Goal: Information Seeking & Learning: Learn about a topic

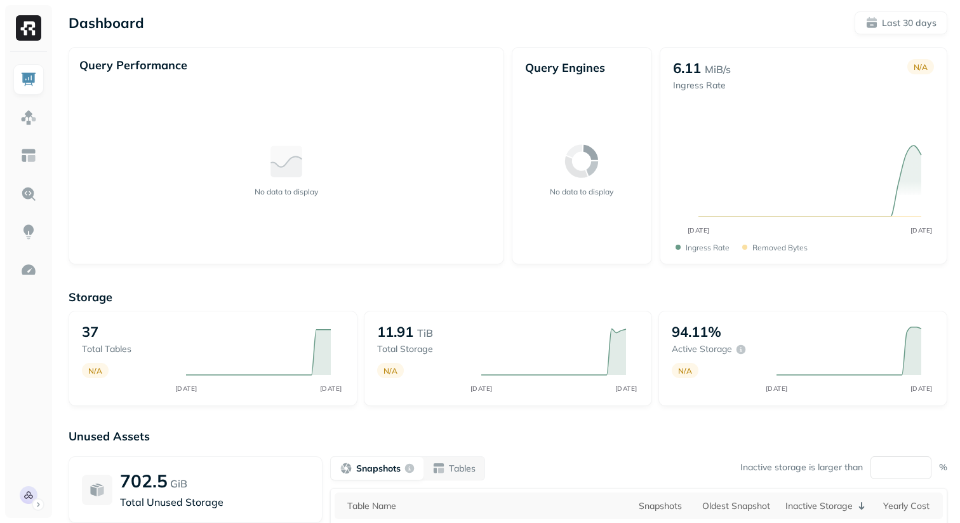
click at [580, 45] on div "Dashboard Last 30 days Query Performance No data to display Query Engines No da…" at bounding box center [508, 353] width 904 height 707
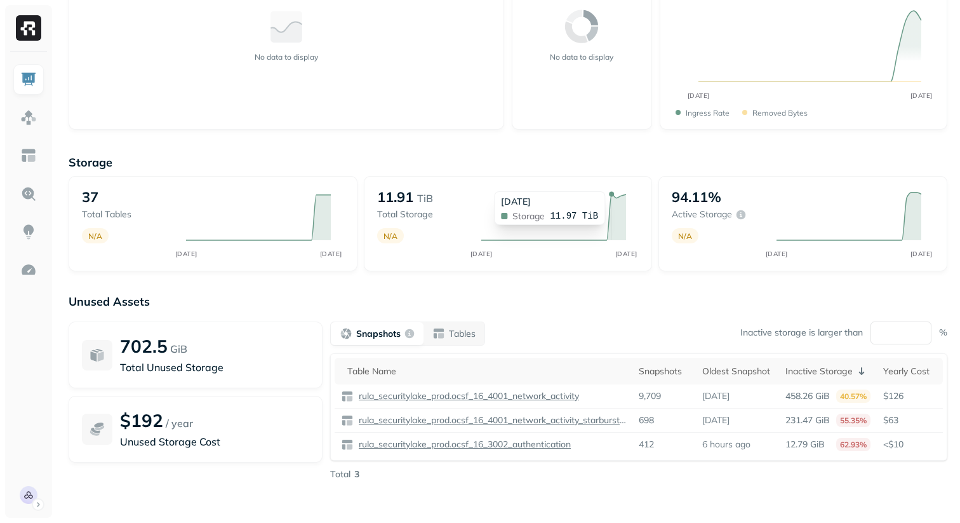
scroll to position [136, 0]
click at [471, 337] on p "Tables" at bounding box center [462, 332] width 27 height 12
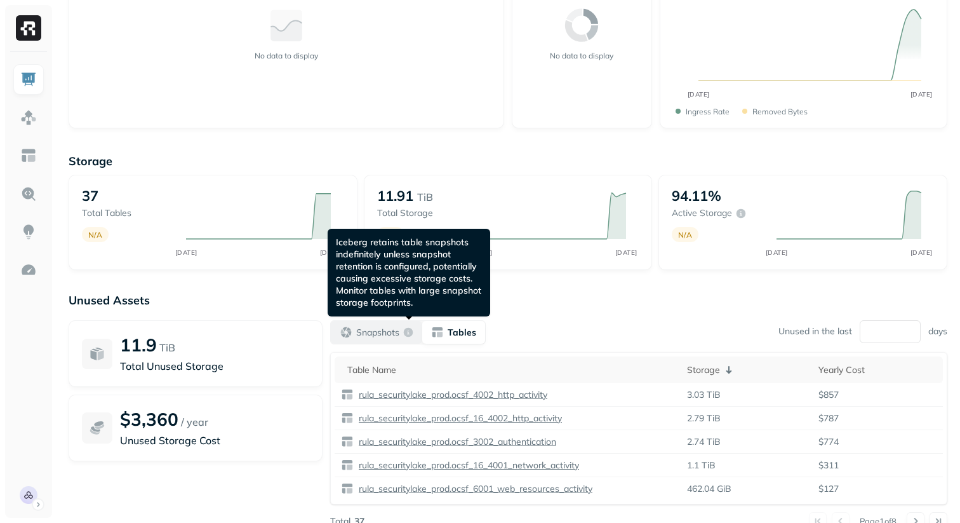
click at [397, 332] on p "Snapshots" at bounding box center [377, 332] width 43 height 12
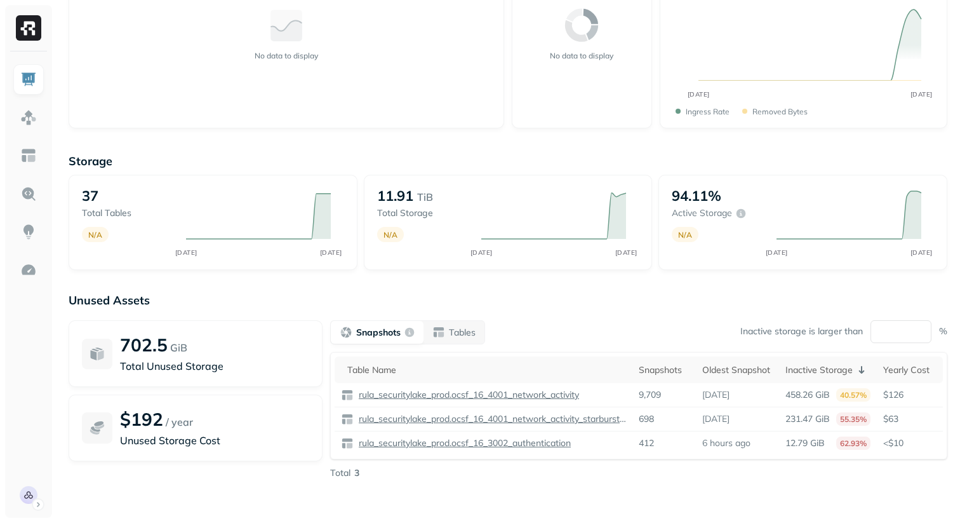
click at [758, 483] on div "Unused Assets 702.5 GiB Total Unused Storage $192 / year Unused Storage Cost Sn…" at bounding box center [508, 420] width 879 height 254
click at [23, 119] on img at bounding box center [28, 117] width 17 height 17
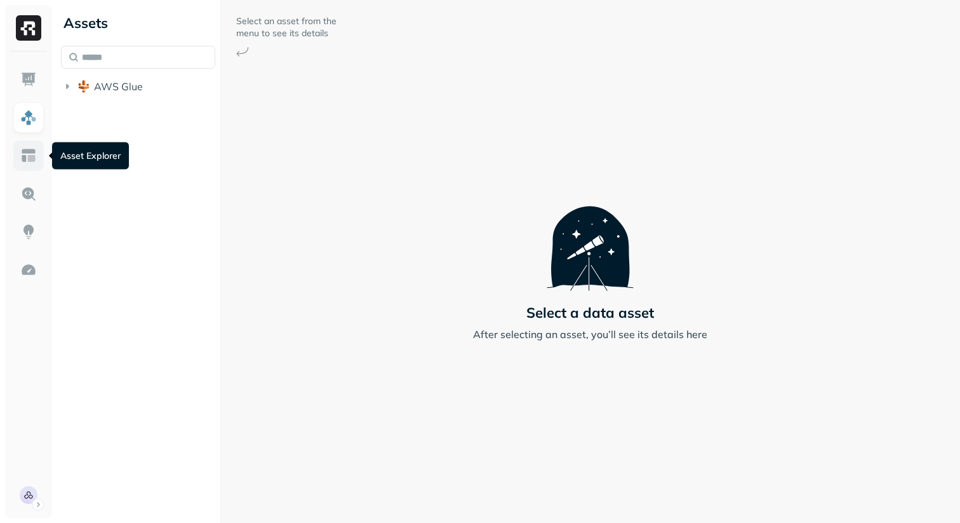
click at [32, 151] on img at bounding box center [28, 155] width 17 height 17
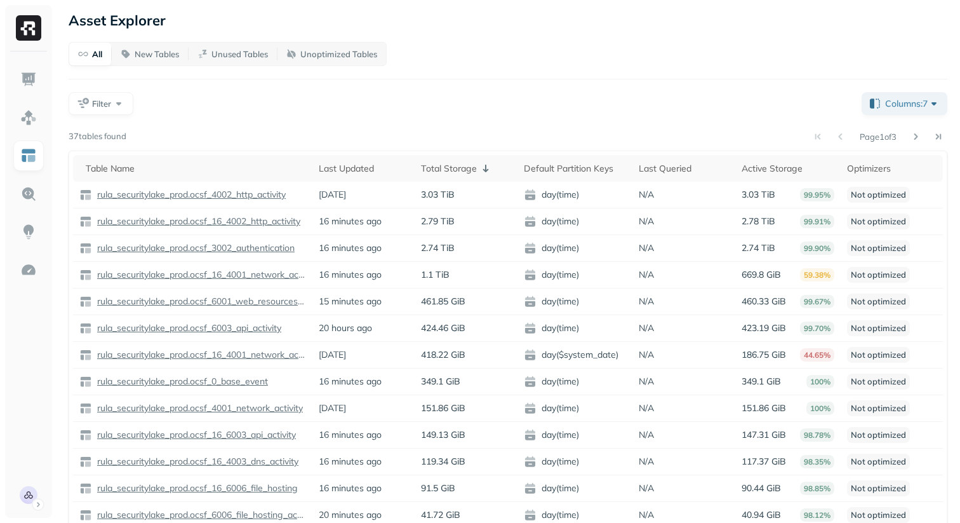
click at [464, 105] on div "Filter" at bounding box center [460, 103] width 783 height 23
click at [358, 165] on div "Last Updated" at bounding box center [364, 169] width 90 height 12
click at [448, 165] on div "Total Storage ( 1 )" at bounding box center [466, 168] width 90 height 15
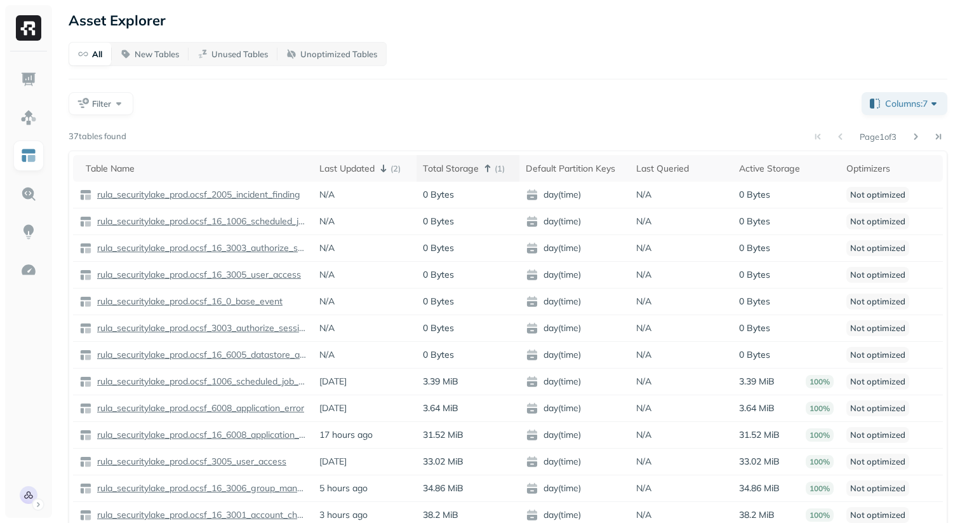
click at [448, 171] on div "Total Storage ( 1 )" at bounding box center [468, 168] width 90 height 15
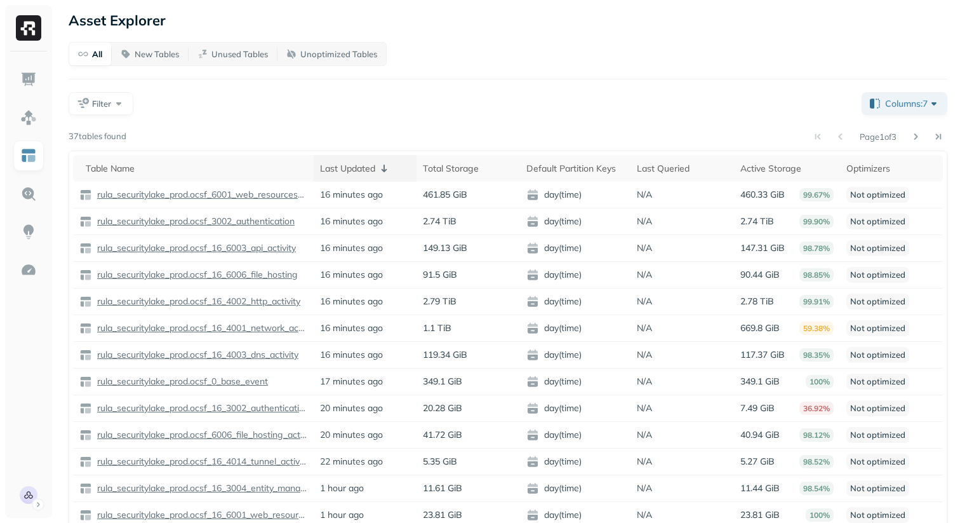
click at [360, 166] on div "Last Updated" at bounding box center [365, 168] width 90 height 15
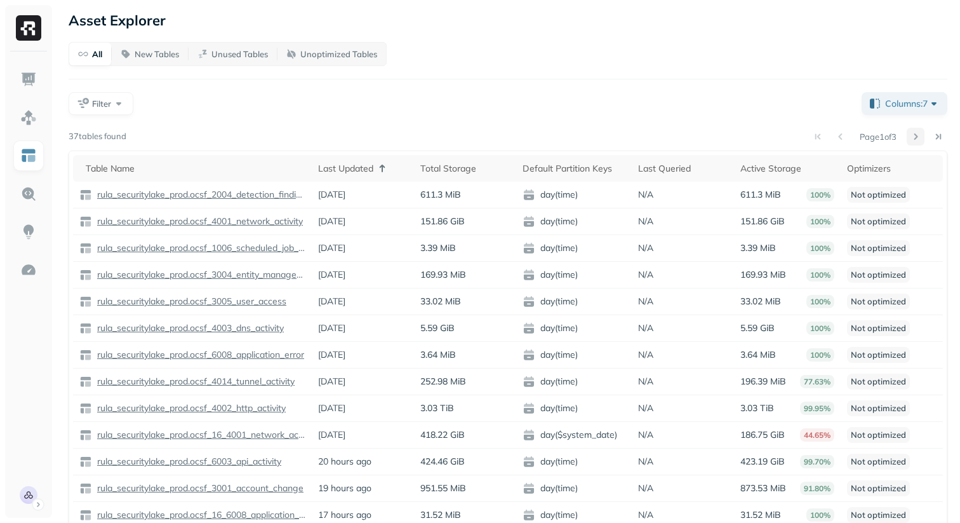
click at [911, 140] on button at bounding box center [916, 137] width 18 height 18
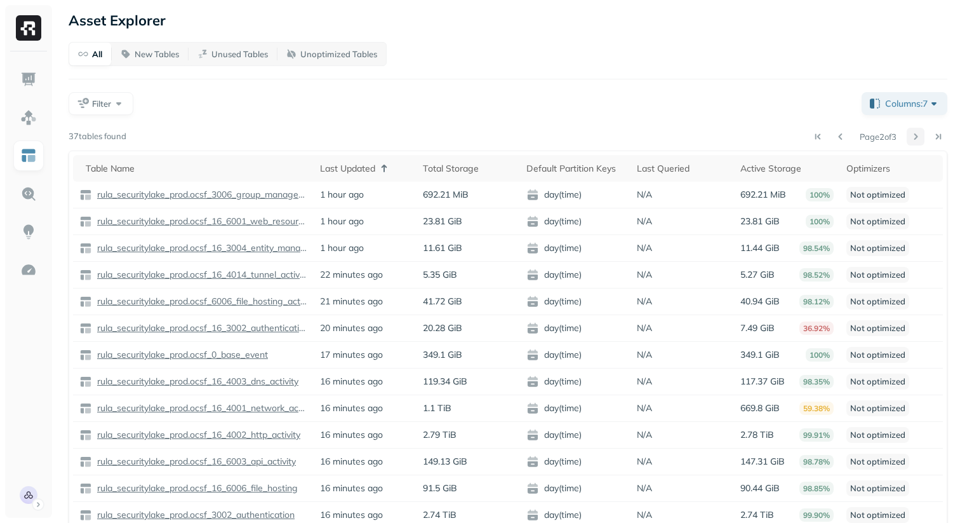
click at [911, 140] on button at bounding box center [916, 137] width 18 height 18
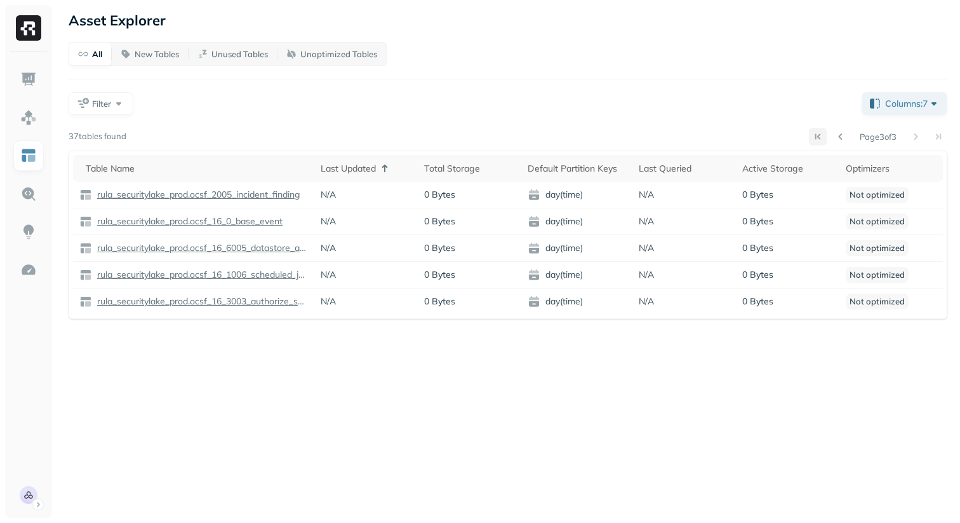
click at [809, 139] on button at bounding box center [818, 137] width 18 height 18
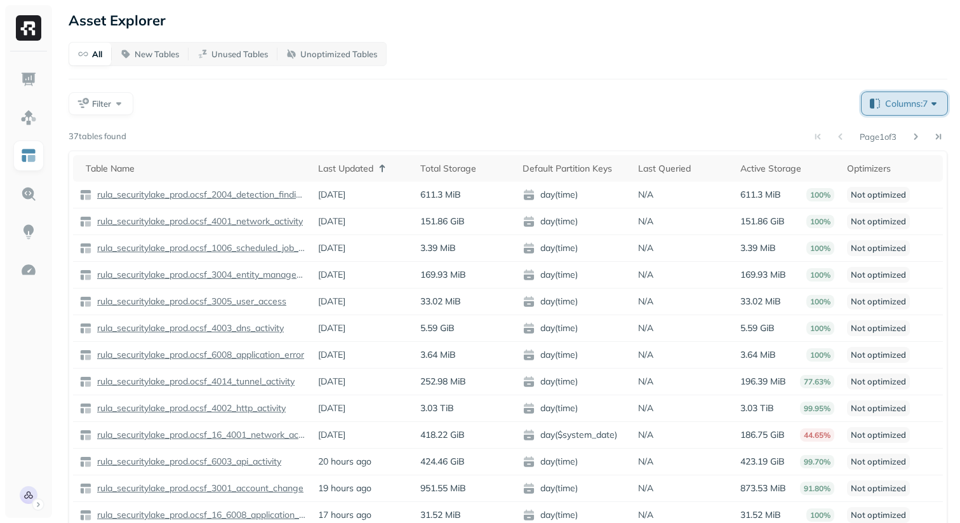
click at [894, 100] on span "Columns: 7" at bounding box center [912, 103] width 55 height 13
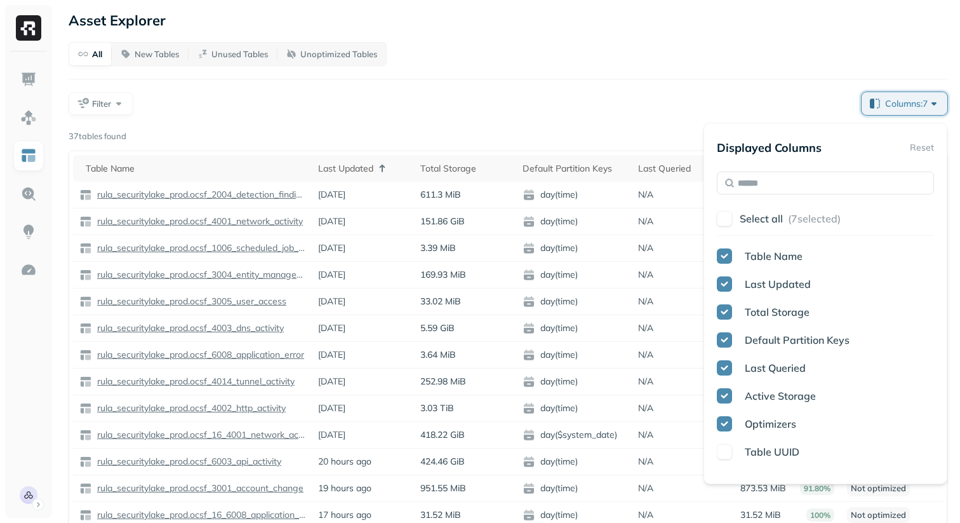
scroll to position [17, 0]
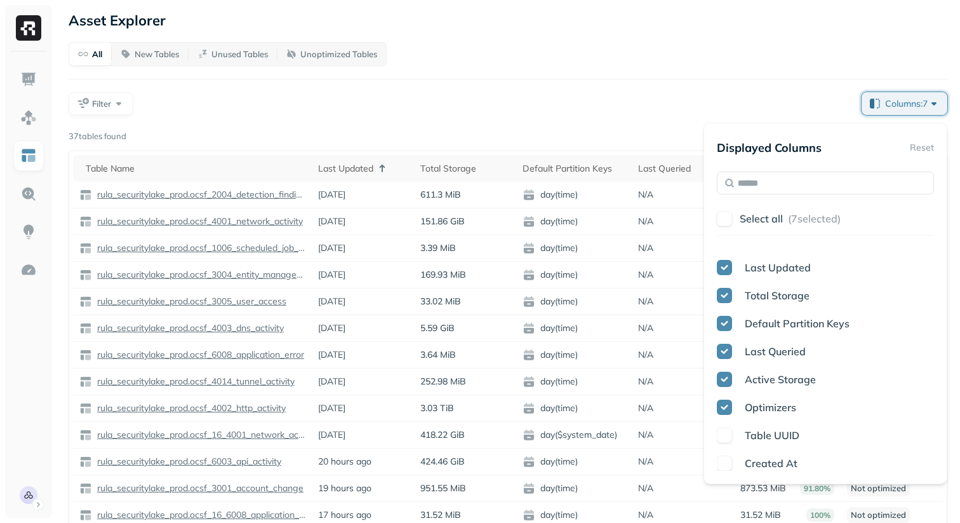
click at [742, 405] on div "Optimizers" at bounding box center [837, 406] width 194 height 15
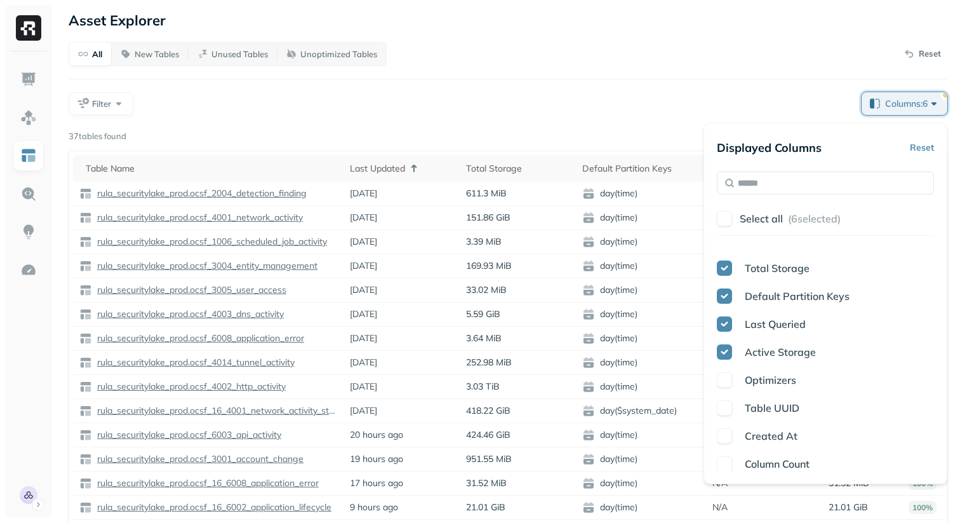
scroll to position [3, 0]
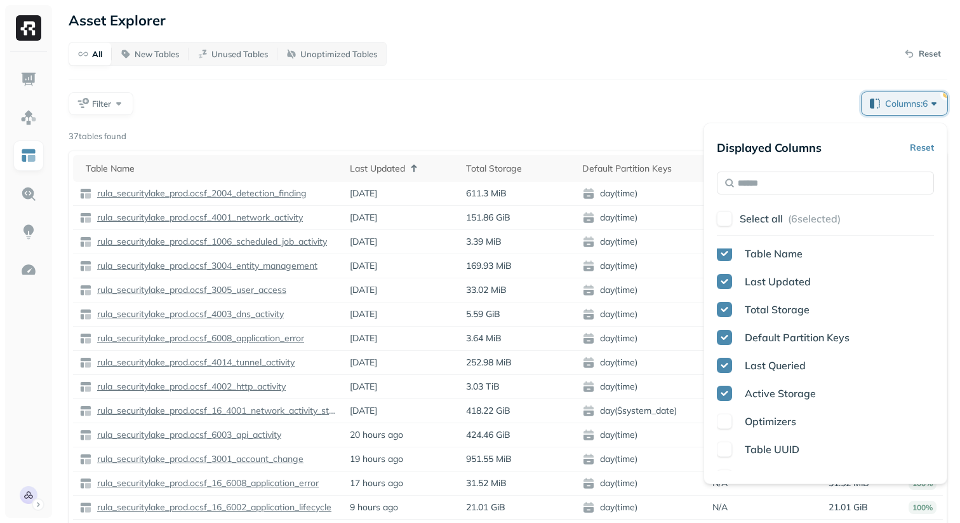
click at [778, 366] on span "Last Queried" at bounding box center [775, 365] width 61 height 13
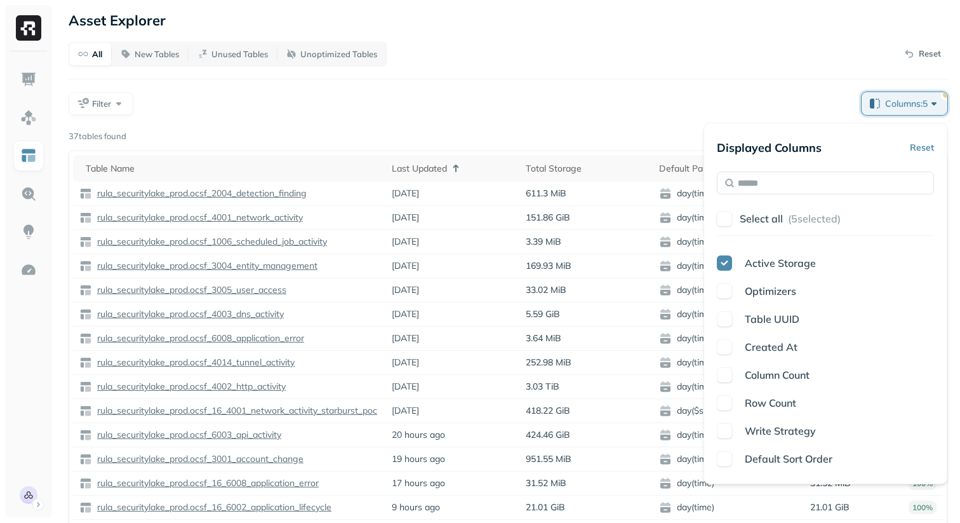
scroll to position [134, 0]
click at [809, 372] on span "Column Count" at bounding box center [777, 373] width 65 height 13
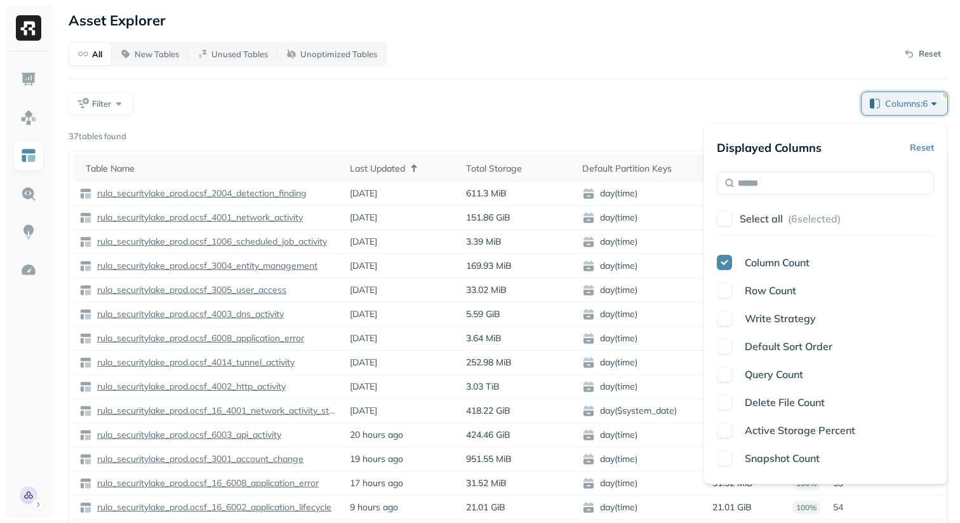
scroll to position [246, 0]
click at [805, 323] on span "Write Strategy" at bounding box center [780, 317] width 71 height 13
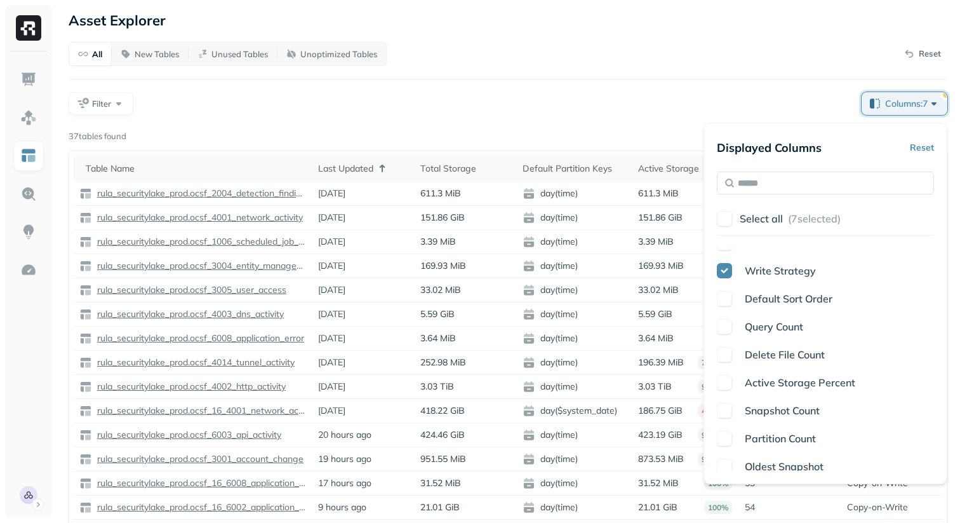
scroll to position [299, 0]
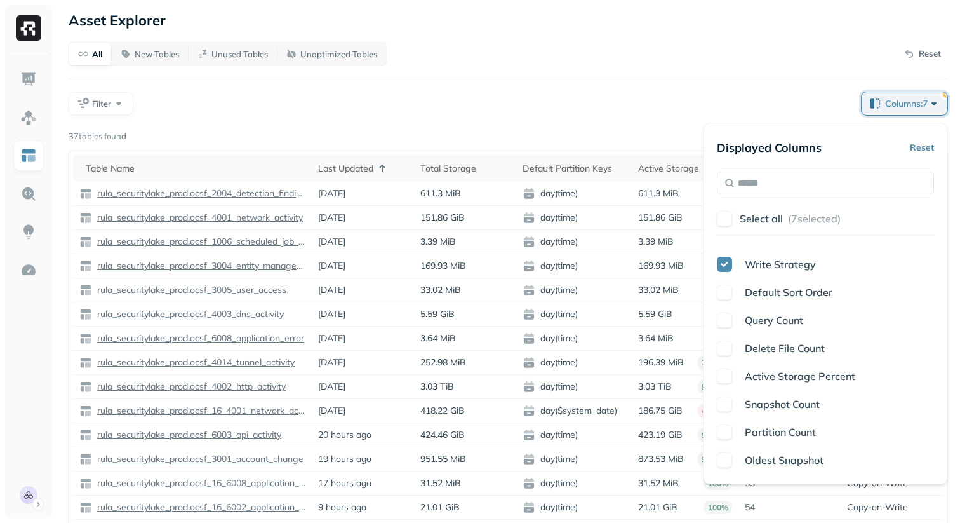
click at [810, 290] on span "Default Sort Order" at bounding box center [789, 292] width 88 height 13
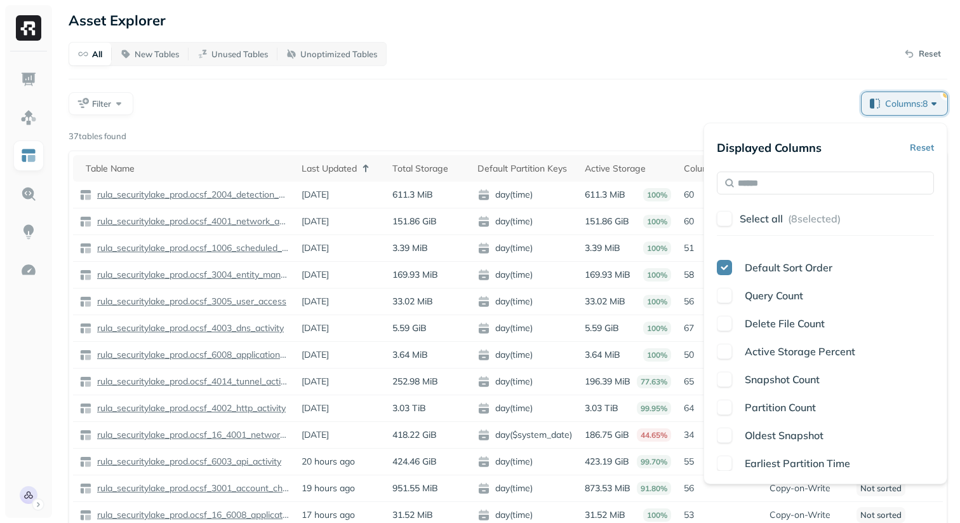
scroll to position [326, 0]
click at [786, 321] on span "Delete File Count" at bounding box center [785, 320] width 80 height 13
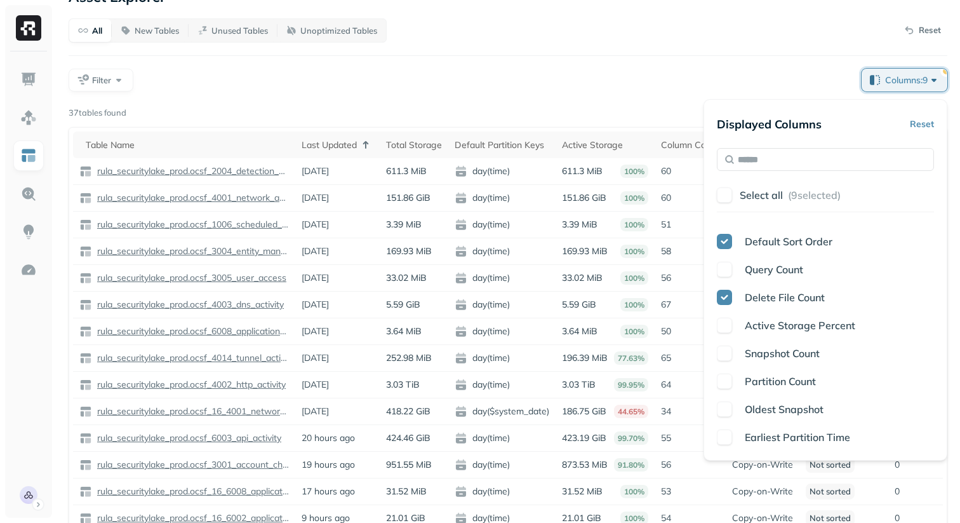
scroll to position [25, 0]
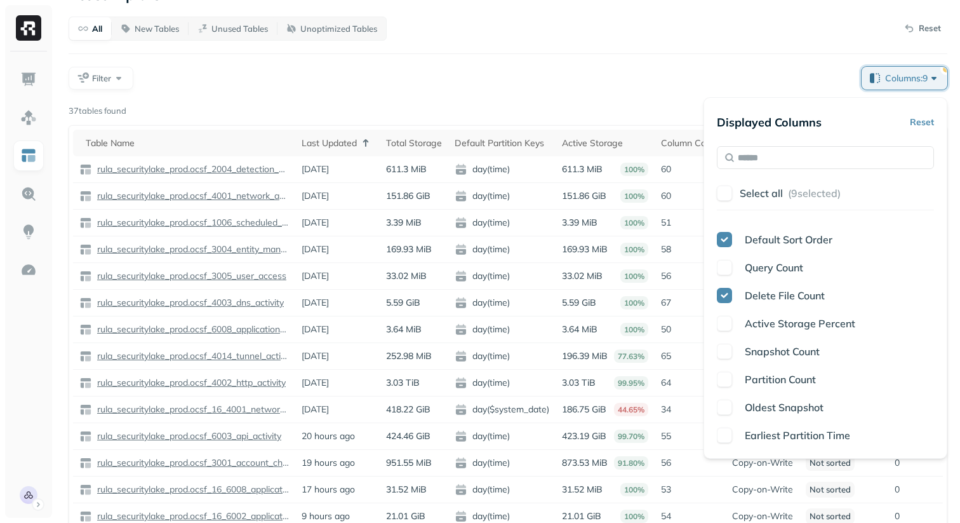
click at [649, 56] on div "All New Tables Unused Tables Unoptimized Tables Reset Filter Columns: 9 Page 1 …" at bounding box center [508, 302] width 879 height 570
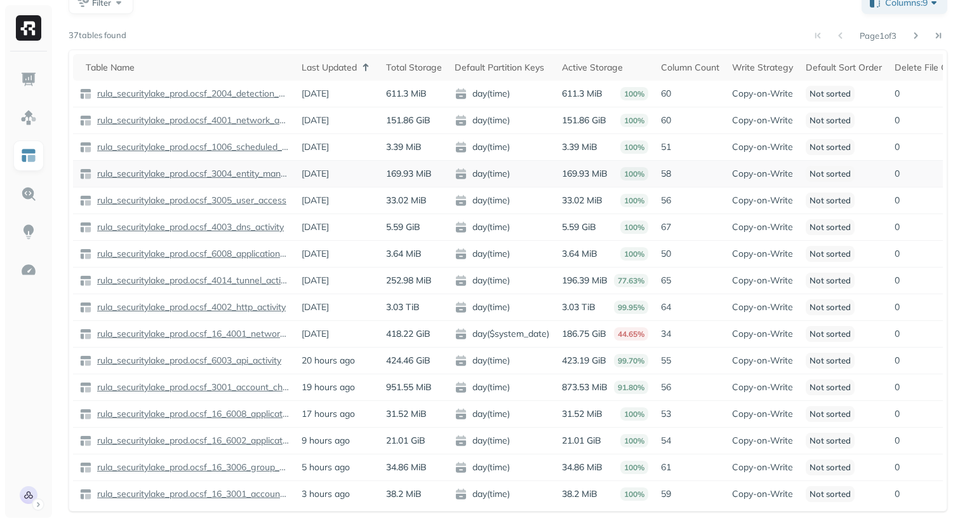
scroll to position [0, 0]
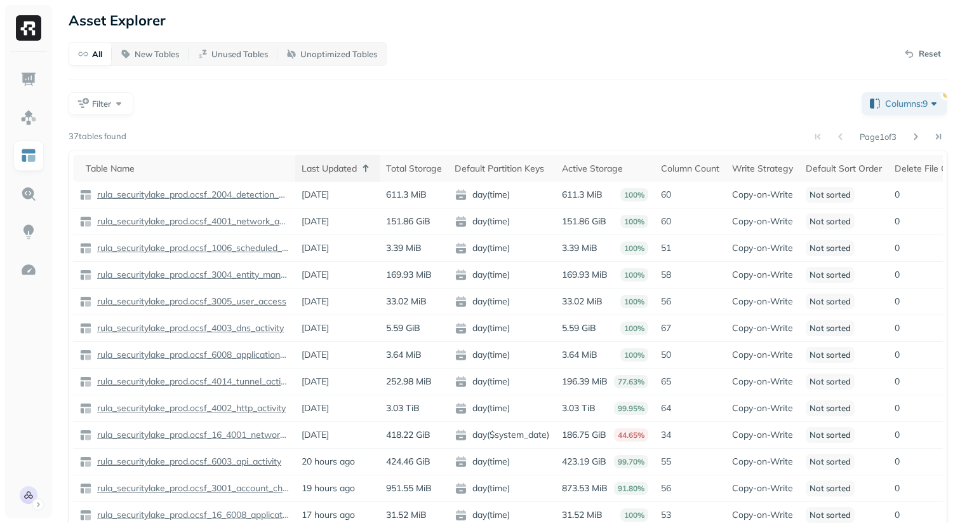
click at [357, 167] on div "Last Updated" at bounding box center [338, 168] width 72 height 15
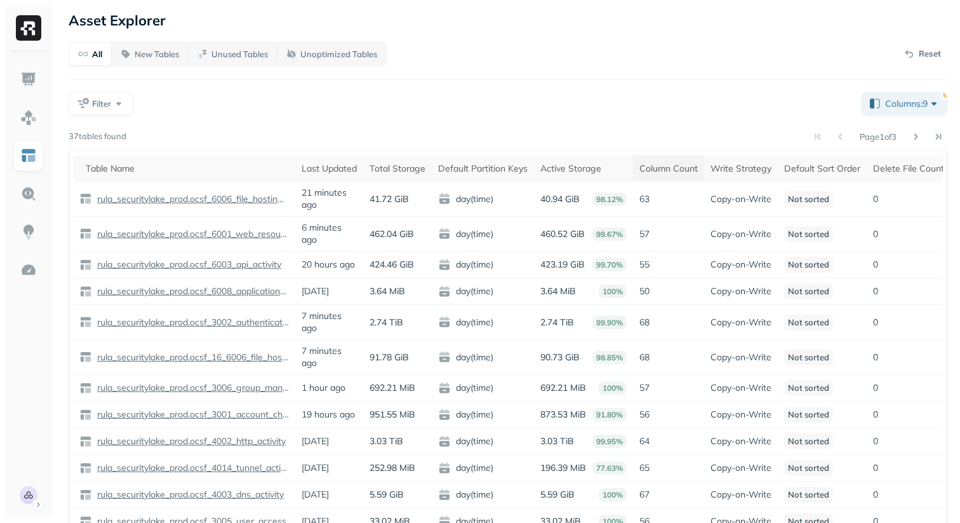
click at [693, 165] on div "Column Count" at bounding box center [668, 169] width 58 height 12
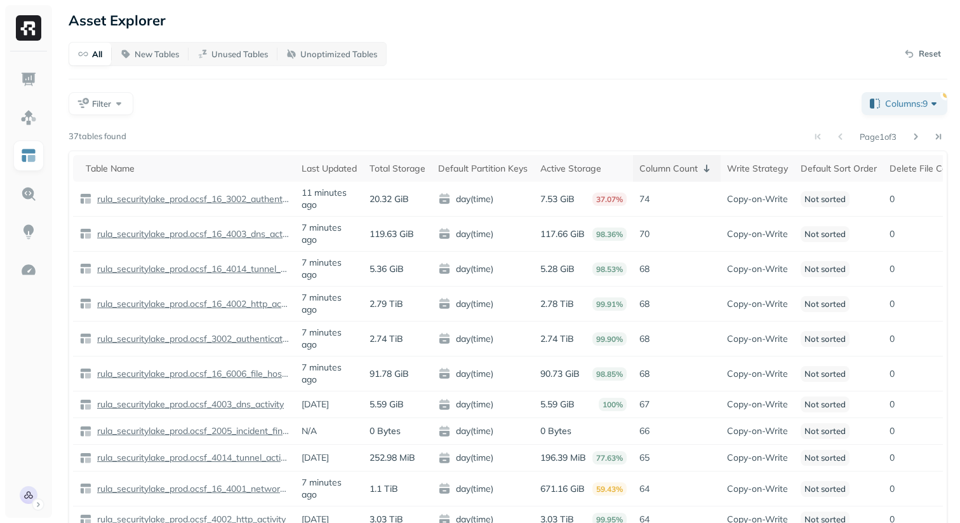
click at [676, 170] on div "Column Count" at bounding box center [676, 168] width 75 height 15
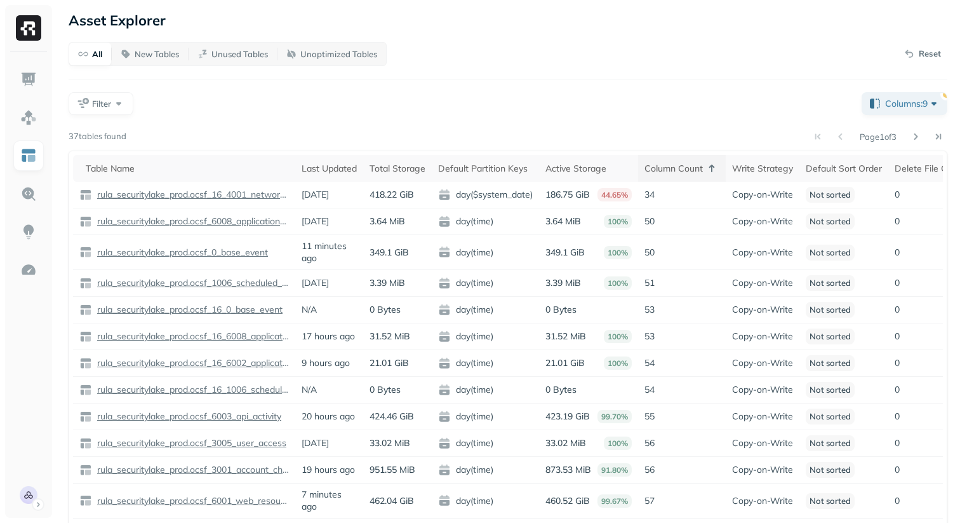
click at [686, 166] on div "Column Count" at bounding box center [682, 168] width 75 height 15
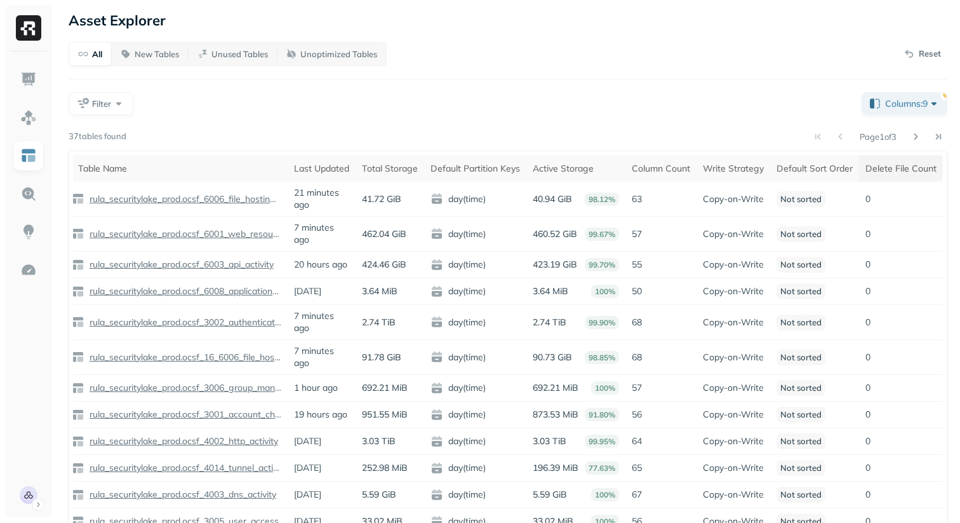
click at [916, 175] on th "Delete File Count" at bounding box center [901, 168] width 84 height 27
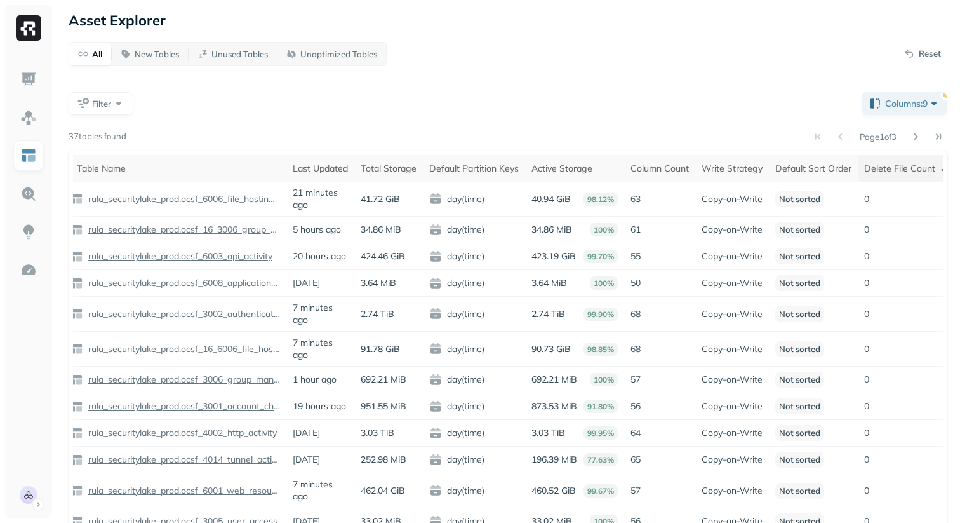
click at [921, 173] on div "Delete File Count" at bounding box center [908, 168] width 88 height 15
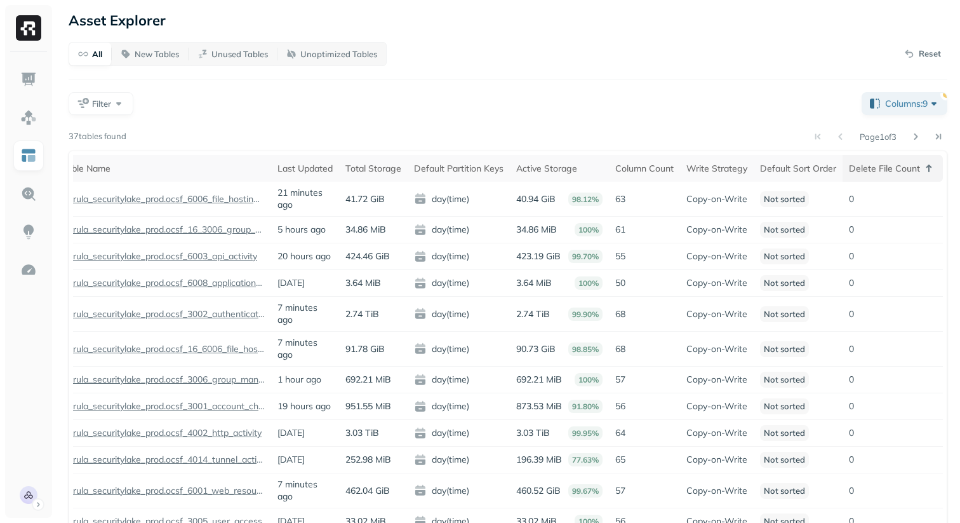
click at [897, 175] on div "Delete File Count" at bounding box center [893, 168] width 88 height 15
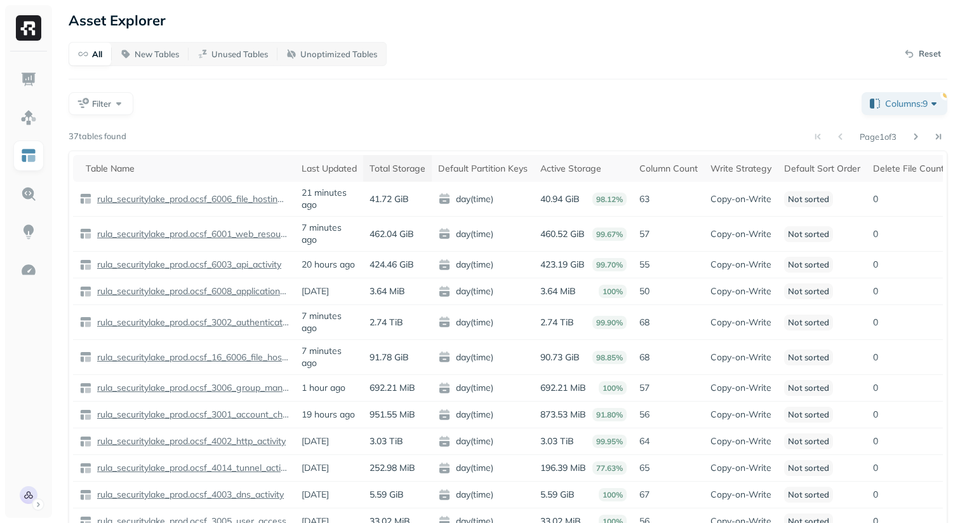
click at [405, 175] on th "Total Storage" at bounding box center [397, 168] width 69 height 27
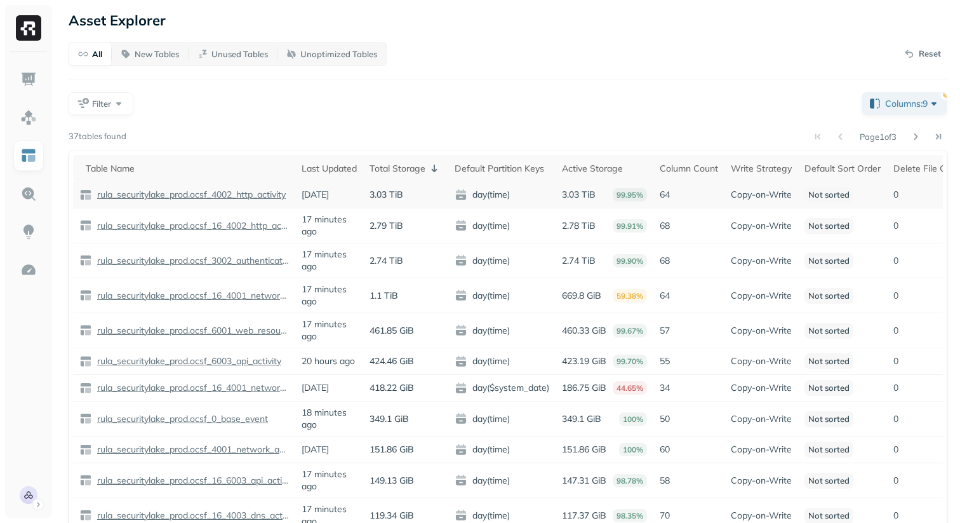
click at [258, 198] on p "rula_securitylake_prod.ocsf_4002_http_activity" at bounding box center [190, 195] width 191 height 12
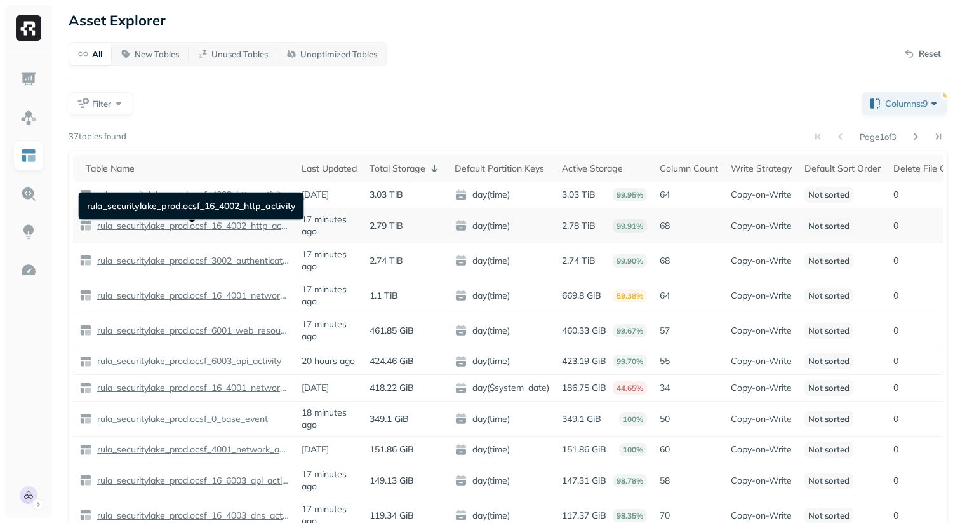
click at [246, 232] on p "rula_securitylake_prod.ocsf_16_4002_http_activity" at bounding box center [192, 226] width 194 height 12
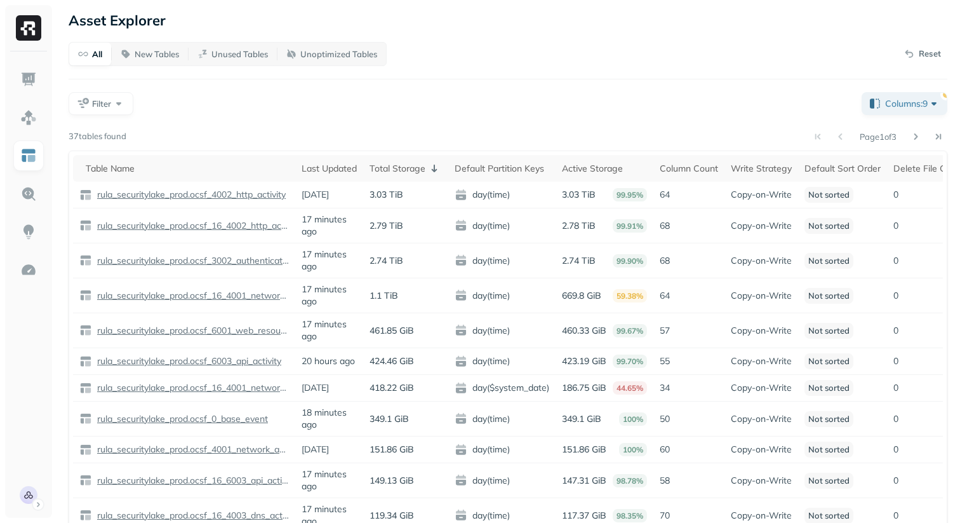
click at [358, 99] on div "Filter" at bounding box center [460, 103] width 783 height 23
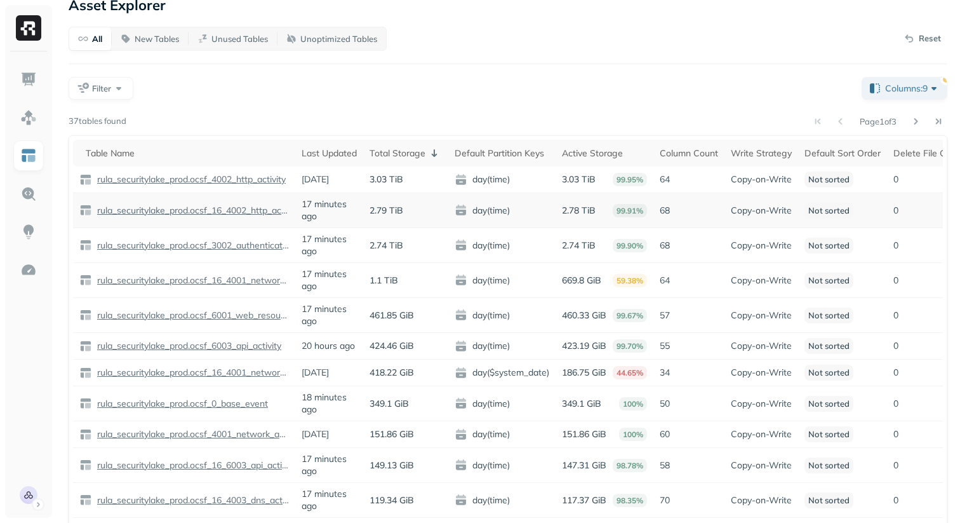
scroll to position [16, 0]
click at [402, 133] on div "Page 1 of 3 37 tables found Table Name Last Updated Total Storage Default Parti…" at bounding box center [508, 395] width 879 height 567
click at [402, 142] on th "Total Storage" at bounding box center [405, 152] width 85 height 27
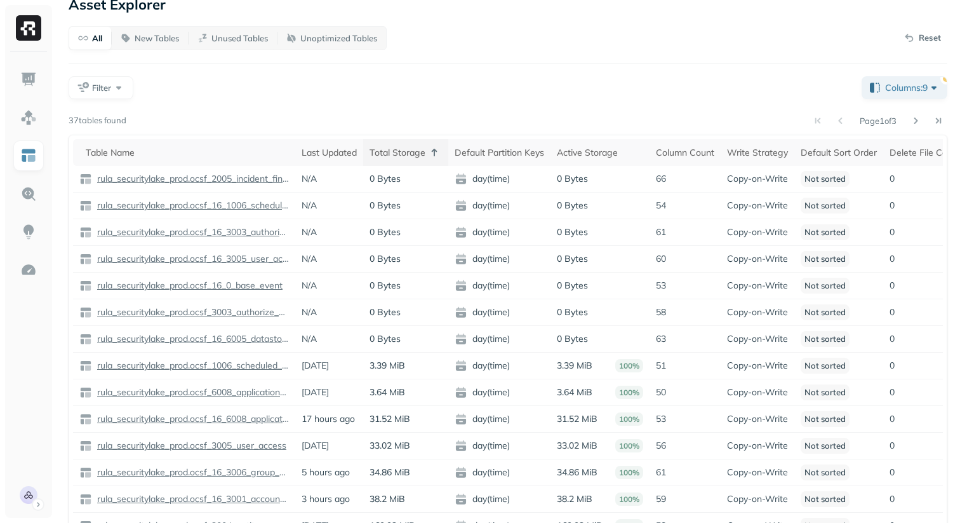
click at [405, 148] on div "Total Storage" at bounding box center [406, 152] width 72 height 15
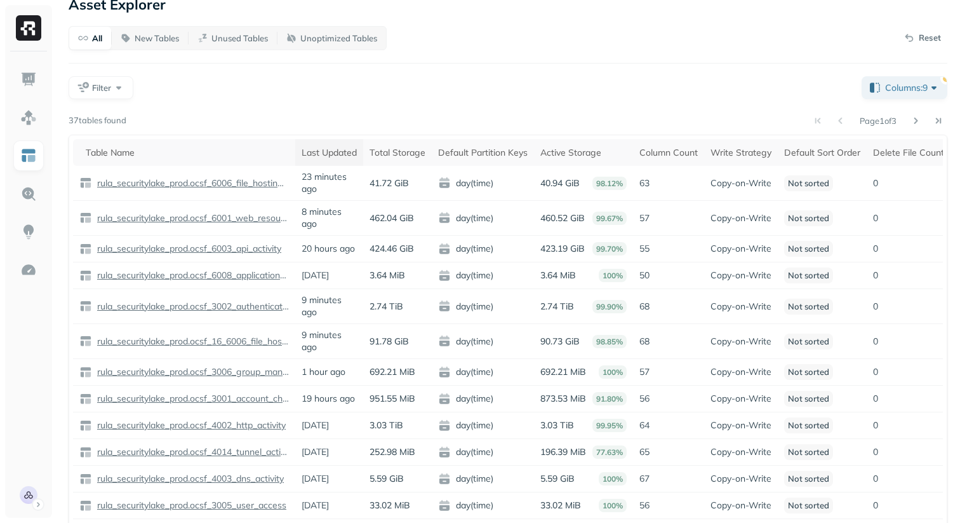
click at [320, 149] on div "Last Updated" at bounding box center [329, 153] width 55 height 12
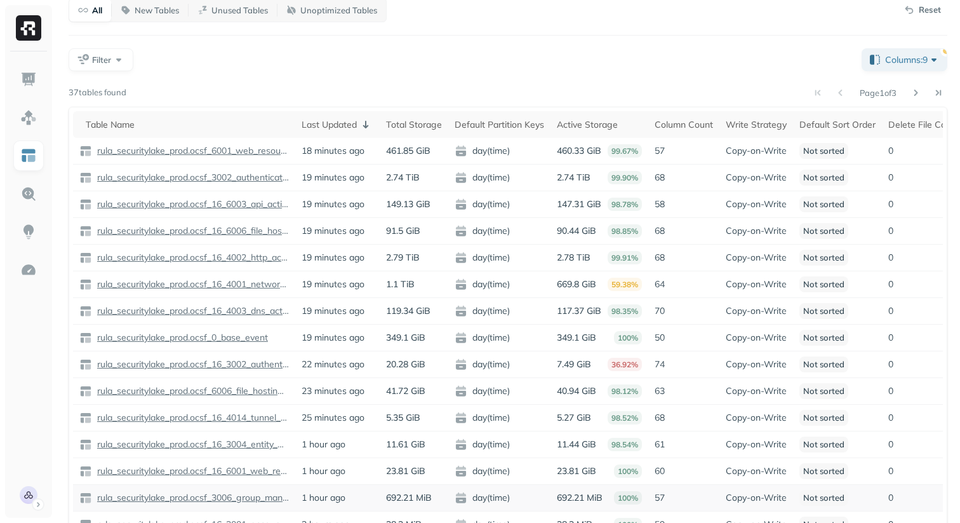
scroll to position [22, 0]
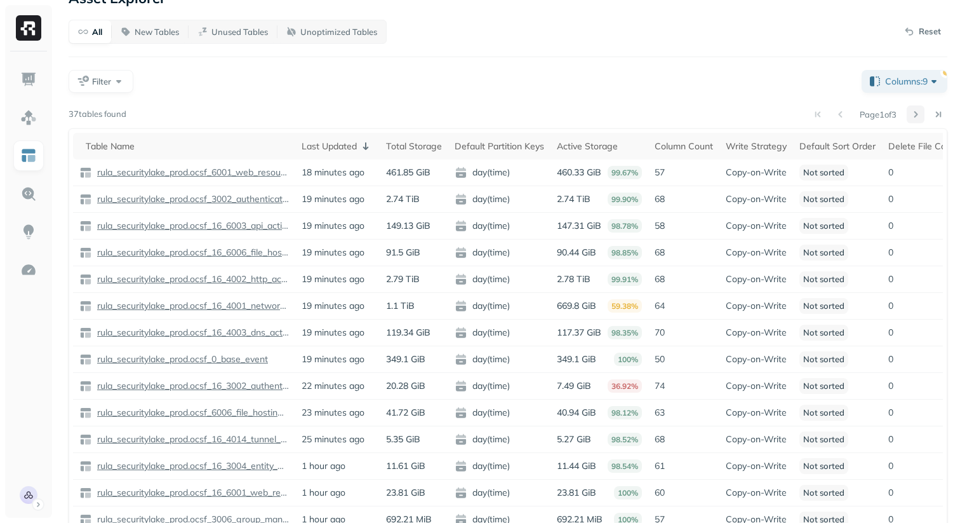
click at [917, 119] on button at bounding box center [916, 114] width 18 height 18
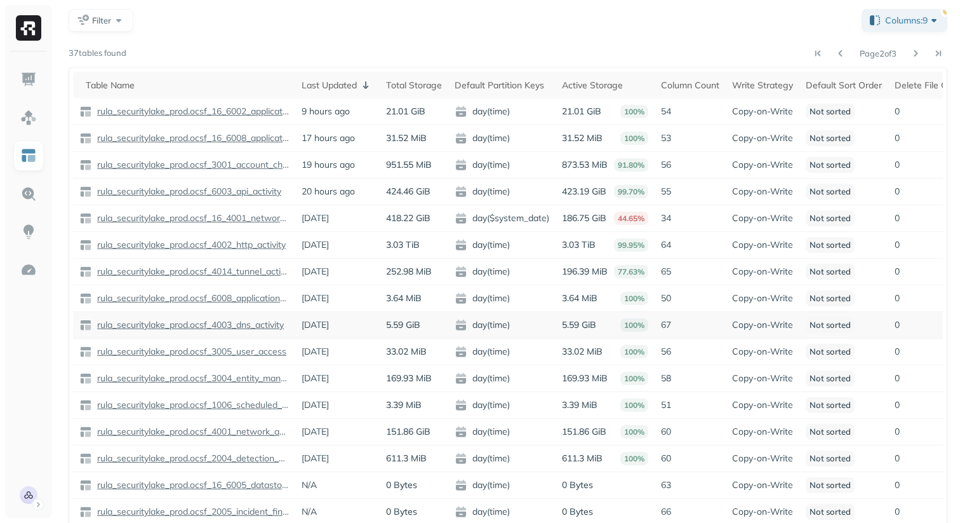
scroll to position [44, 0]
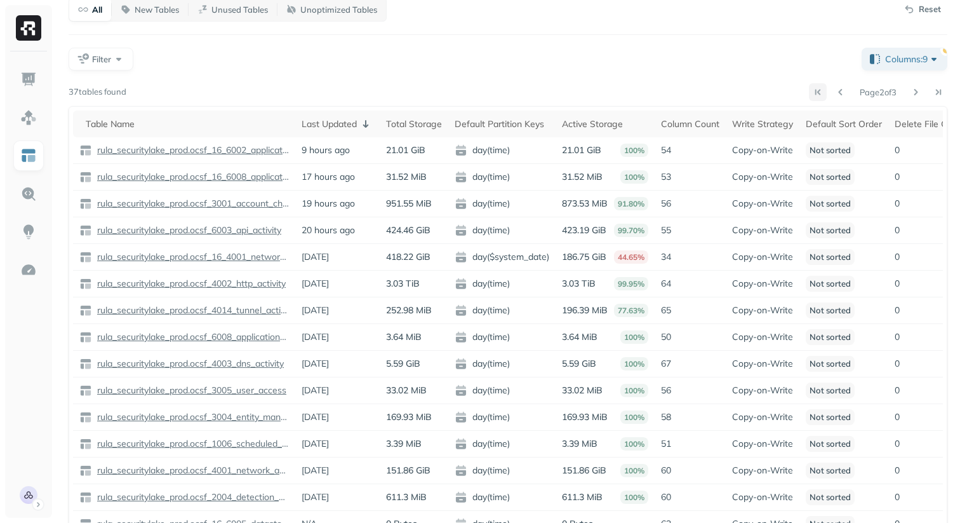
click at [817, 89] on button at bounding box center [818, 92] width 18 height 18
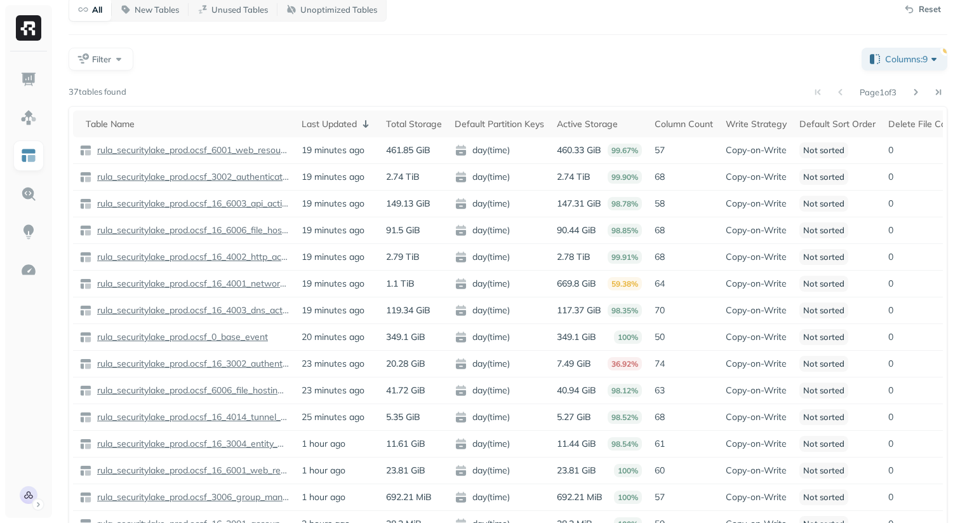
scroll to position [0, 0]
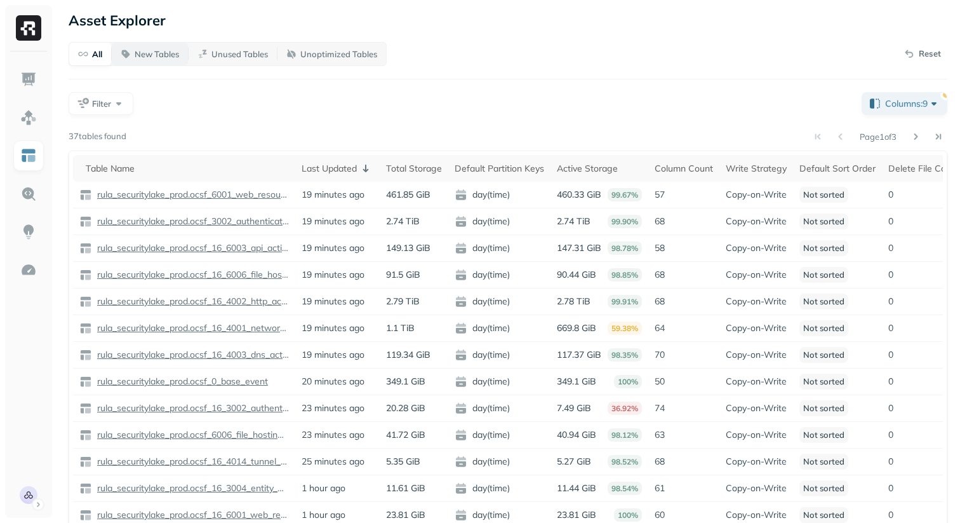
click at [166, 55] on p "New Tables" at bounding box center [157, 54] width 44 height 12
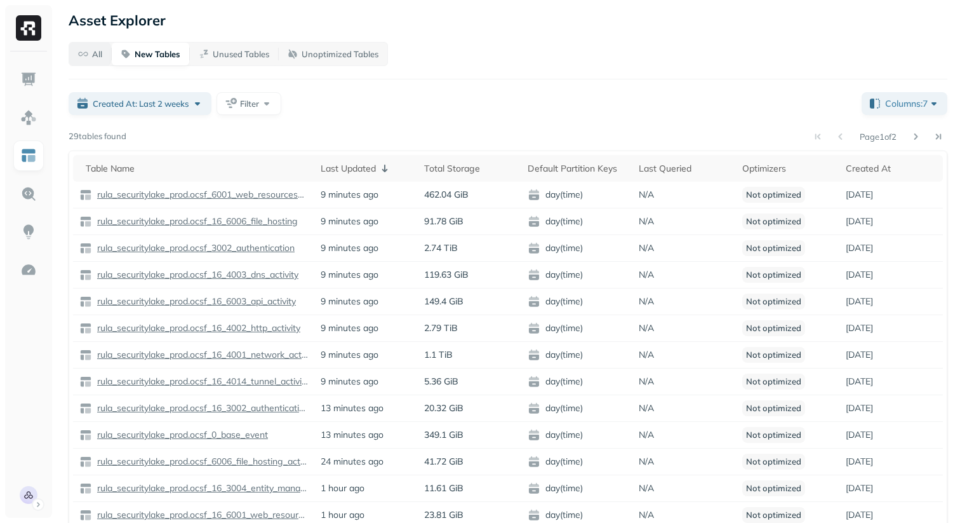
click at [102, 62] on button "All" at bounding box center [90, 54] width 42 height 23
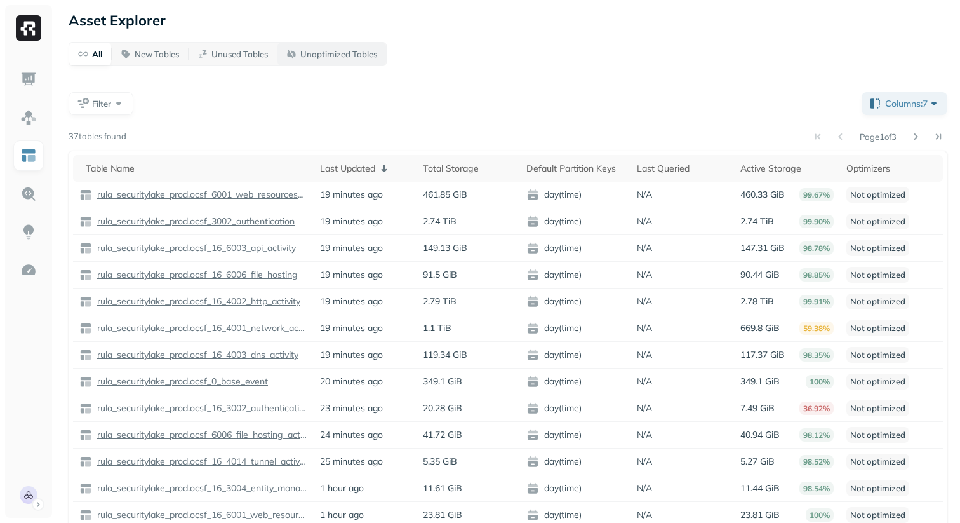
click at [333, 48] on p "Unoptimized Tables" at bounding box center [338, 54] width 77 height 12
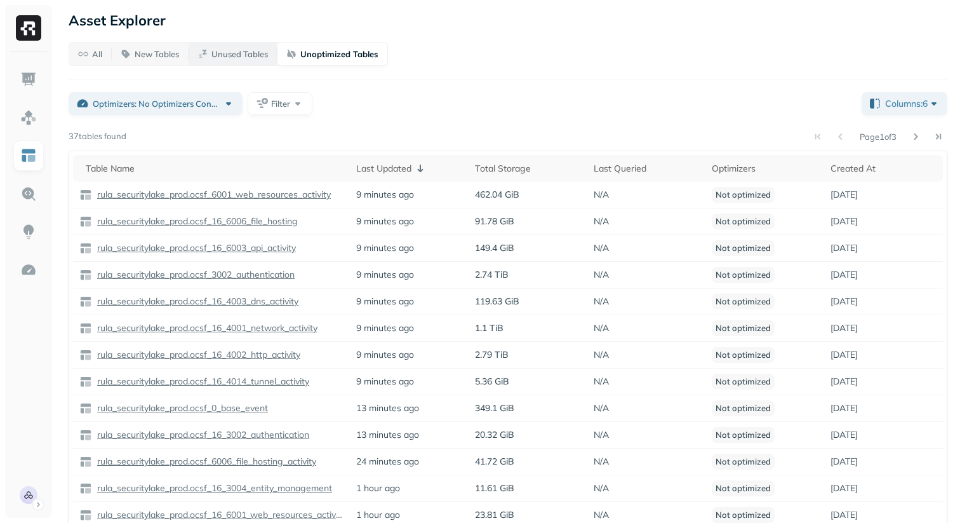
click at [263, 51] on p "Unused Tables" at bounding box center [239, 54] width 57 height 12
click at [95, 53] on p "All" at bounding box center [97, 54] width 10 height 12
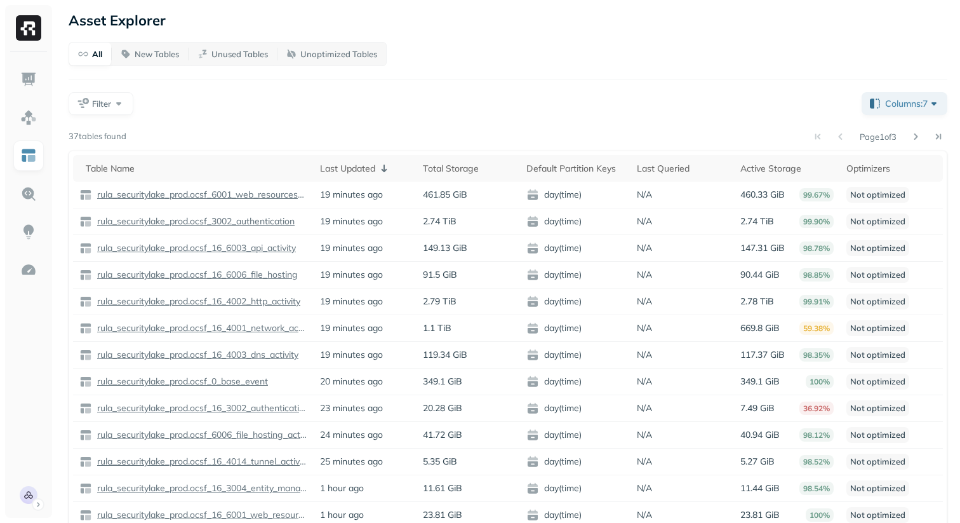
click at [136, 94] on div "Filter" at bounding box center [460, 103] width 783 height 23
click at [108, 110] on button "Filter" at bounding box center [101, 103] width 65 height 23
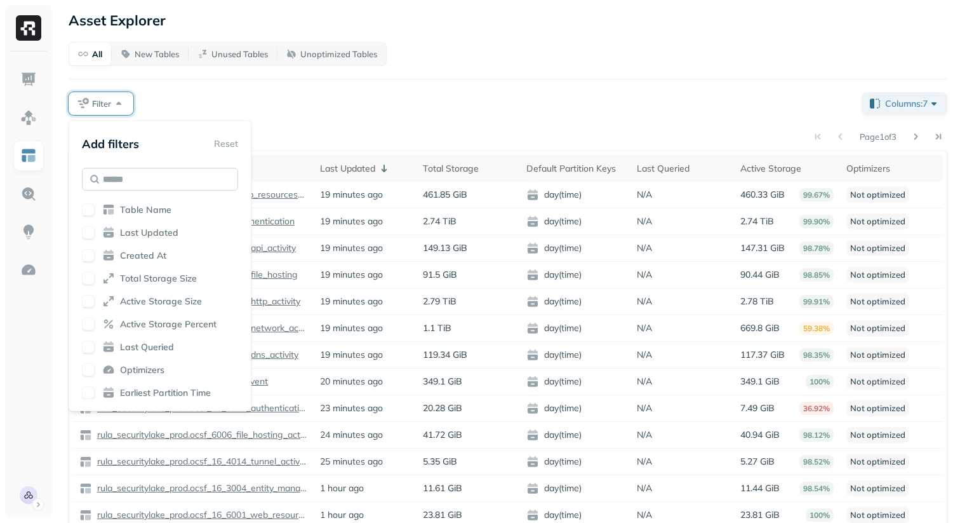
click at [144, 177] on input "text" at bounding box center [160, 179] width 156 height 23
click at [144, 227] on span "Last Updated" at bounding box center [149, 233] width 58 height 12
click at [231, 96] on div "Filter" at bounding box center [460, 103] width 783 height 23
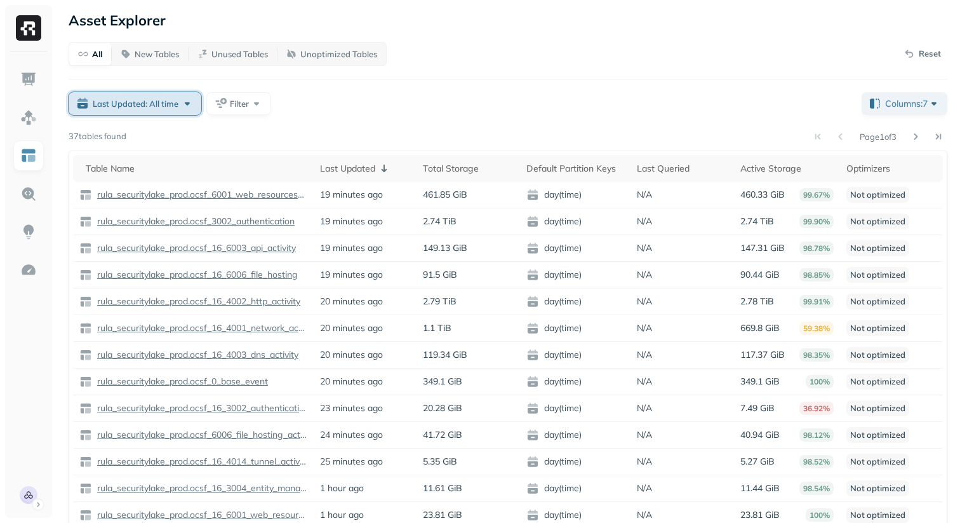
click at [179, 107] on div "Last Updated: All time" at bounding box center [143, 103] width 101 height 13
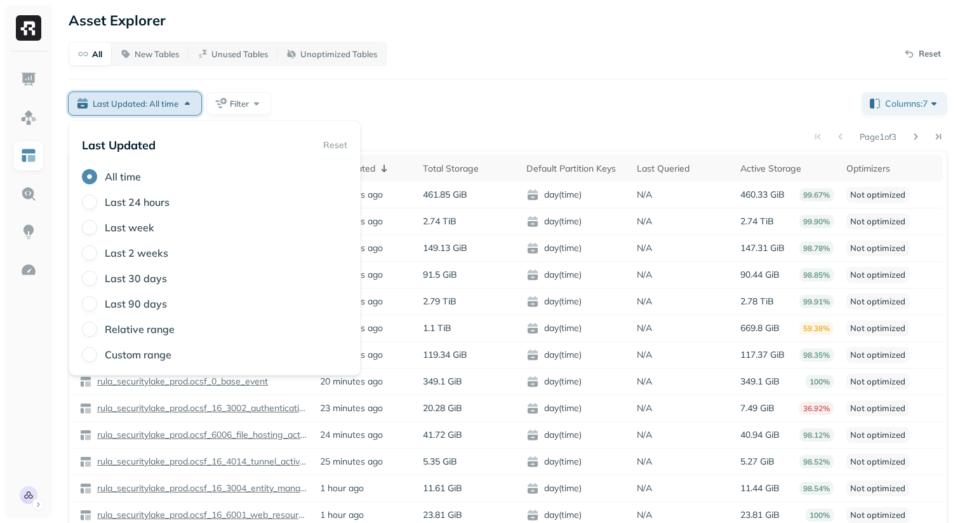
click at [179, 107] on div "Last Updated: All time" at bounding box center [143, 103] width 101 height 13
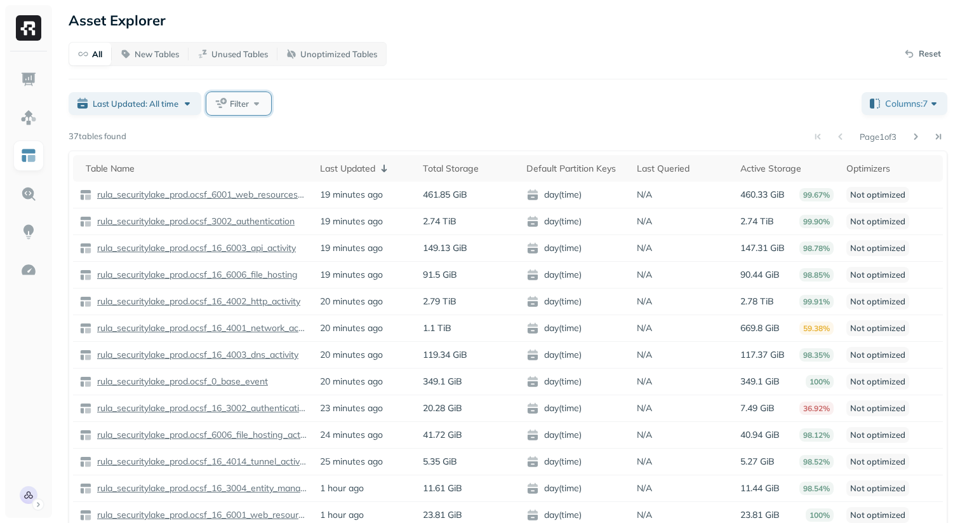
click at [223, 107] on button "Filter" at bounding box center [238, 103] width 65 height 23
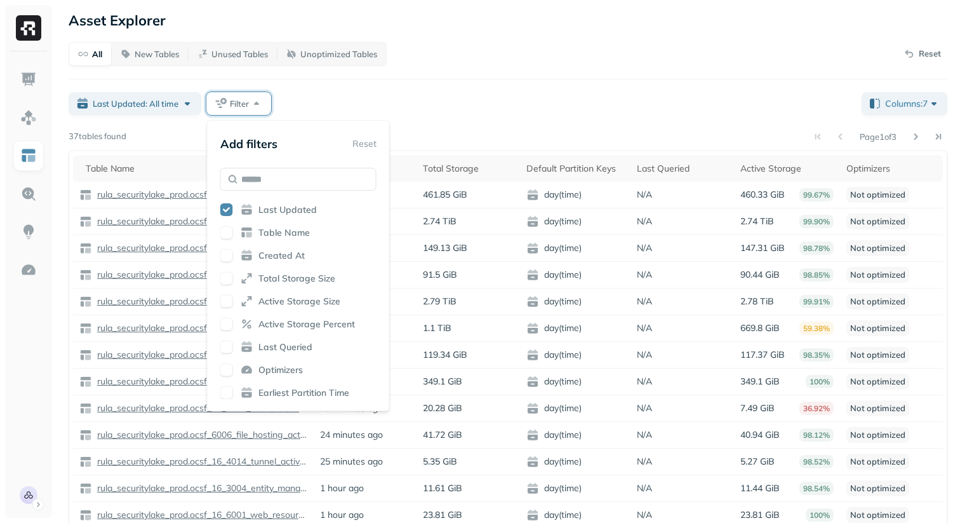
click at [249, 238] on icon at bounding box center [247, 232] width 13 height 13
click at [227, 260] on button "button" at bounding box center [226, 255] width 13 height 13
click at [227, 244] on div "Last Updated Table Name Created At Total Storage Size Active Storage Size Activ…" at bounding box center [298, 301] width 156 height 196
click at [235, 239] on div "Last Updated Table Name Created At Total Storage Size Active Storage Size Activ…" at bounding box center [298, 301] width 156 height 196
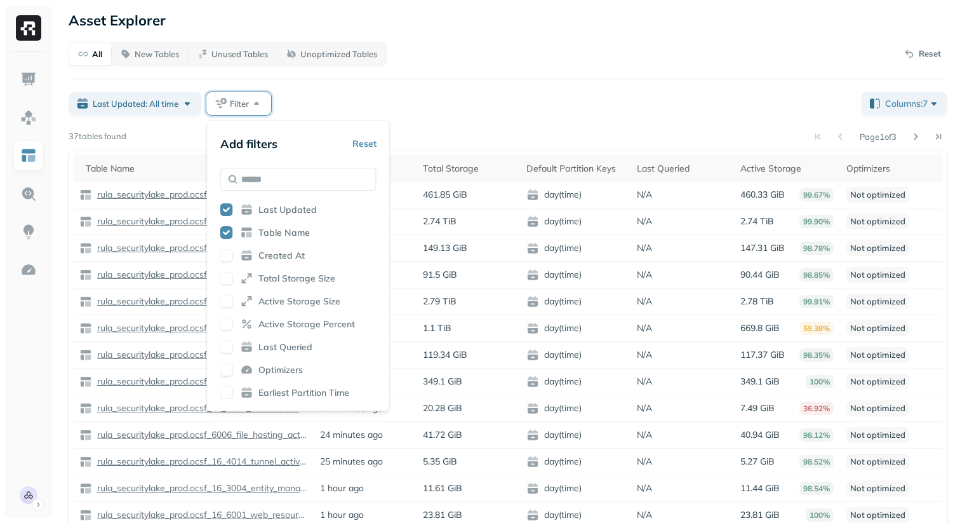
click at [231, 238] on div "Table Name" at bounding box center [298, 232] width 156 height 13
click at [346, 112] on div "Last Updated: All time Filter" at bounding box center [460, 103] width 783 height 23
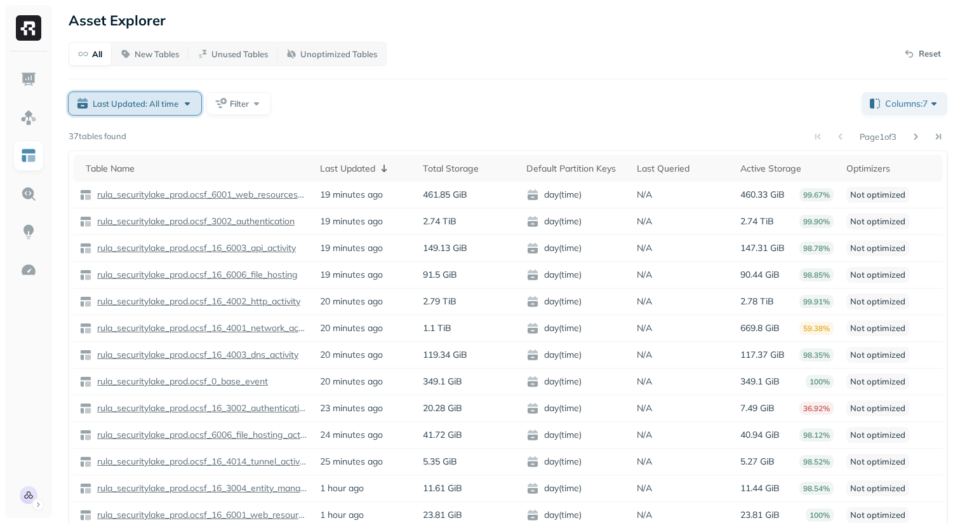
click at [174, 103] on span "Last Updated: All time" at bounding box center [136, 104] width 86 height 12
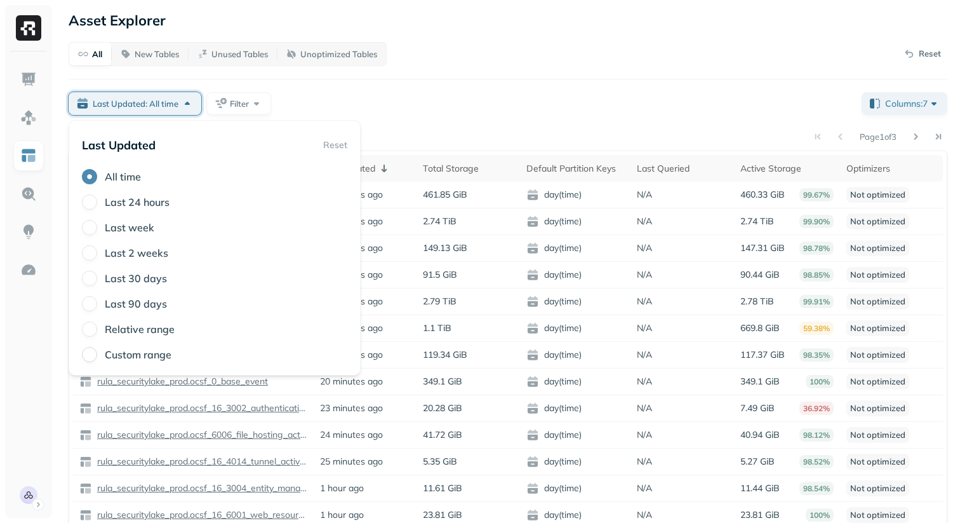
click at [91, 353] on button "Custom range" at bounding box center [89, 354] width 15 height 15
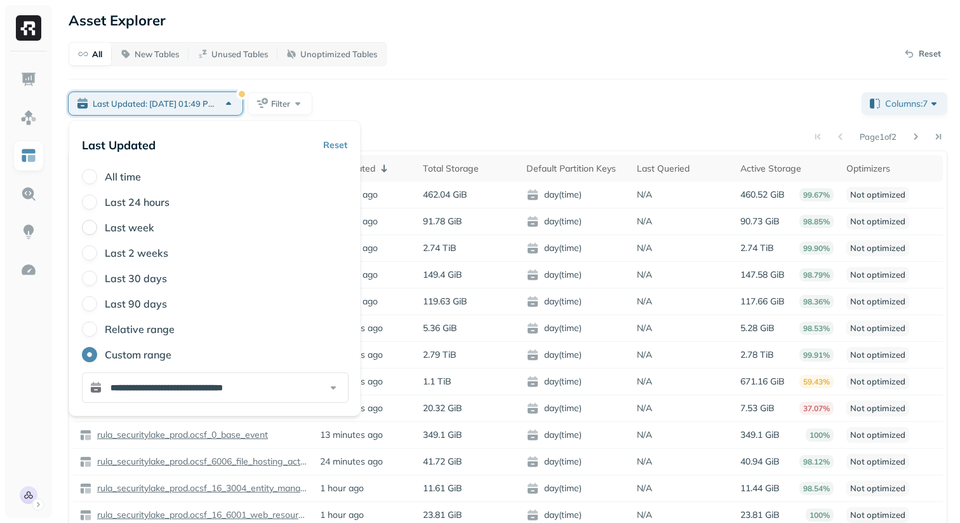
click at [92, 229] on button "Last week" at bounding box center [89, 227] width 15 height 15
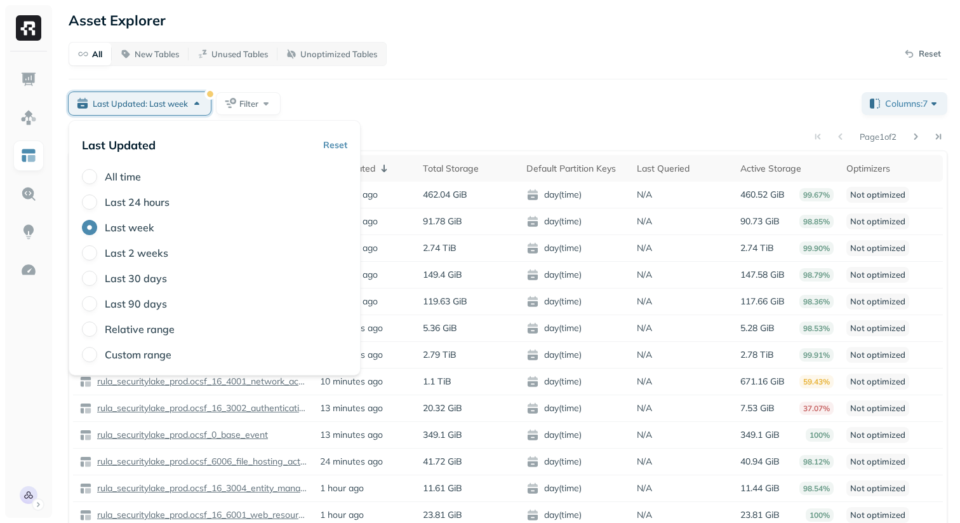
click at [415, 105] on div "Last Updated: Last week Filter" at bounding box center [460, 103] width 783 height 23
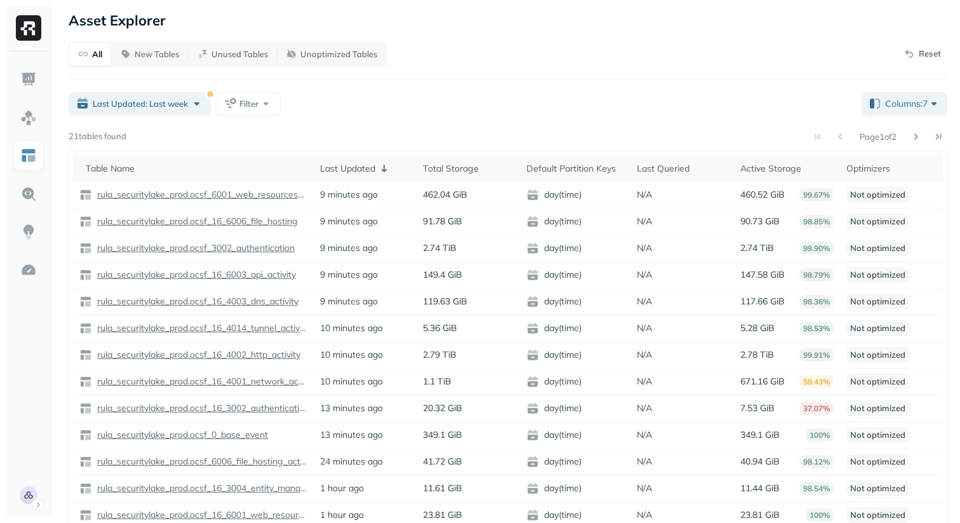
click at [501, 105] on div "Last Updated: Last week Filter" at bounding box center [460, 103] width 783 height 23
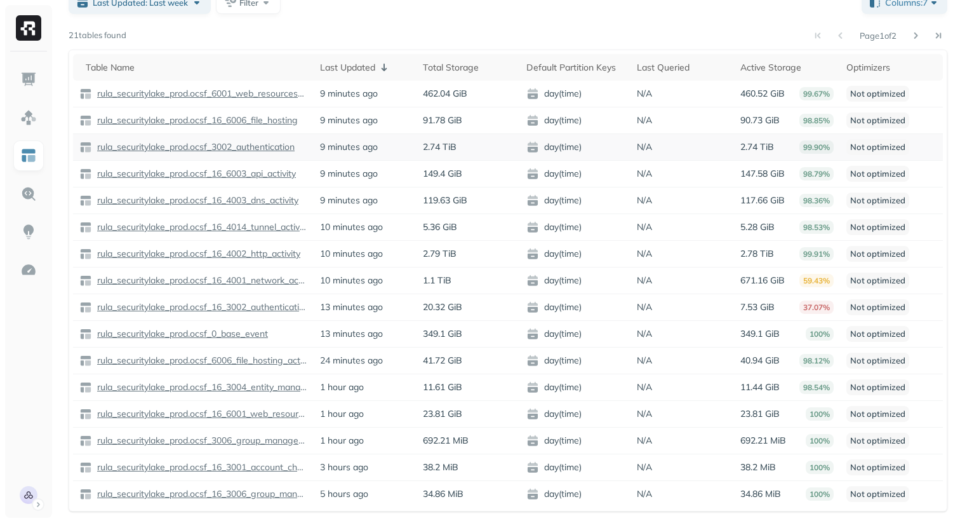
scroll to position [62, 0]
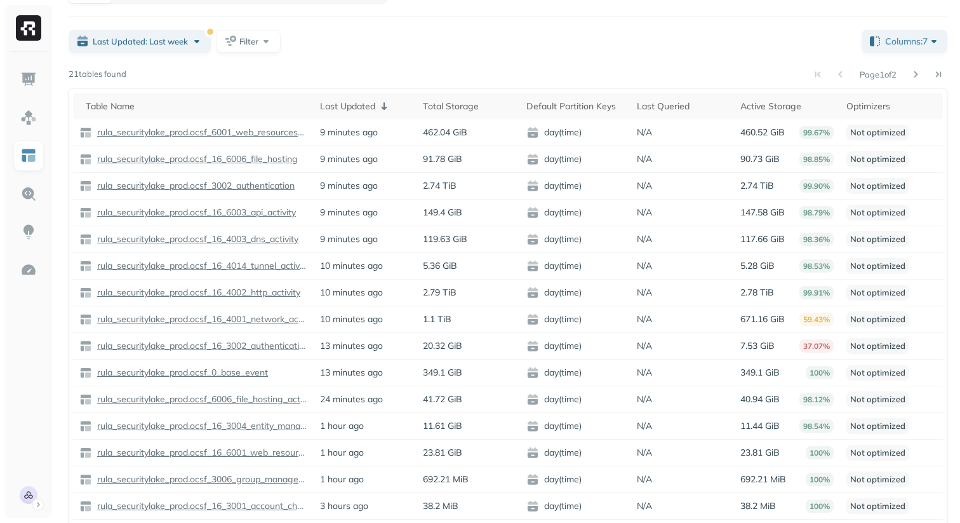
click at [916, 74] on button at bounding box center [916, 74] width 18 height 18
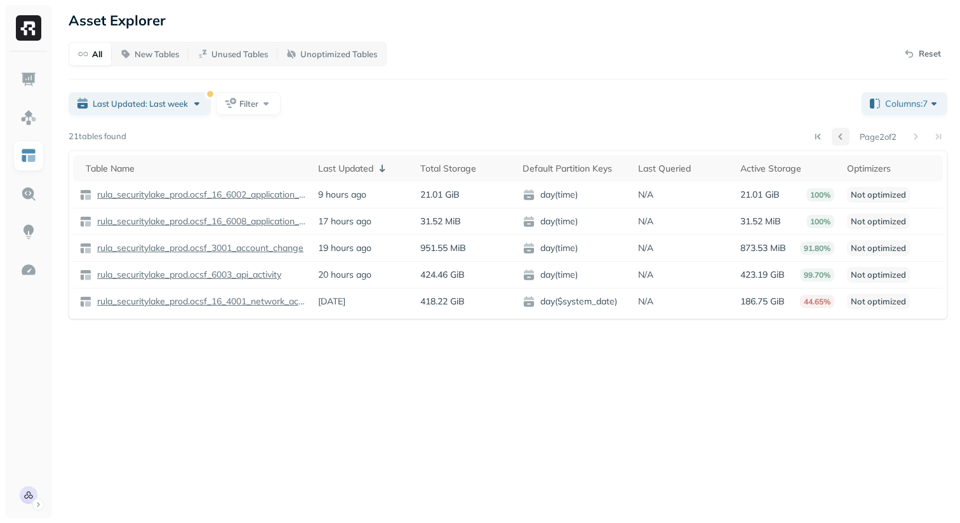
click at [836, 130] on button at bounding box center [841, 137] width 18 height 18
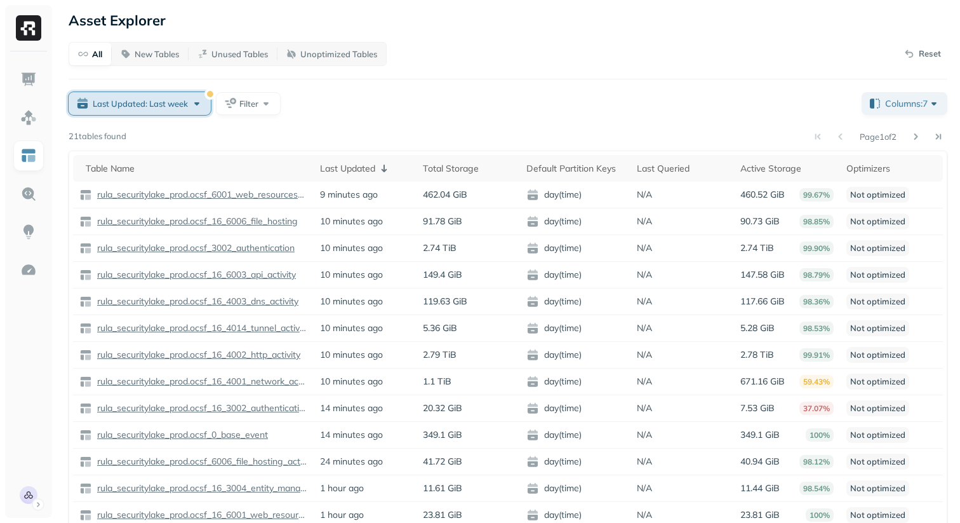
click at [196, 106] on div "Last Updated: Last week" at bounding box center [148, 103] width 110 height 13
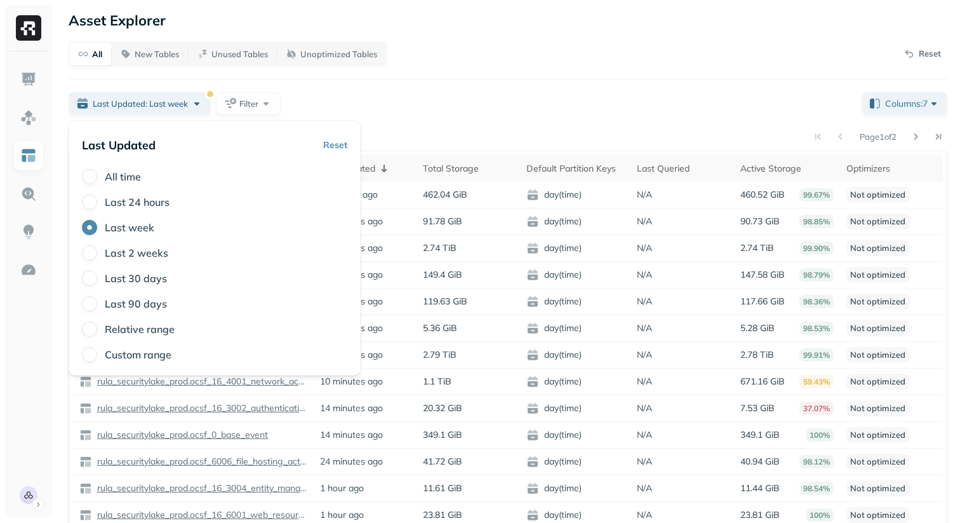
click at [435, 123] on div "All New Tables Unused Tables Unoptimized Tables Reset Last Updated: Last week F…" at bounding box center [508, 327] width 879 height 570
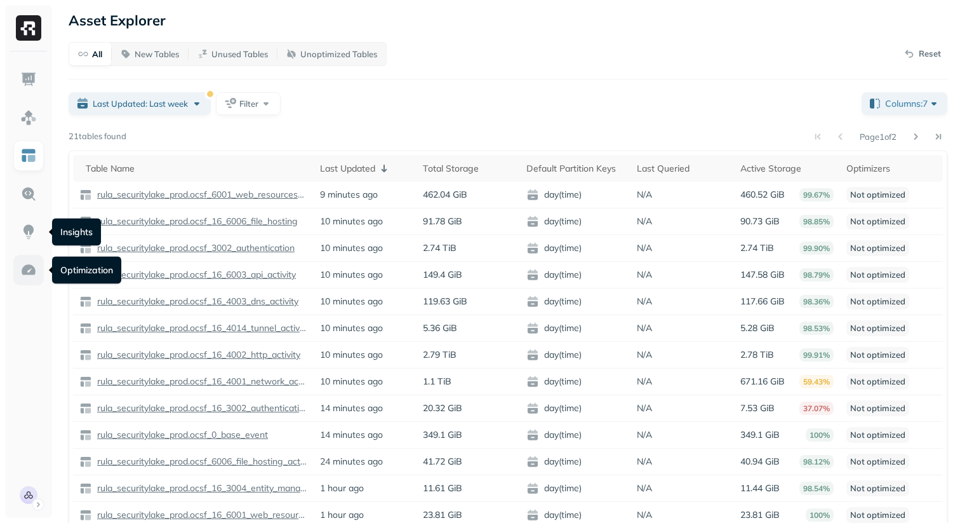
click at [30, 264] on img at bounding box center [28, 270] width 17 height 17
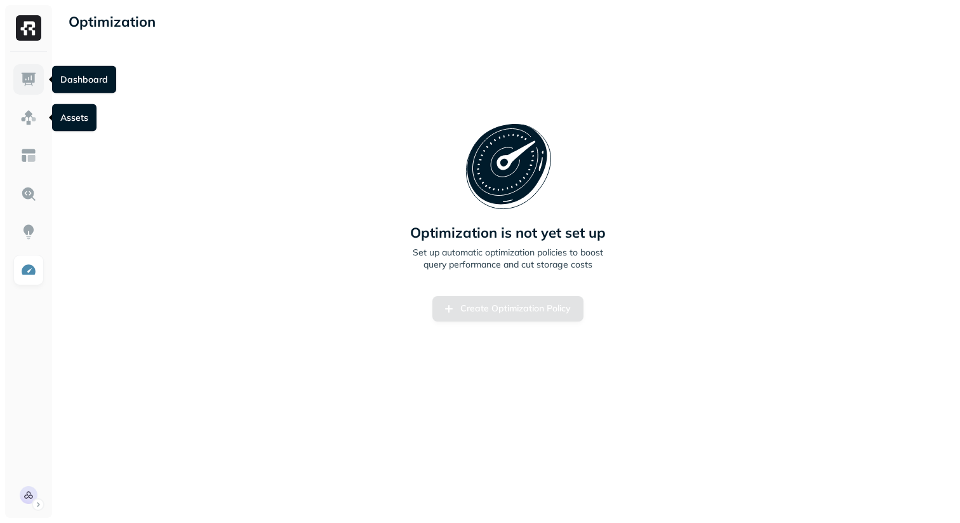
click at [32, 89] on link at bounding box center [28, 79] width 30 height 30
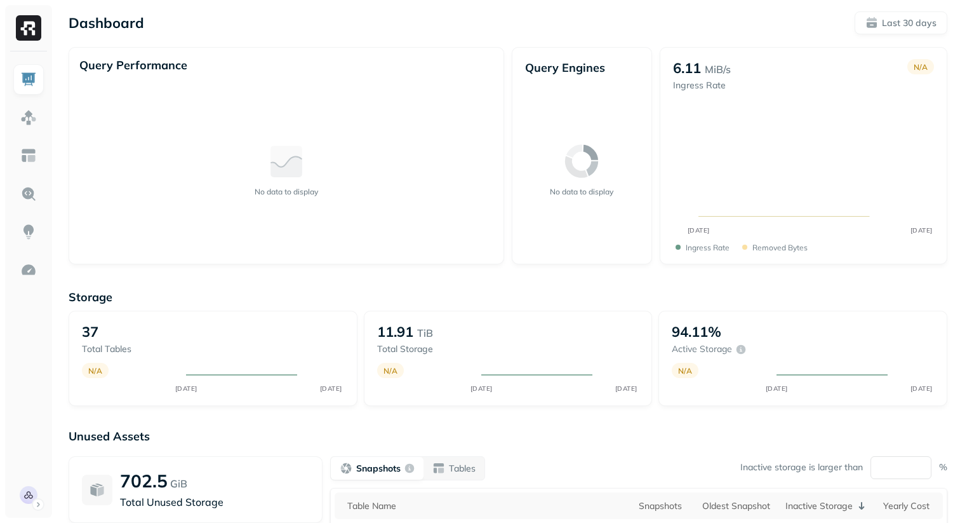
click at [373, 255] on div "Query Performance No data to display" at bounding box center [287, 155] width 436 height 217
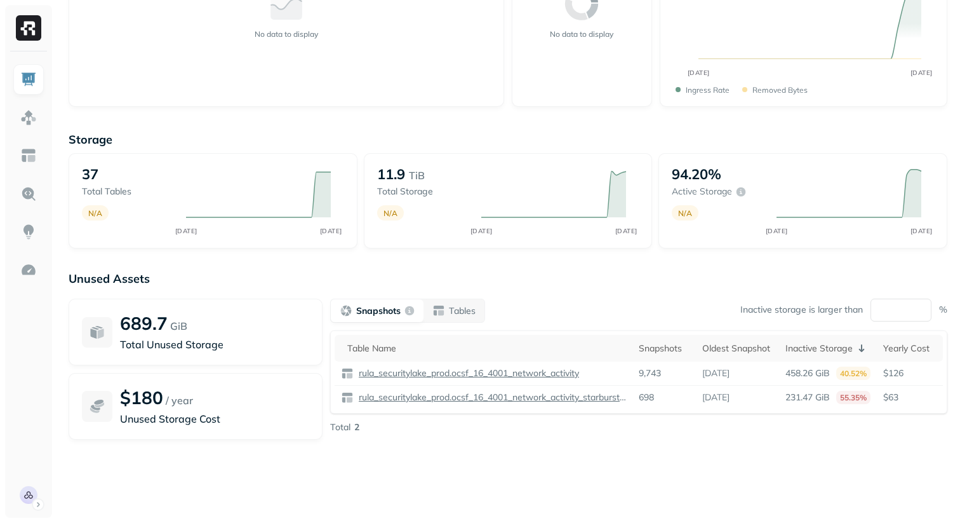
scroll to position [160, 0]
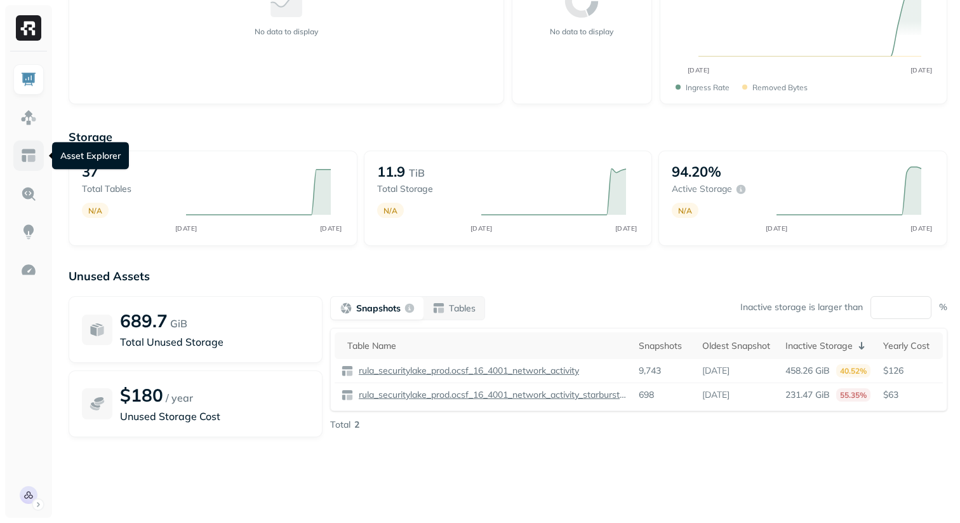
click at [34, 163] on img at bounding box center [28, 155] width 17 height 17
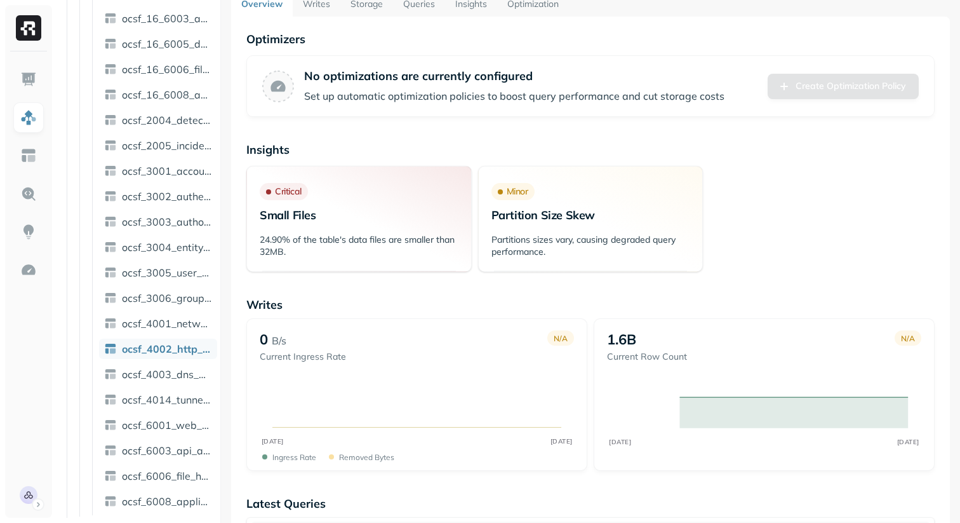
scroll to position [40, 0]
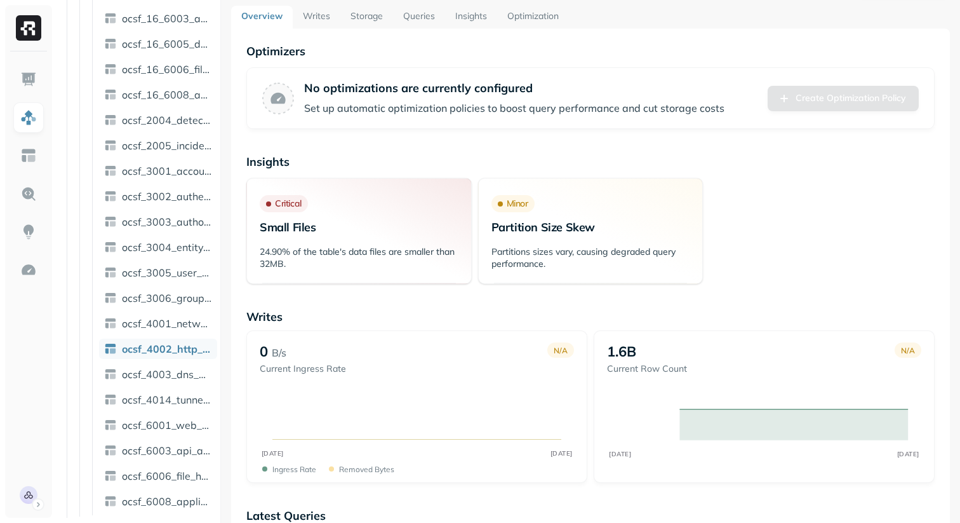
click at [367, 20] on link "Storage" at bounding box center [366, 17] width 53 height 23
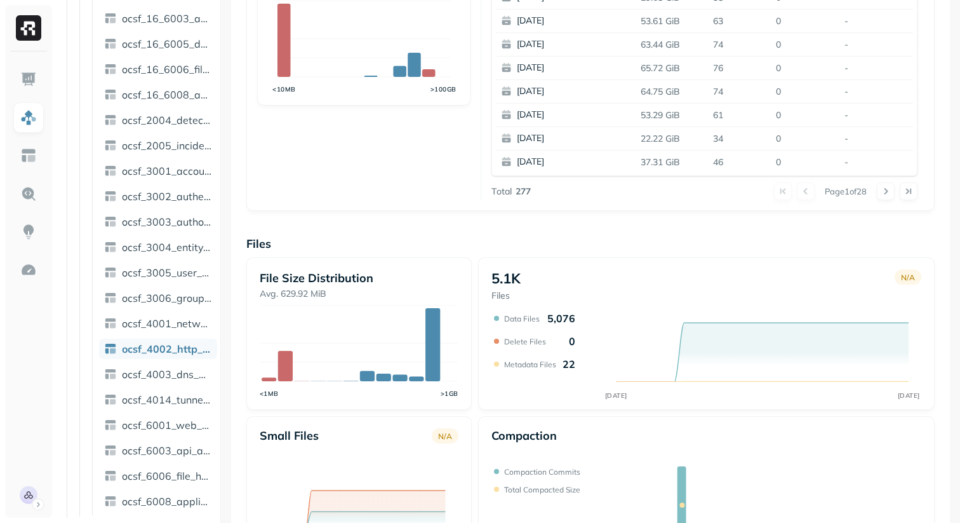
scroll to position [253, 0]
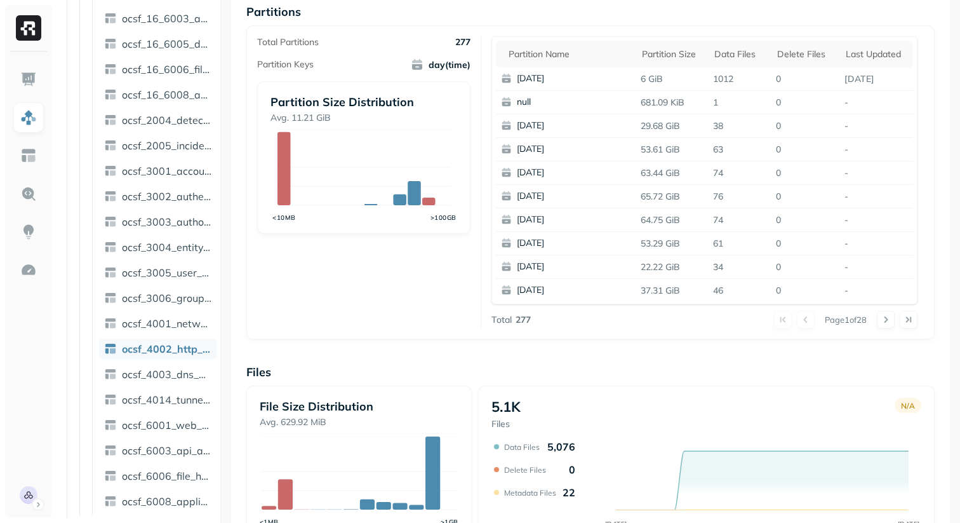
click at [424, 368] on p "Files" at bounding box center [590, 372] width 688 height 15
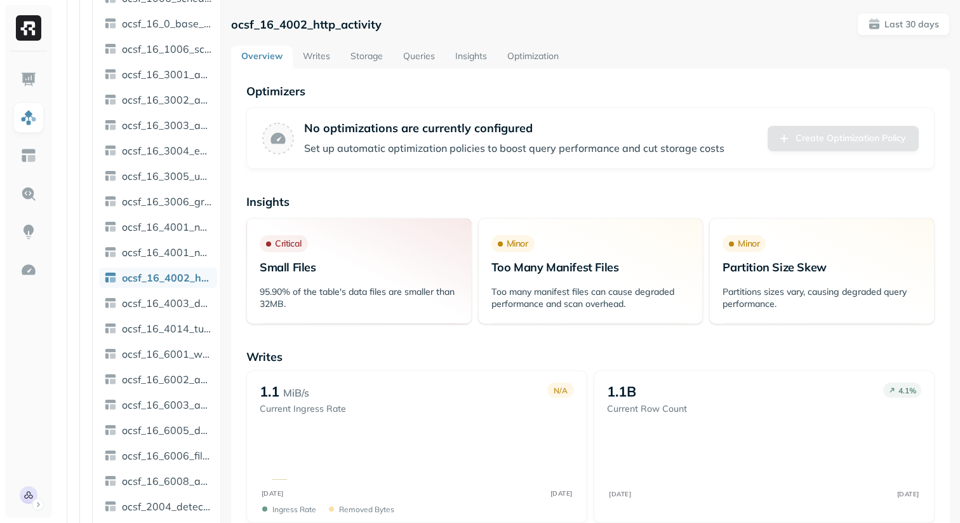
scroll to position [202, 0]
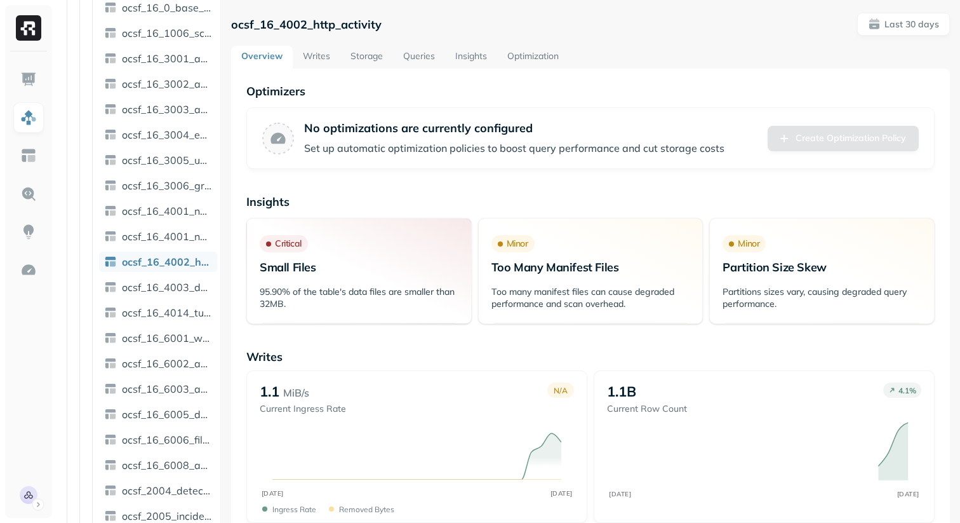
click at [368, 53] on link "Storage" at bounding box center [366, 57] width 53 height 23
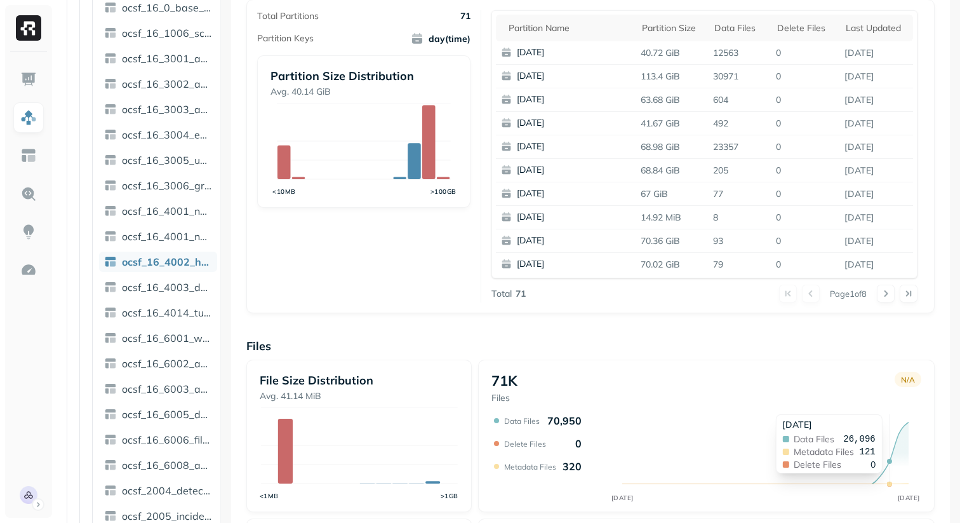
scroll to position [269, 0]
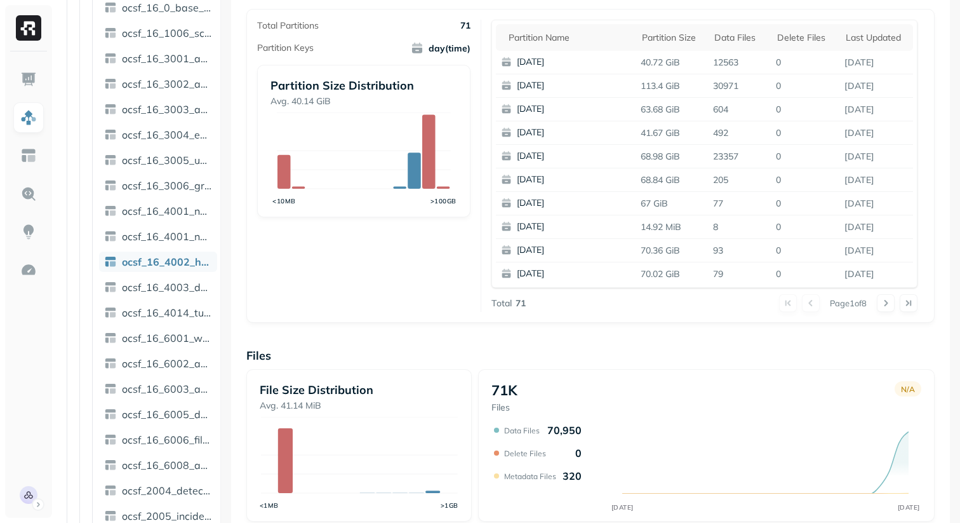
click at [890, 377] on div "71K Files N/A AUG 24 SEP 23 Data Files 70,950 Delete Files 0 Metadata Files 320" at bounding box center [706, 445] width 457 height 152
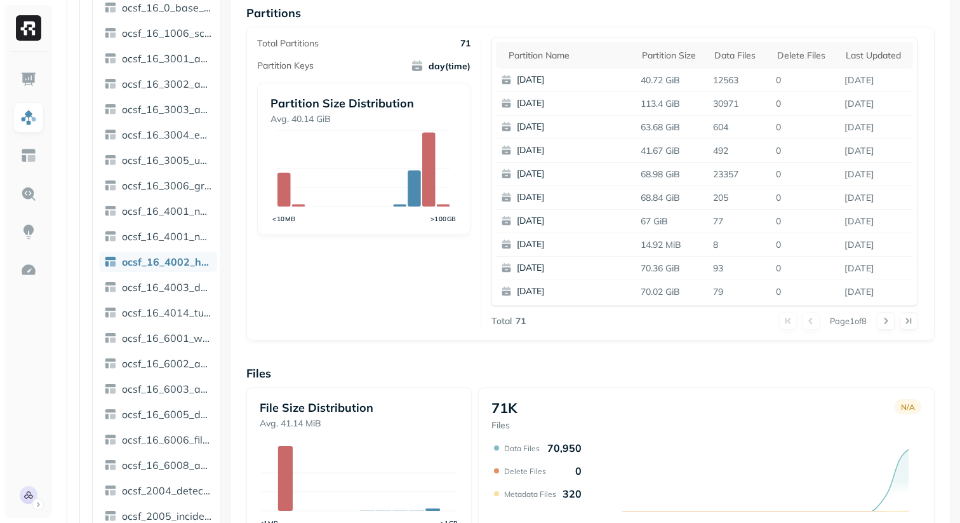
click at [593, 363] on div "Overview 2.79 TiB Total Storage N/A AUG 24 SEP 23 99.91% Active storage N/A AUG…" at bounding box center [590, 268] width 688 height 872
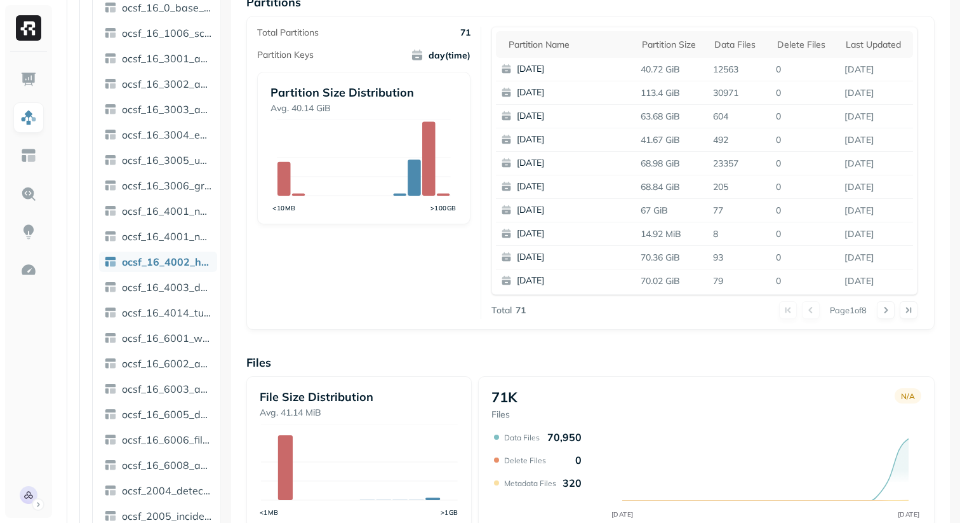
scroll to position [0, 0]
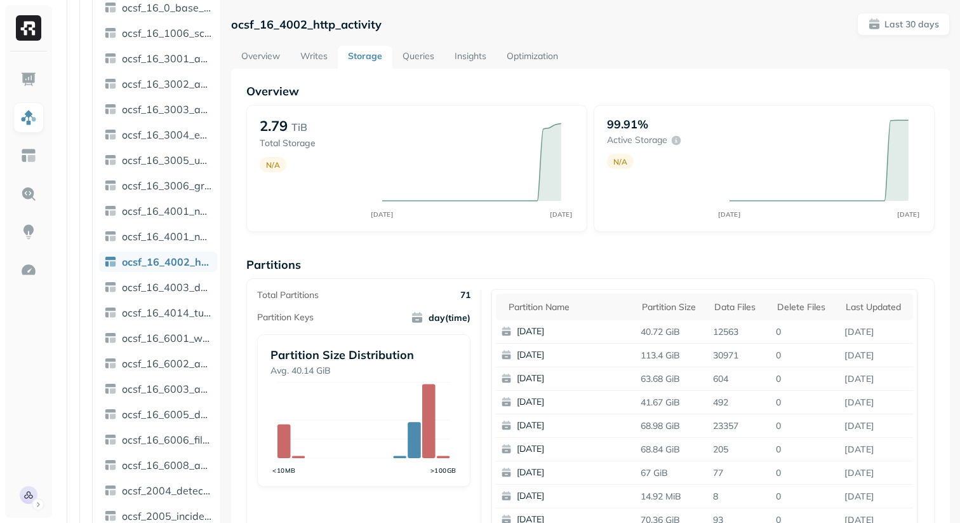
click at [285, 51] on link "Overview" at bounding box center [260, 57] width 59 height 23
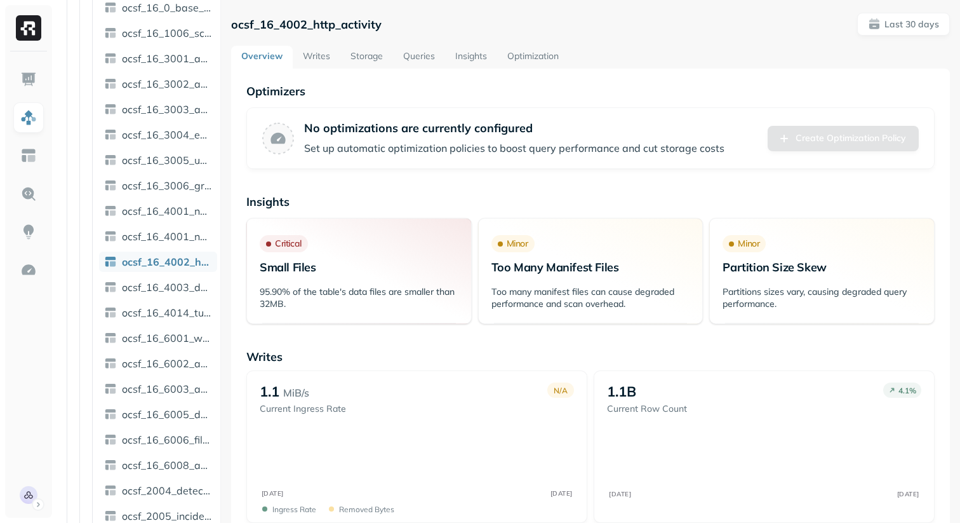
click at [266, 51] on link "Overview" at bounding box center [262, 57] width 62 height 23
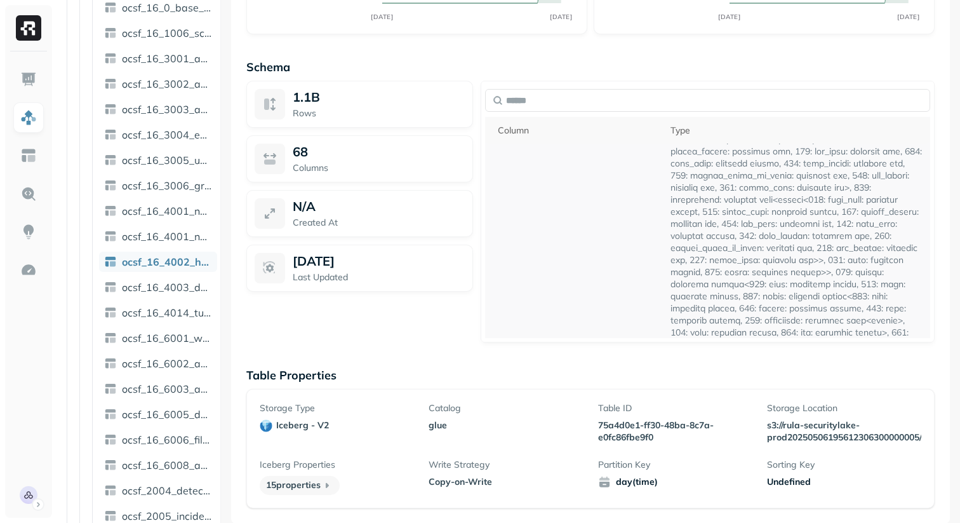
scroll to position [4570, 0]
click at [504, 298] on td "actor" at bounding box center [574, 460] width 179 height 9591
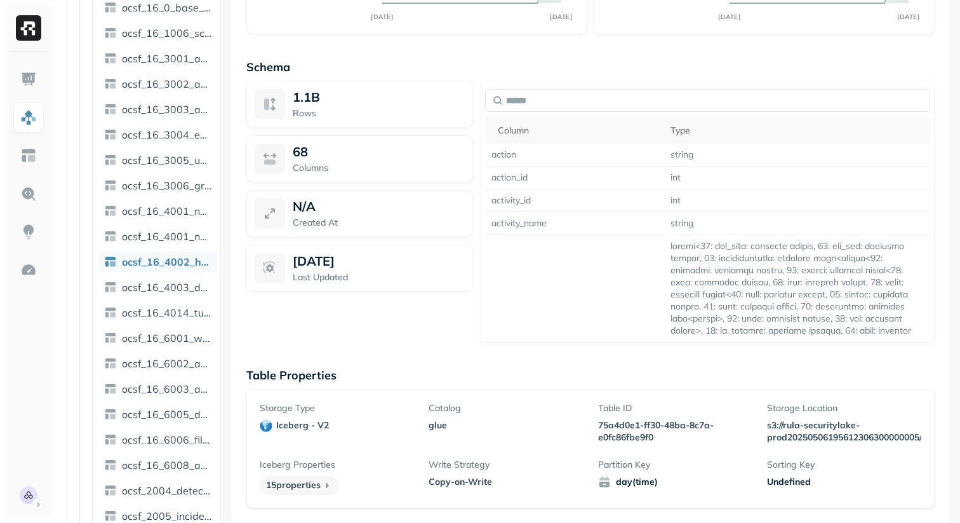
click at [570, 370] on p "Table Properties" at bounding box center [590, 375] width 688 height 15
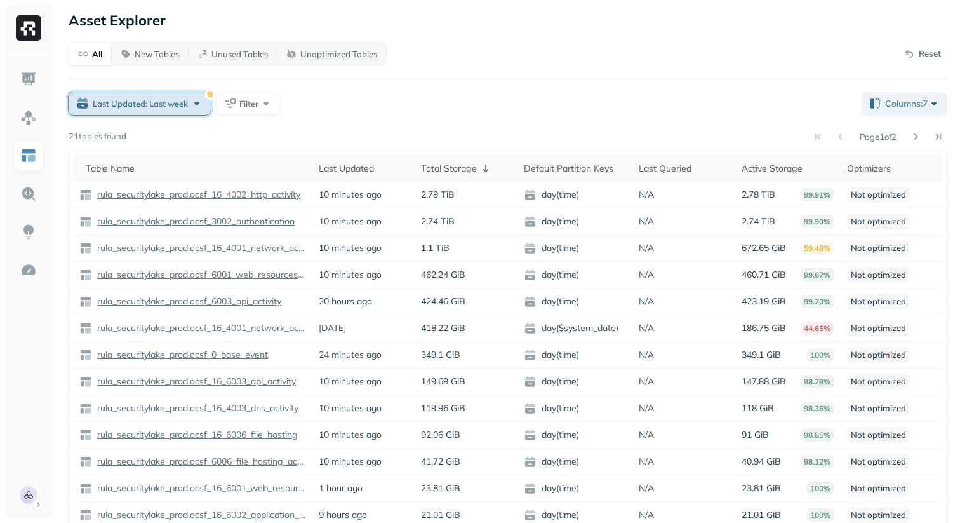
click at [161, 110] on button "Last Updated: Last week" at bounding box center [140, 103] width 142 height 23
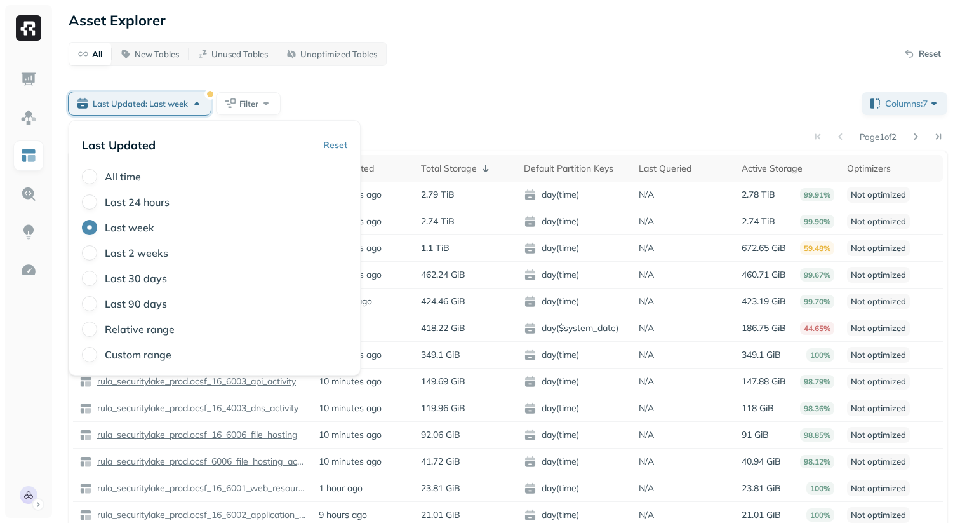
click at [100, 331] on div "Relative range" at bounding box center [214, 328] width 265 height 15
click at [97, 328] on button "Relative range" at bounding box center [89, 328] width 15 height 15
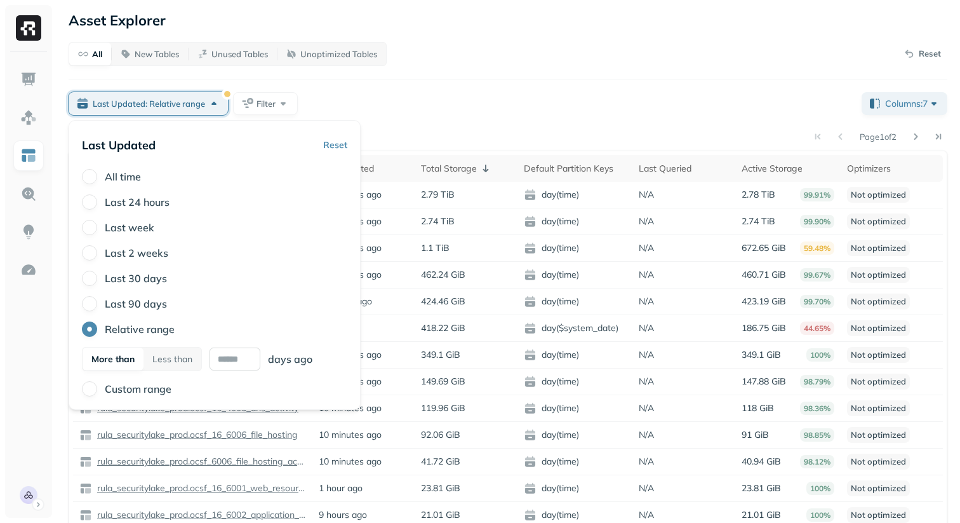
click at [220, 359] on input "text" at bounding box center [235, 358] width 51 height 23
type input "*"
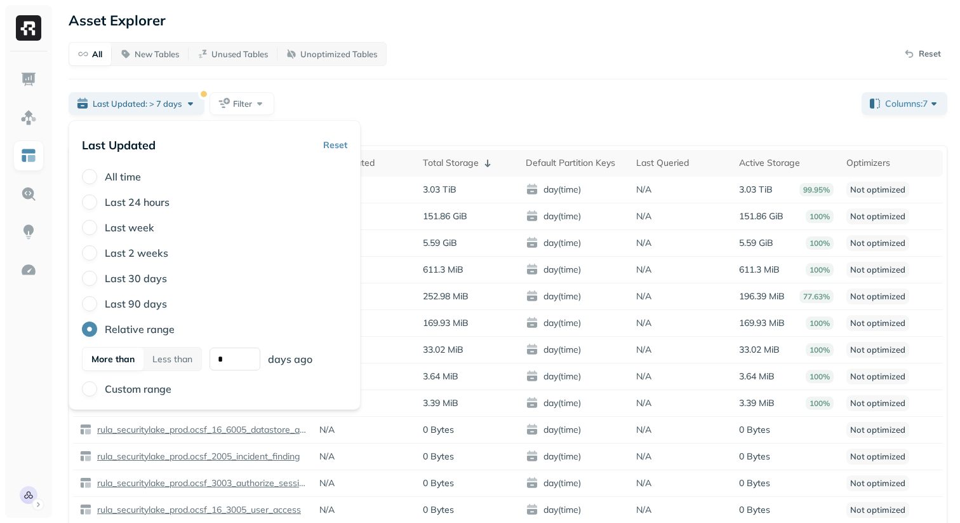
click at [591, 123] on div "All New Tables Unused Tables Unoptimized Tables Reset Last Updated: > 7 days Fi…" at bounding box center [508, 324] width 879 height 565
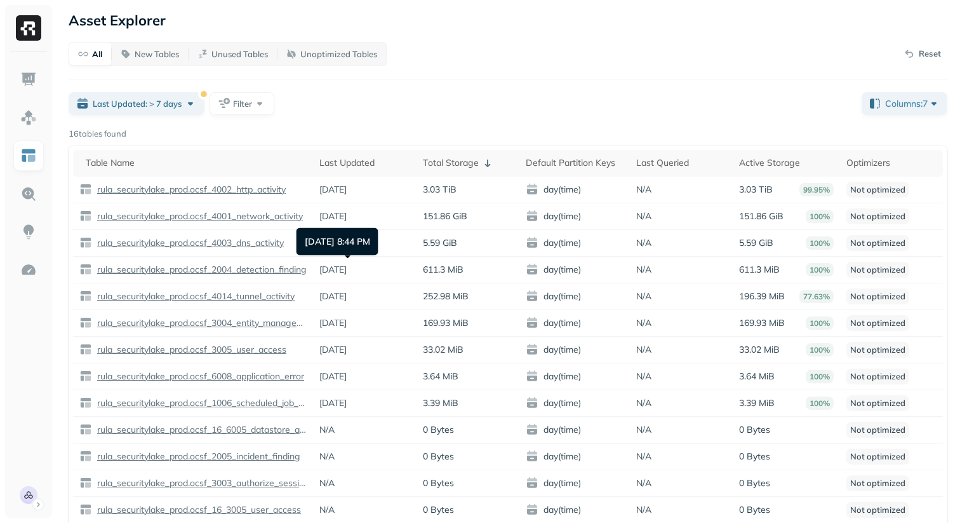
click at [483, 132] on div "16 tables found" at bounding box center [508, 134] width 879 height 13
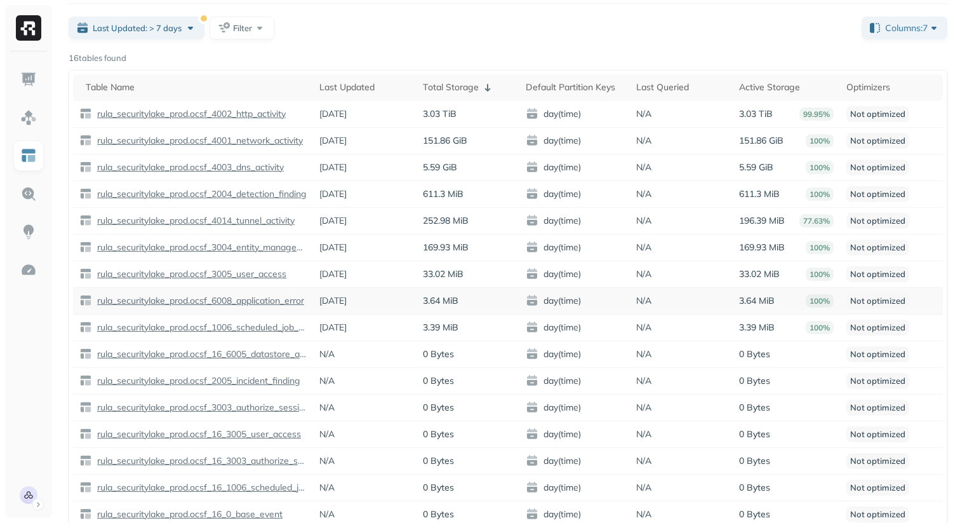
scroll to position [74, 0]
click at [603, 57] on div "16 tables found" at bounding box center [508, 59] width 879 height 13
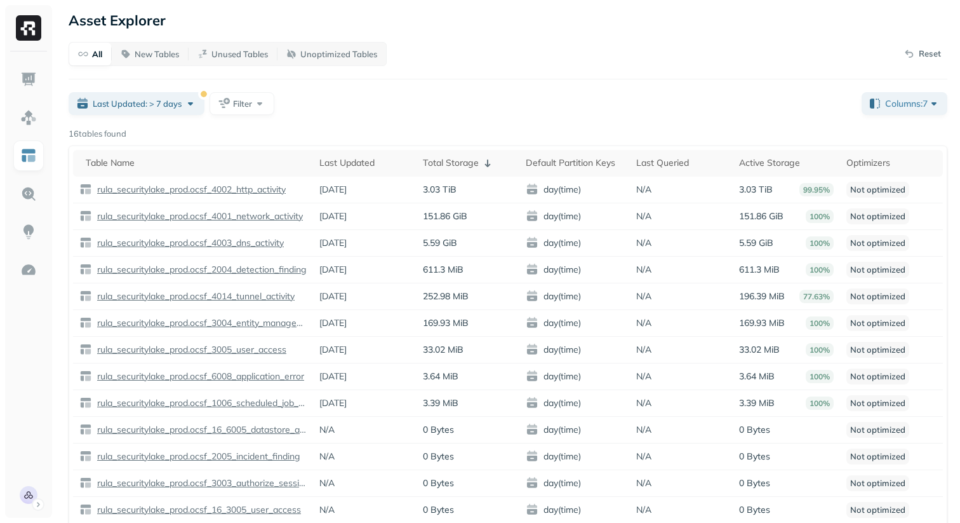
click at [533, 95] on div "Last Updated: > 7 days Filter" at bounding box center [460, 103] width 783 height 23
click at [190, 100] on div "Last Updated: > 7 days" at bounding box center [145, 103] width 104 height 13
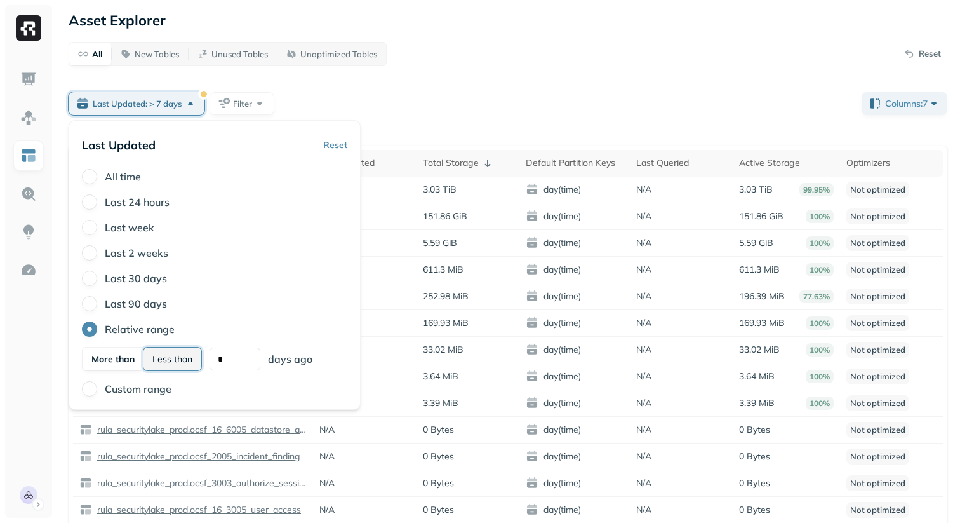
click at [173, 351] on button "Less than" at bounding box center [173, 358] width 58 height 23
click at [417, 157] on th "Total Storage" at bounding box center [468, 163] width 103 height 27
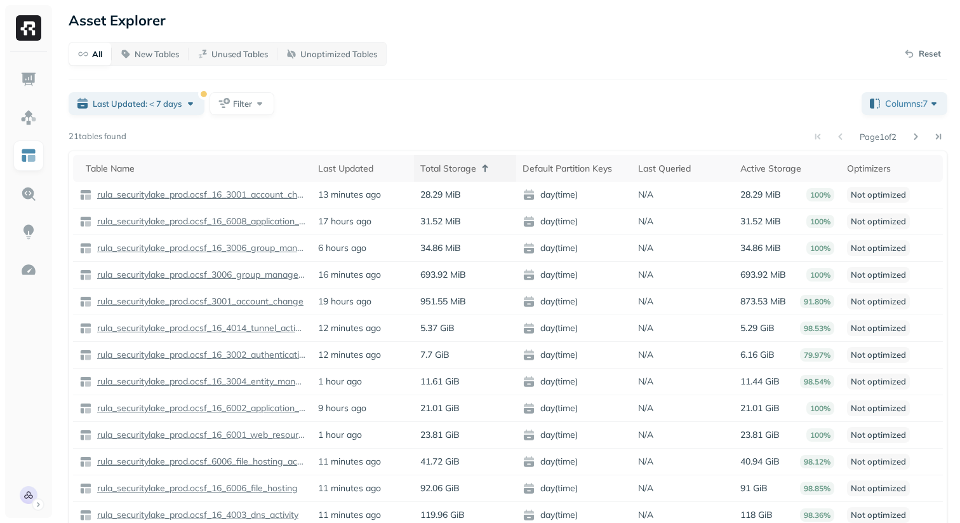
click at [424, 173] on div "Total Storage" at bounding box center [465, 168] width 90 height 15
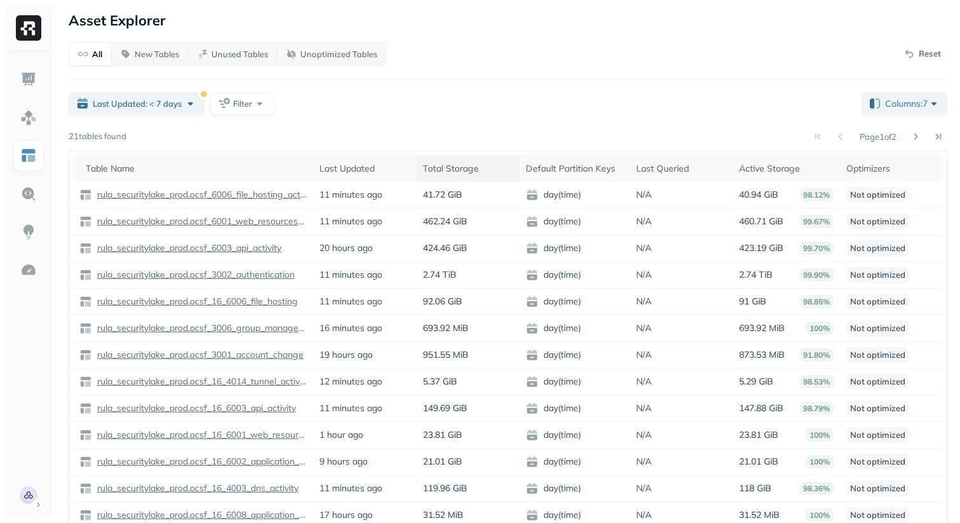
click at [450, 170] on div "Total Storage" at bounding box center [468, 169] width 90 height 12
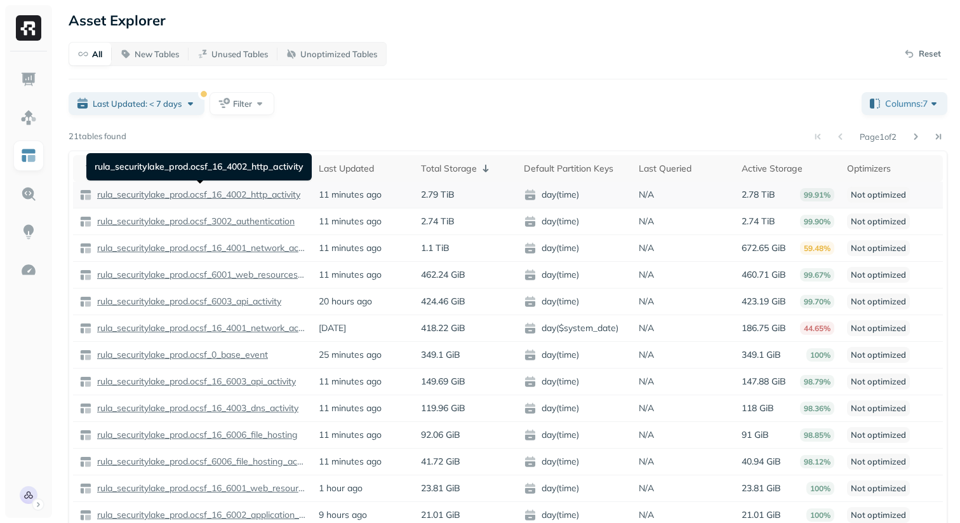
click at [262, 196] on p "rula_securitylake_prod.ocsf_16_4002_http_activity" at bounding box center [198, 195] width 206 height 12
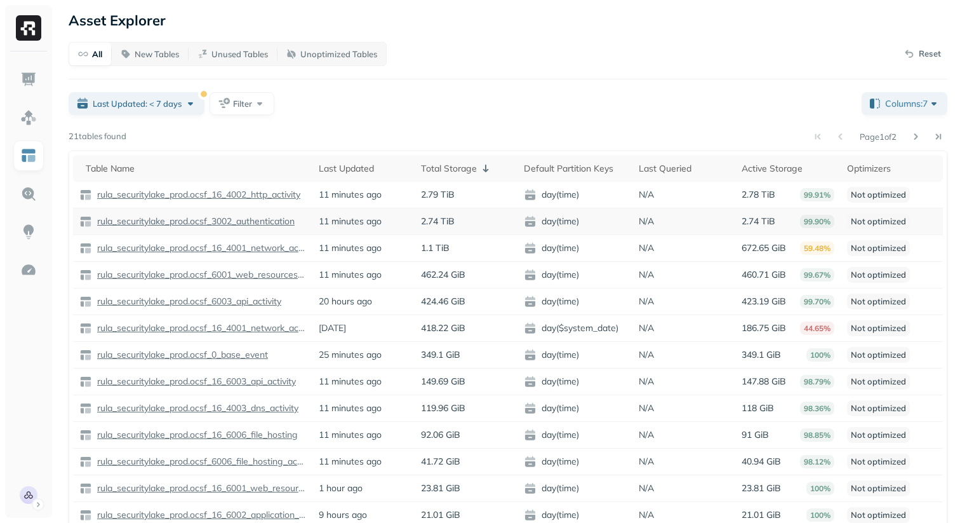
click at [260, 218] on p "rula_securitylake_prod.ocsf_3002_authentication" at bounding box center [195, 221] width 200 height 12
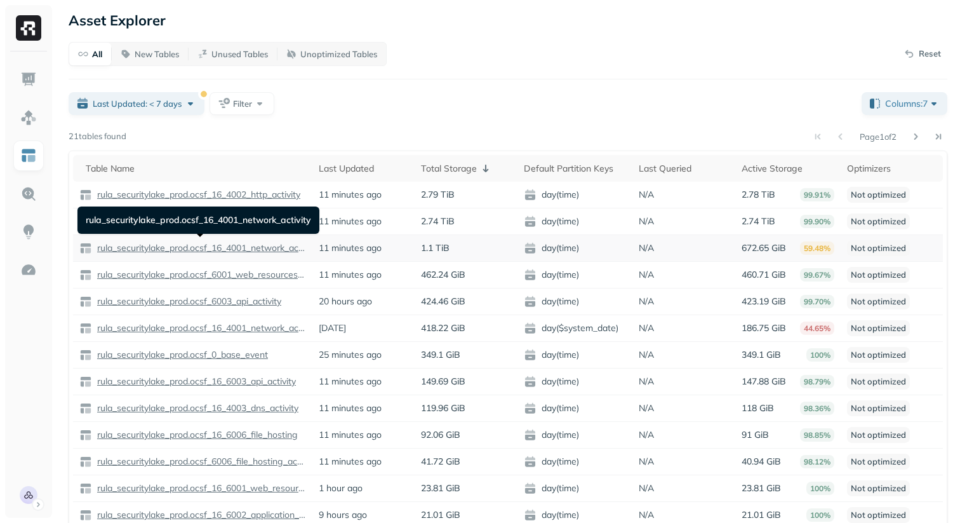
click at [268, 250] on p "rula_securitylake_prod.ocsf_16_4001_network_activity" at bounding box center [200, 248] width 211 height 12
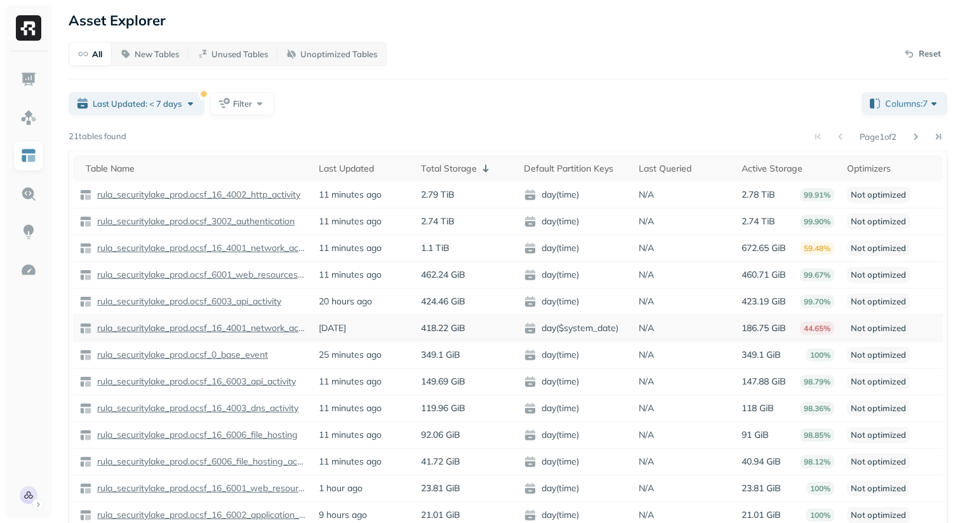
drag, startPoint x: 537, startPoint y: 326, endPoint x: 622, endPoint y: 324, distance: 85.8
click at [622, 324] on span "day($system_date)" at bounding box center [575, 328] width 103 height 13
click at [571, 85] on div "All New Tables Unused Tables Unoptimized Tables Reset Last Updated: < 7 days Fi…" at bounding box center [508, 327] width 879 height 570
click at [925, 53] on p "Reset" at bounding box center [930, 54] width 22 height 13
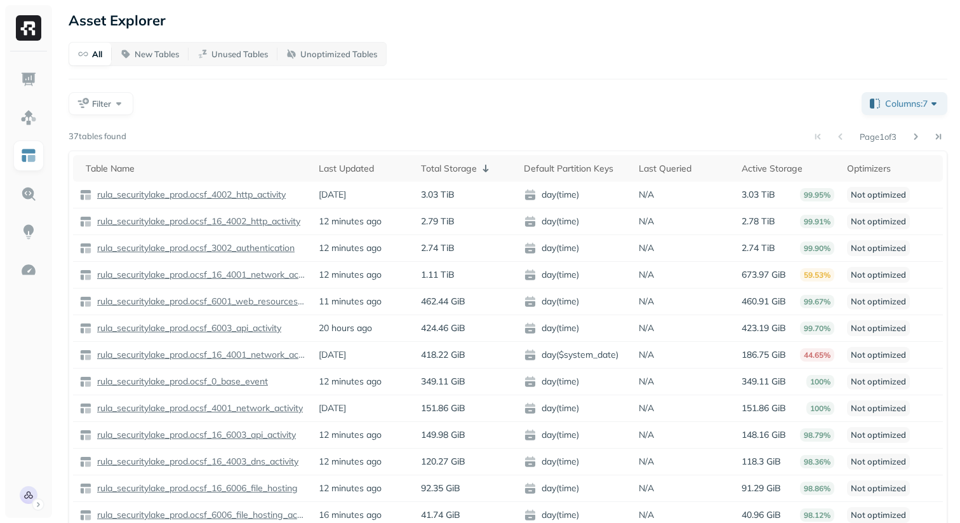
click at [527, 140] on div "Page 1 of 3" at bounding box center [536, 137] width 821 height 18
click at [356, 117] on div "All New Tables Unused Tables Unoptimized Tables Filter Columns: 7 Page 1 of 3 3…" at bounding box center [508, 327] width 879 height 570
click at [127, 110] on button "Filter" at bounding box center [101, 103] width 65 height 23
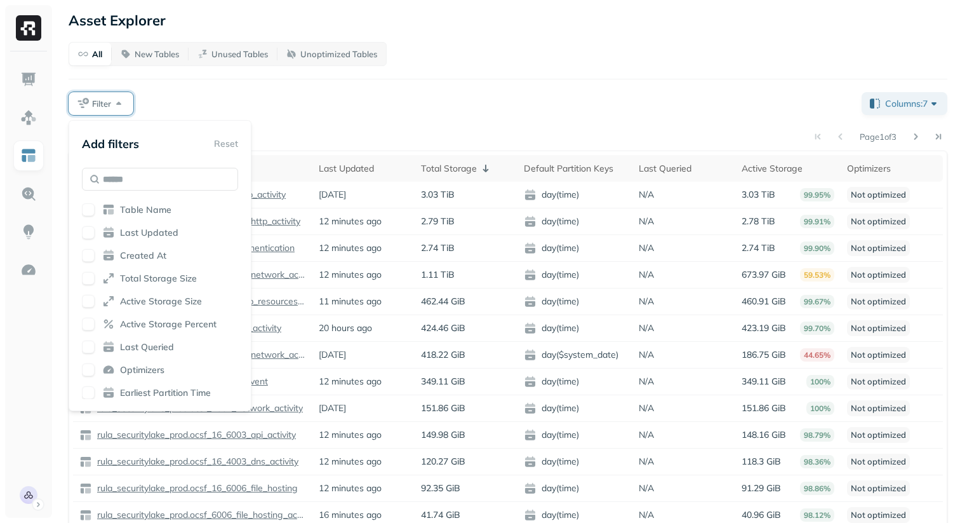
click at [269, 105] on div "Filter" at bounding box center [460, 103] width 783 height 23
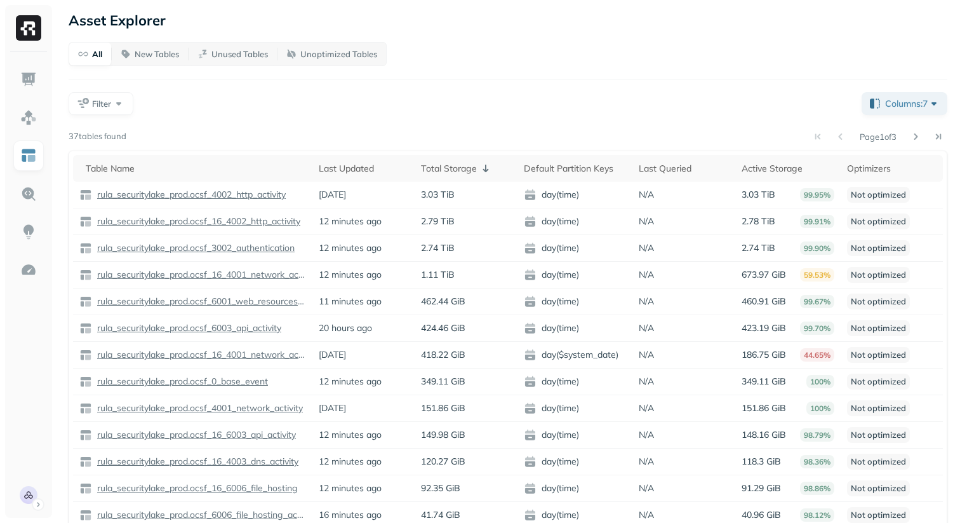
click at [553, 92] on div "Filter" at bounding box center [460, 103] width 783 height 23
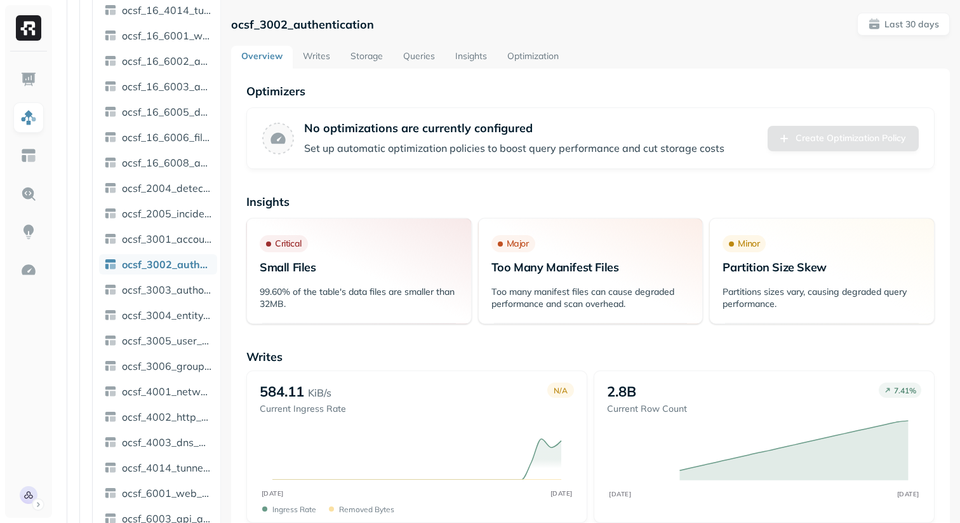
scroll to position [507, 0]
click at [365, 64] on link "Storage" at bounding box center [366, 57] width 53 height 23
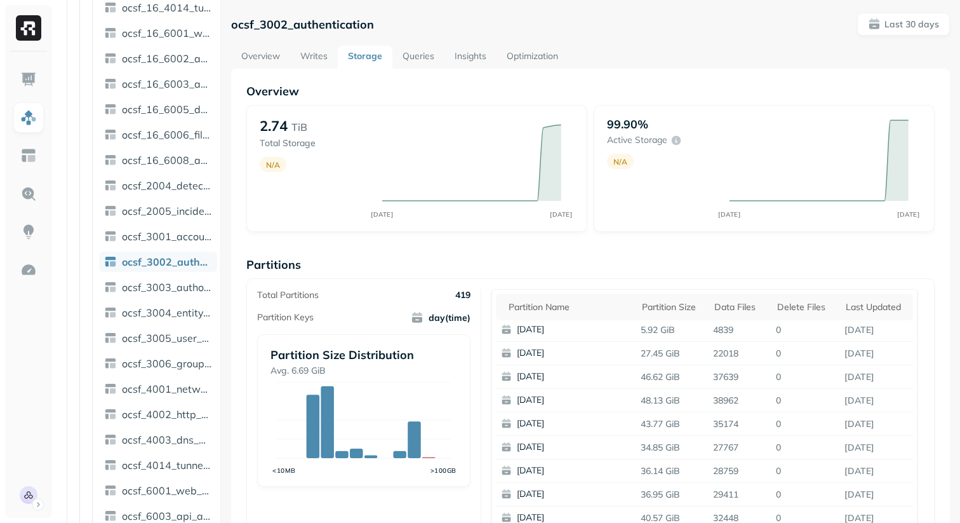
click at [323, 57] on link "Writes" at bounding box center [314, 57] width 48 height 23
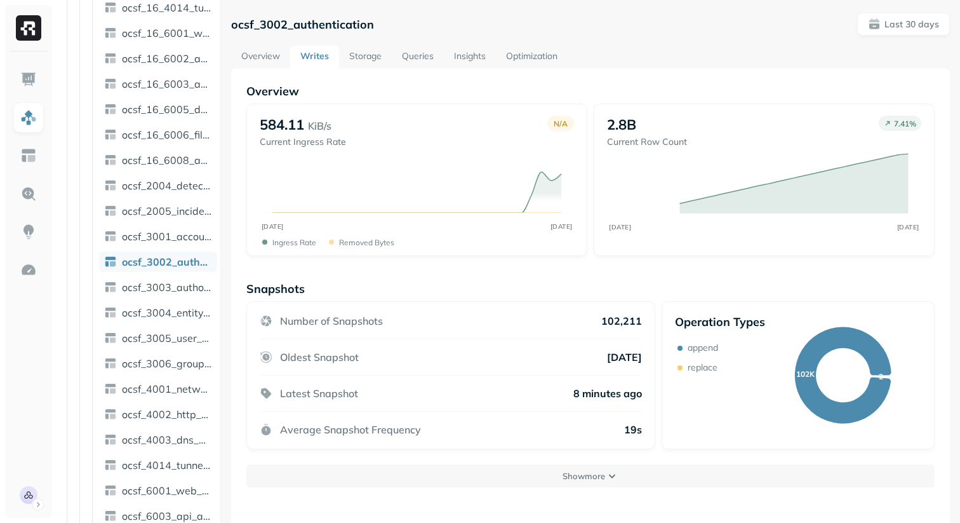
scroll to position [69, 0]
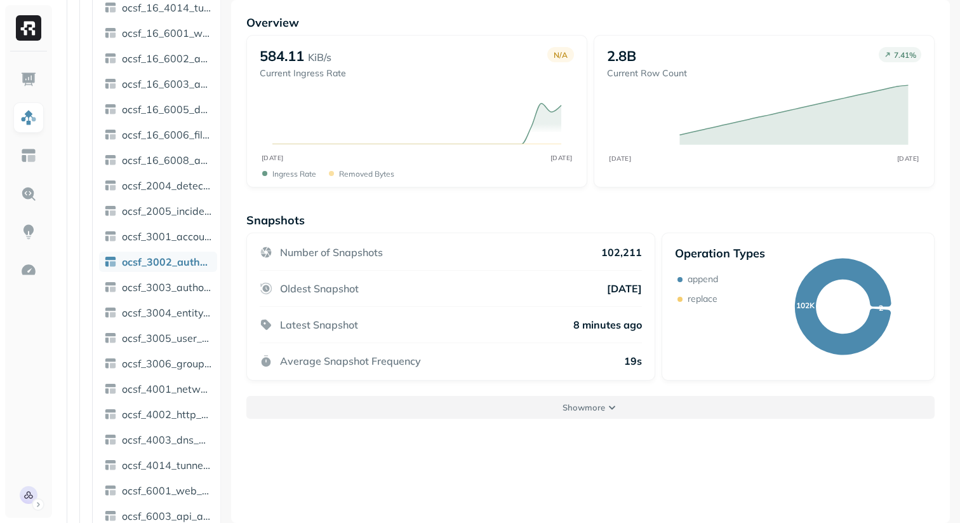
click at [623, 415] on button "Show more" at bounding box center [590, 407] width 688 height 23
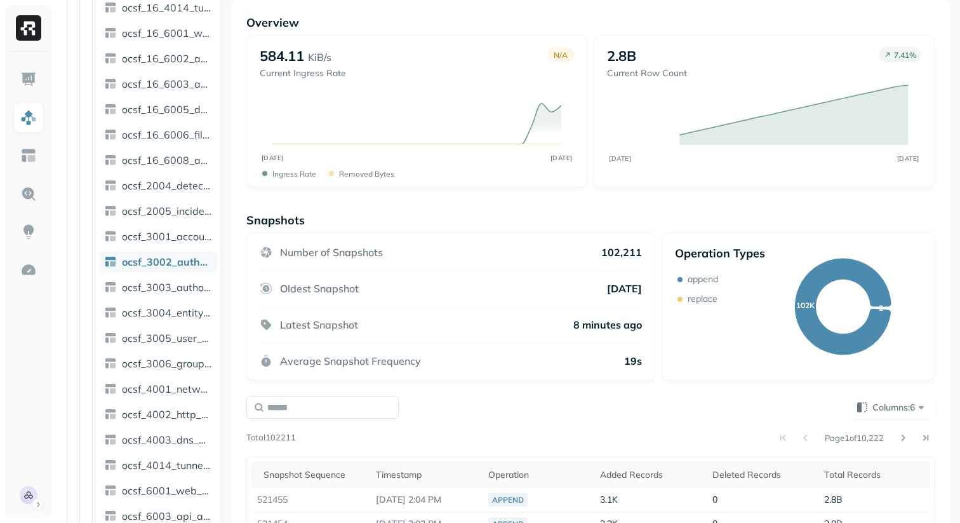
scroll to position [326, 0]
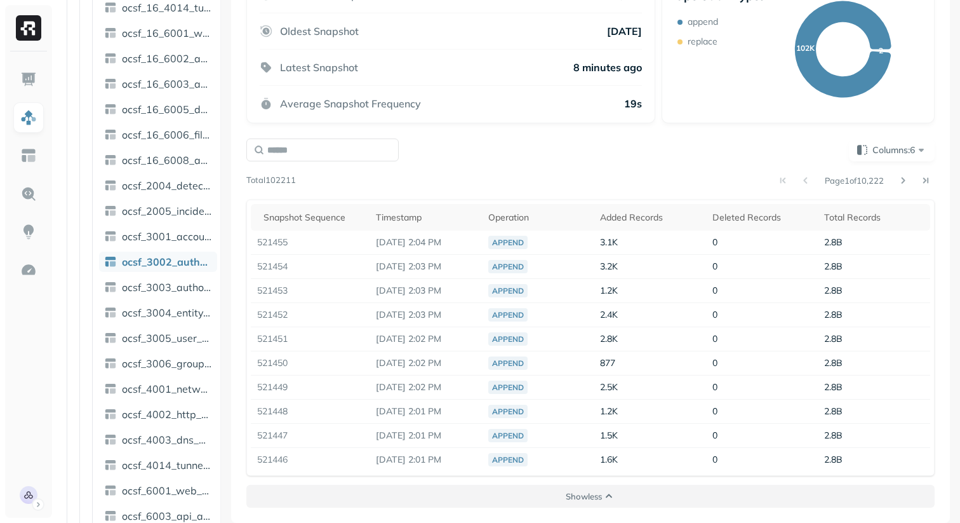
click at [598, 500] on p "Show less" at bounding box center [584, 496] width 36 height 12
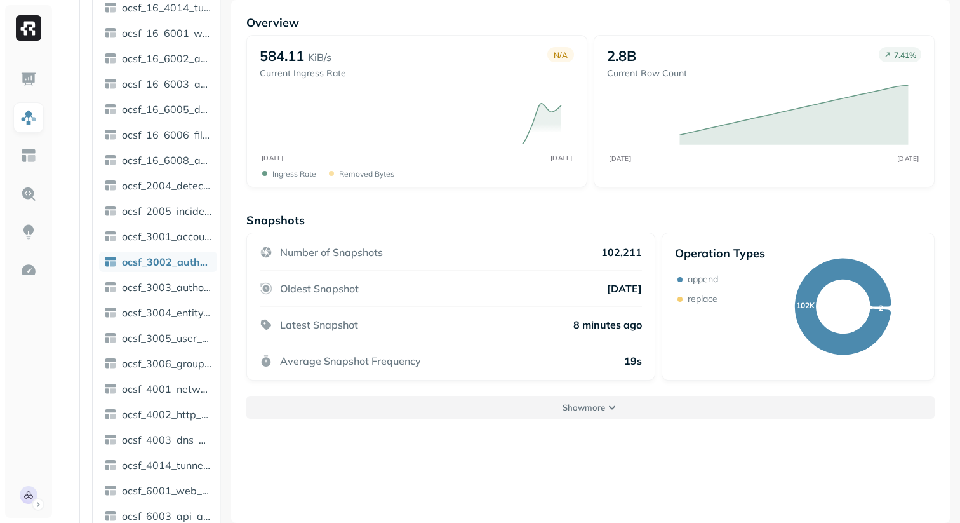
scroll to position [0, 0]
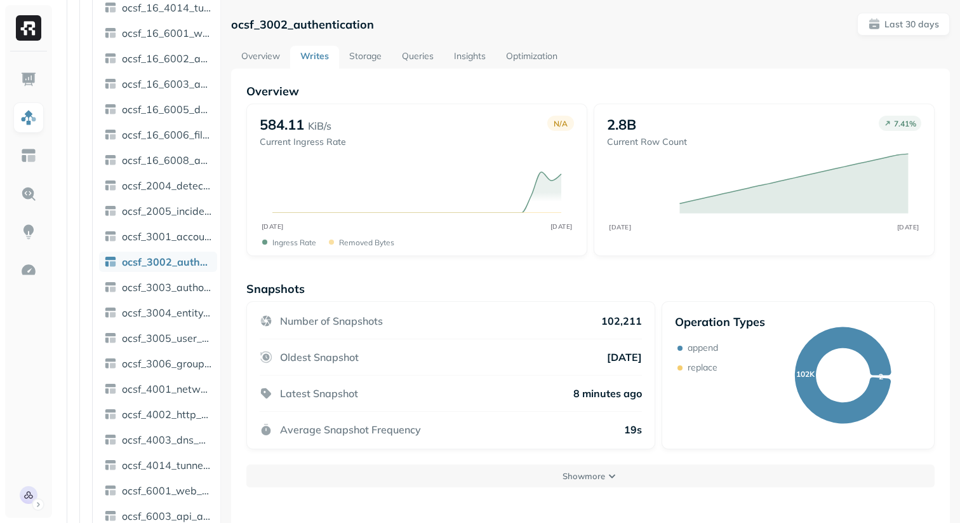
click at [370, 60] on link "Storage" at bounding box center [365, 57] width 53 height 23
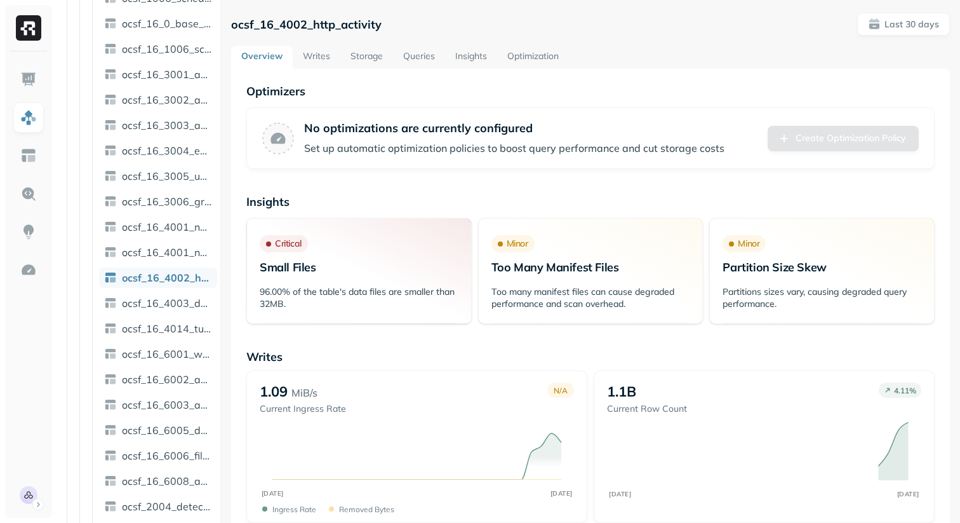
scroll to position [202, 0]
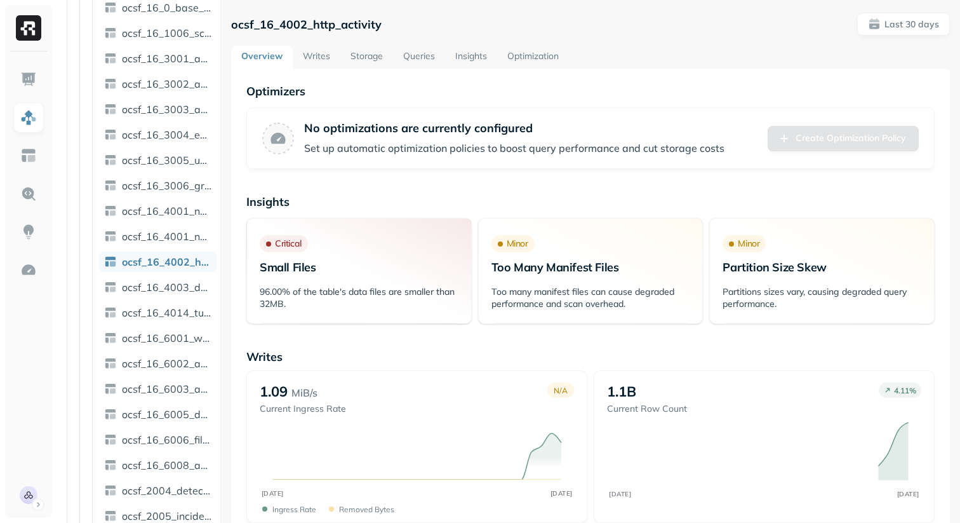
click at [356, 61] on link "Storage" at bounding box center [366, 57] width 53 height 23
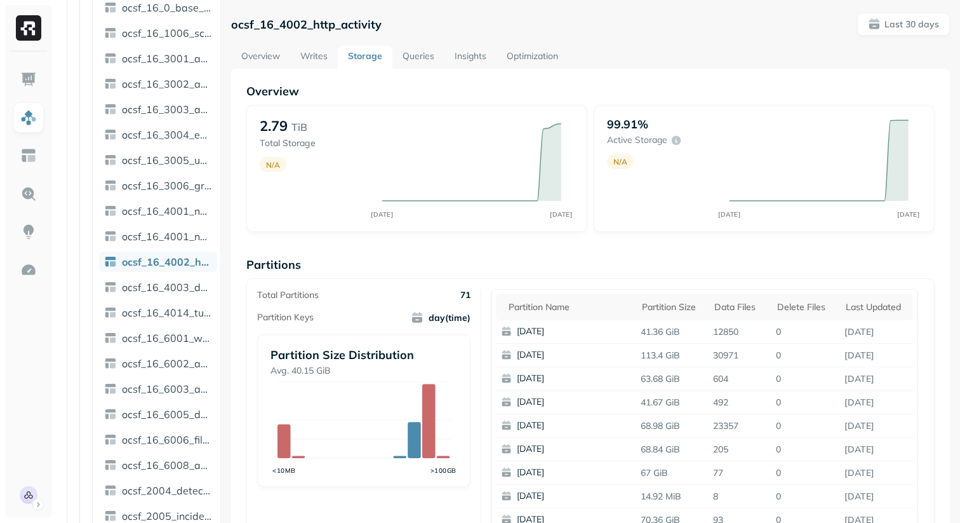
click at [615, 274] on div "Partitions Total Partitions 71 Partition Keys day(time) Partition Size Distribu…" at bounding box center [590, 424] width 688 height 335
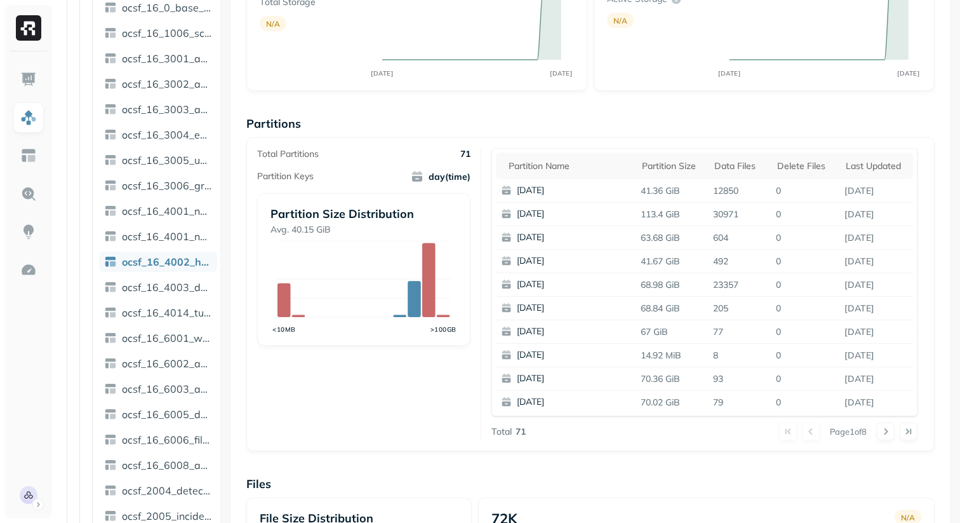
scroll to position [151, 0]
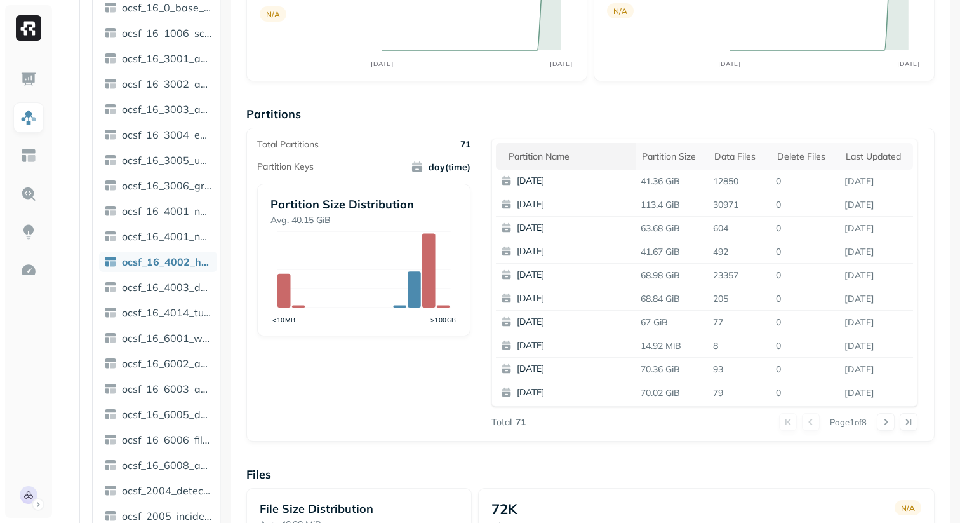
click at [563, 159] on div "Partition name" at bounding box center [569, 157] width 121 height 12
click at [566, 147] on th "Partition name" at bounding box center [566, 156] width 140 height 27
click at [558, 149] on th "Partition name" at bounding box center [566, 156] width 140 height 27
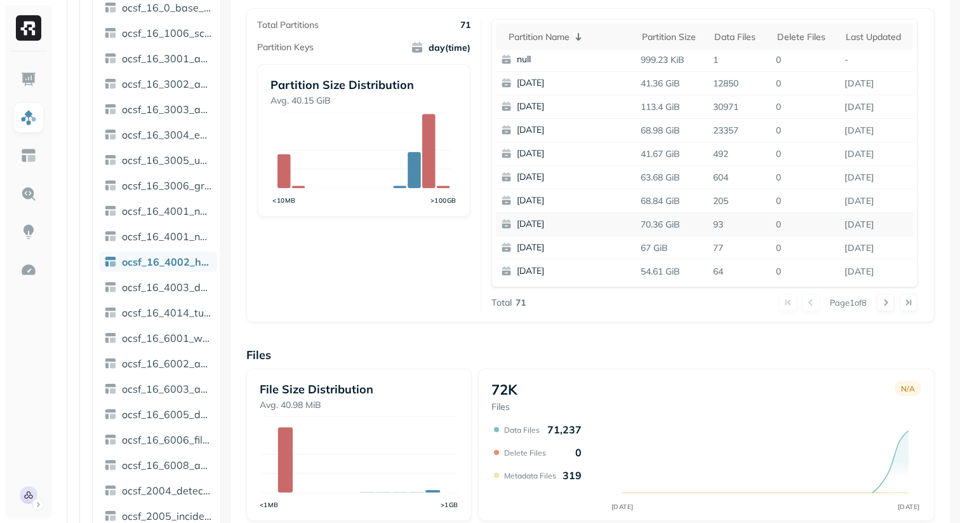
scroll to position [321, 0]
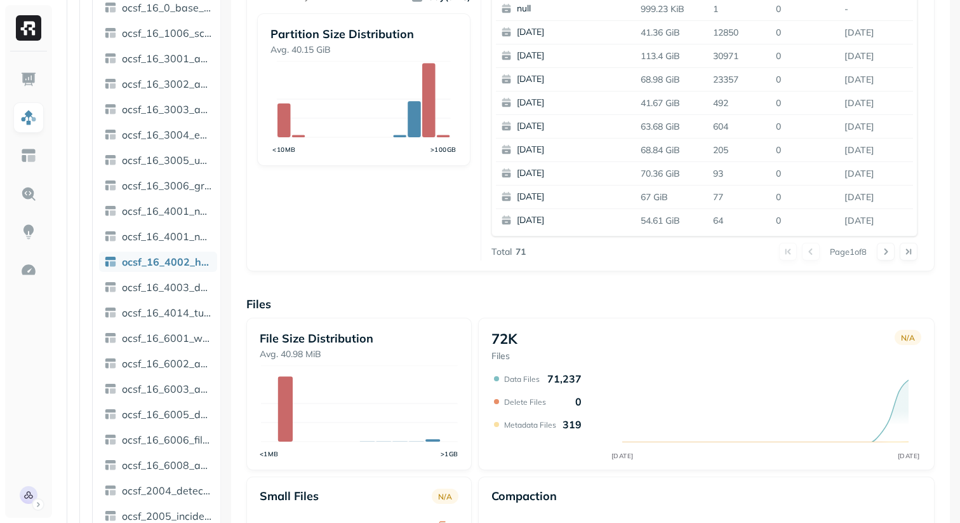
click at [678, 285] on div "Overview 2.79 TiB Total Storage N/A AUG [DATE] 99.91% Active storage N/A AUG [D…" at bounding box center [590, 199] width 688 height 872
click at [577, 270] on div "Total Partitions 71 Partition Keys day(time) Partition Size Distribution Avg. 4…" at bounding box center [590, 114] width 688 height 314
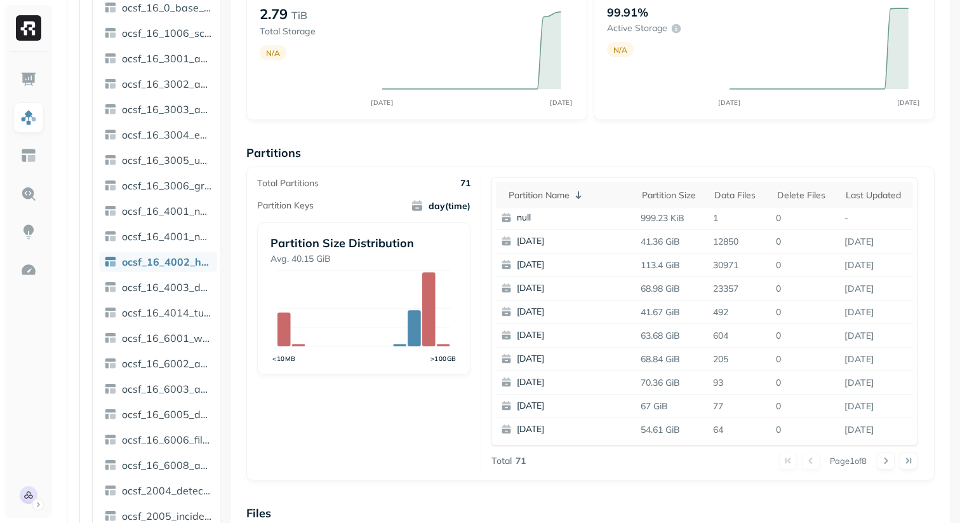
scroll to position [0, 0]
click at [683, 121] on div "Overview 2.79 TiB Total Storage N/A AUG [DATE] 99.91% Active storage N/A AUG [D…" at bounding box center [590, 408] width 688 height 872
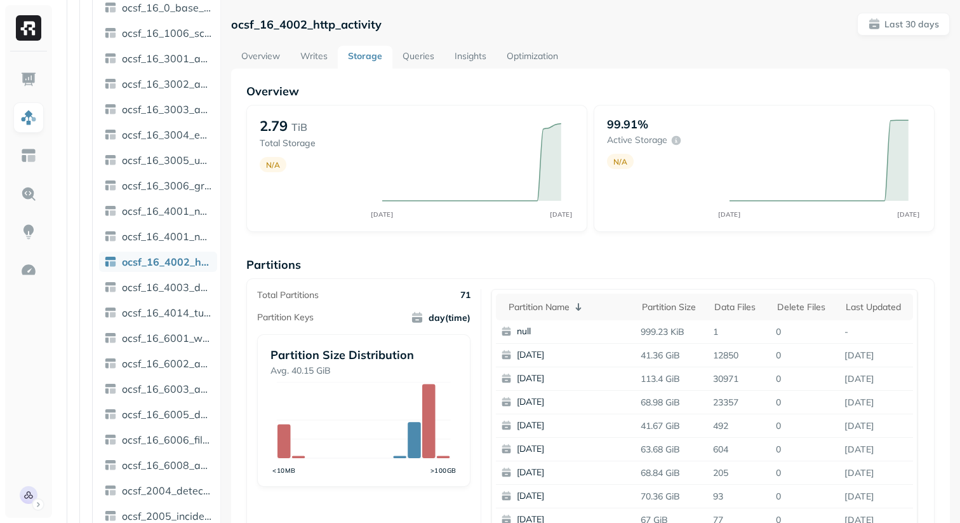
scroll to position [3, 0]
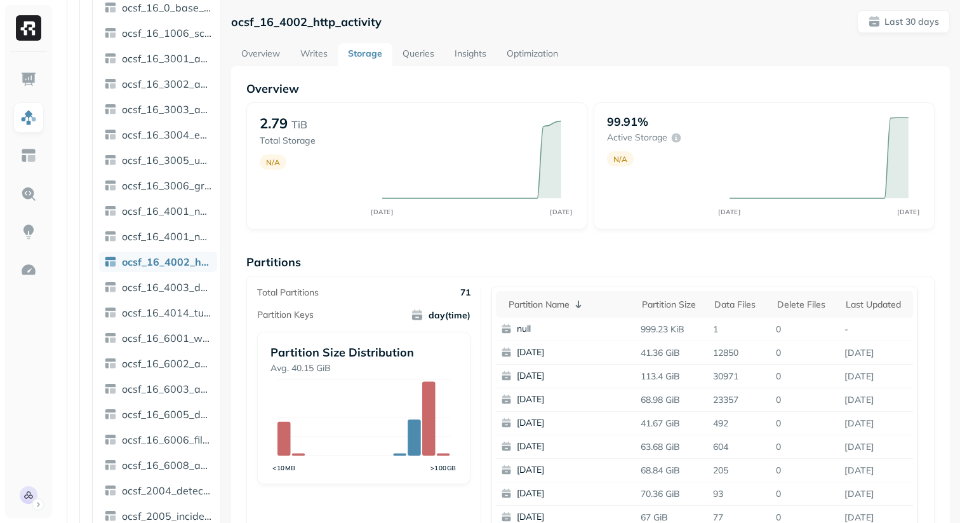
click at [271, 56] on link "Overview" at bounding box center [260, 54] width 59 height 23
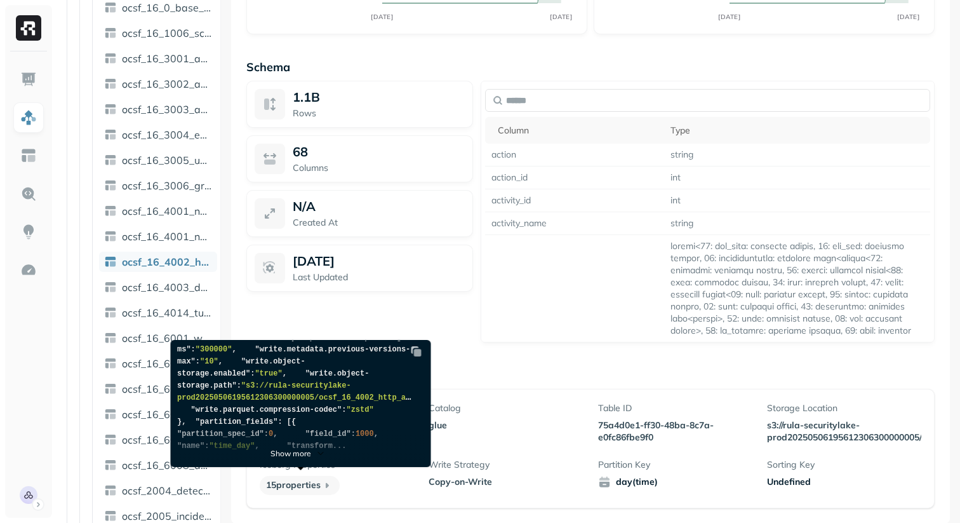
scroll to position [329, 0]
click at [295, 452] on p "Show more" at bounding box center [291, 453] width 41 height 10
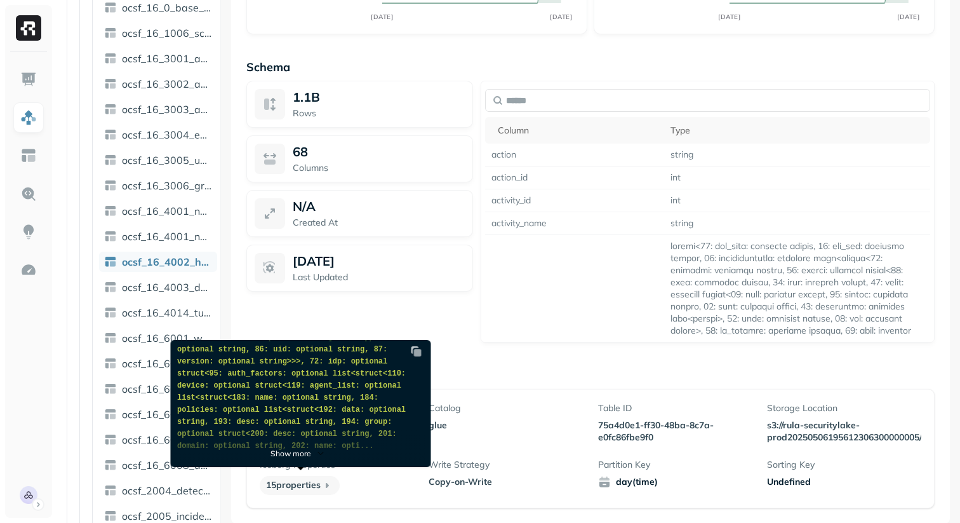
click at [295, 452] on p "Show more" at bounding box center [291, 453] width 41 height 10
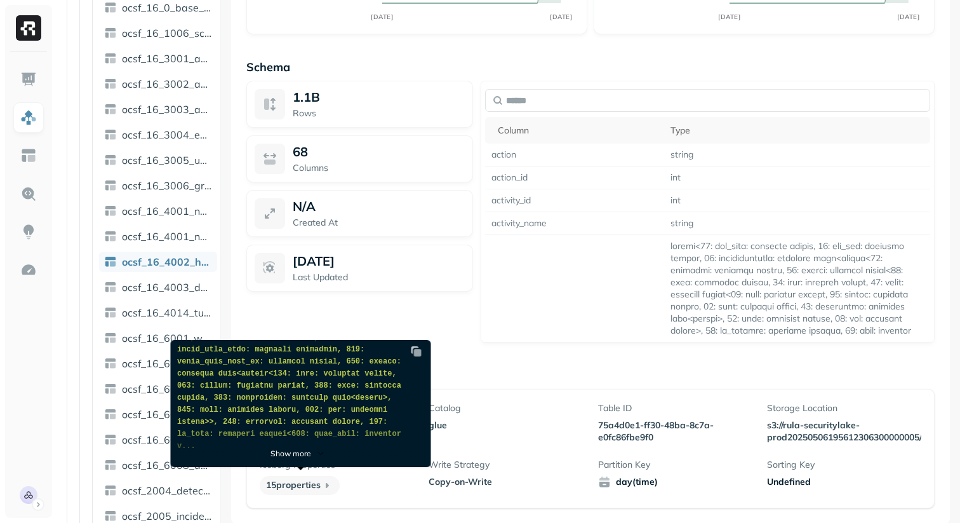
scroll to position [1717, 0]
click at [295, 452] on p "Show more" at bounding box center [291, 453] width 41 height 10
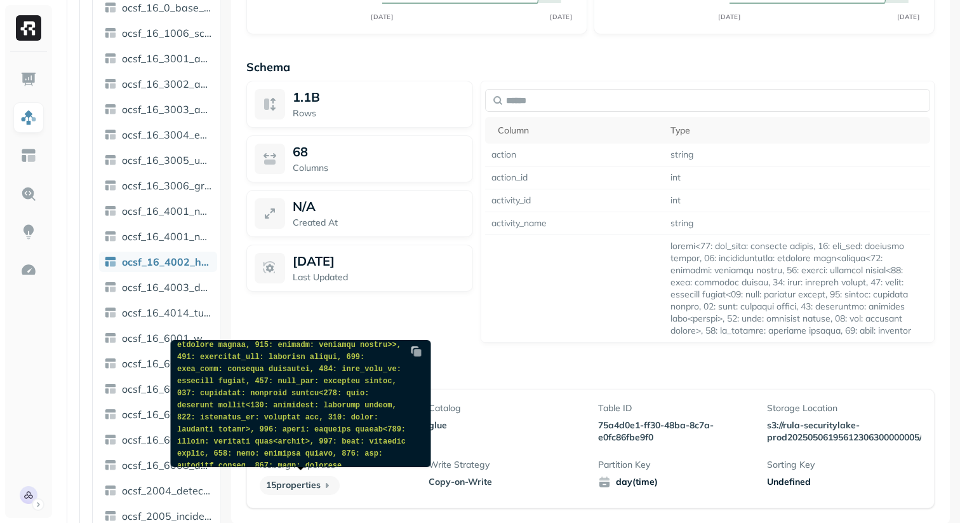
scroll to position [329, 0]
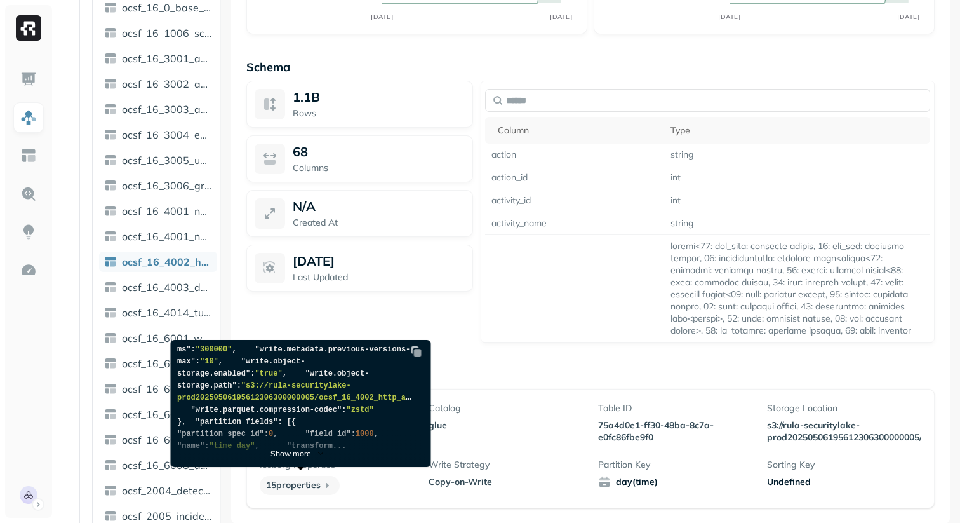
click at [504, 377] on p "Table Properties" at bounding box center [590, 375] width 688 height 15
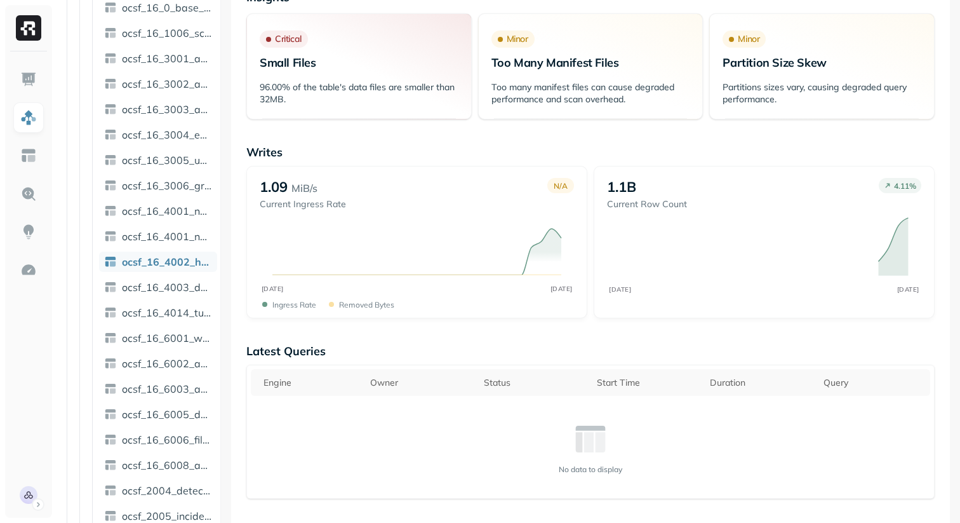
scroll to position [0, 0]
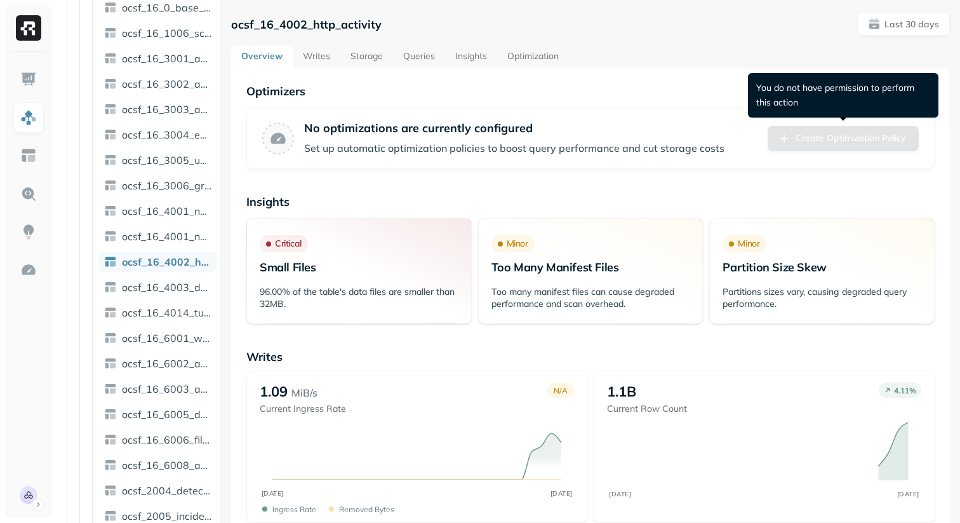
click at [843, 143] on div "Create Optimization Policy" at bounding box center [843, 138] width 151 height 25
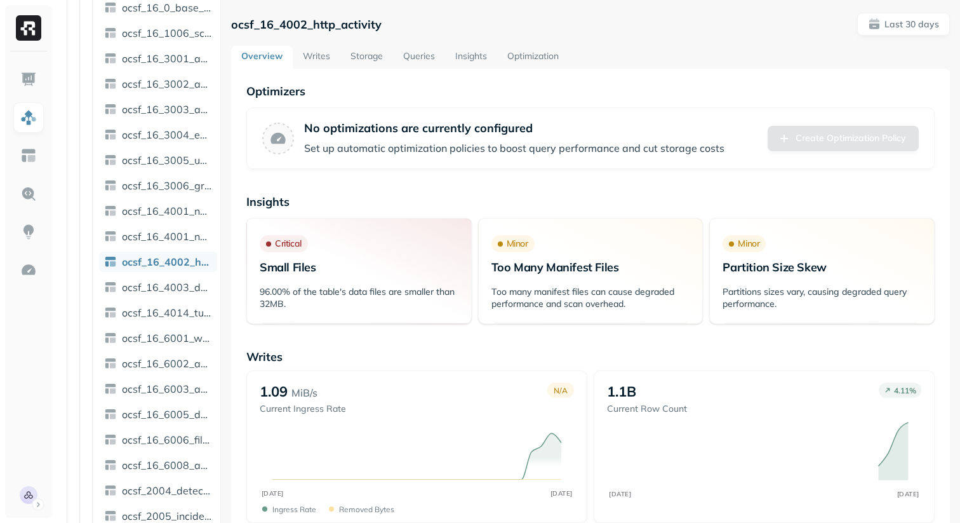
click at [20, 267] on img at bounding box center [28, 270] width 17 height 17
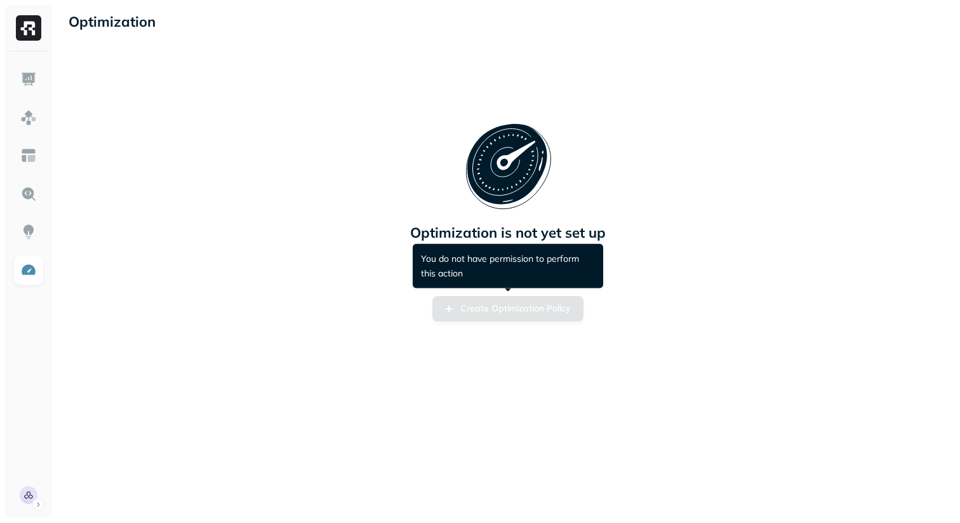
click at [505, 315] on div "Create Optimization Policy" at bounding box center [507, 308] width 151 height 25
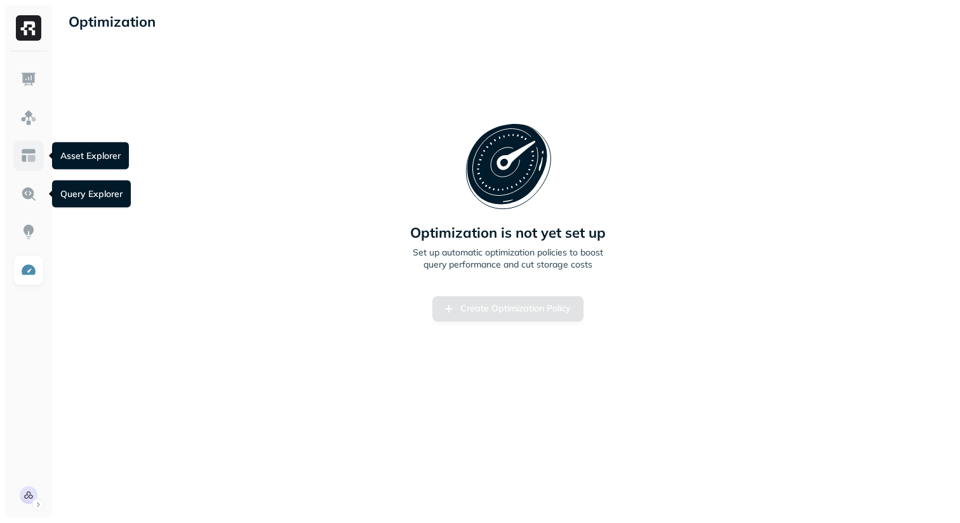
click at [34, 162] on img at bounding box center [28, 155] width 17 height 17
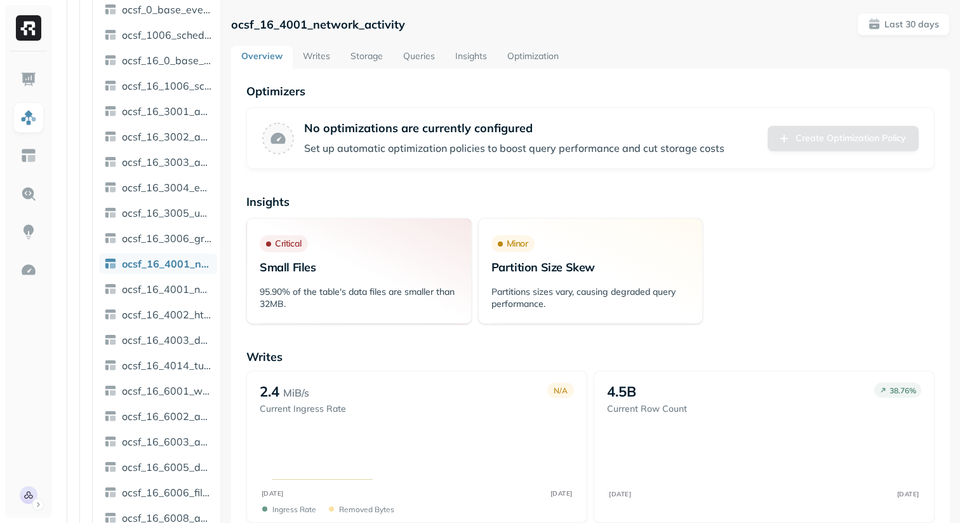
scroll to position [151, 0]
click at [372, 60] on link "Storage" at bounding box center [366, 57] width 53 height 23
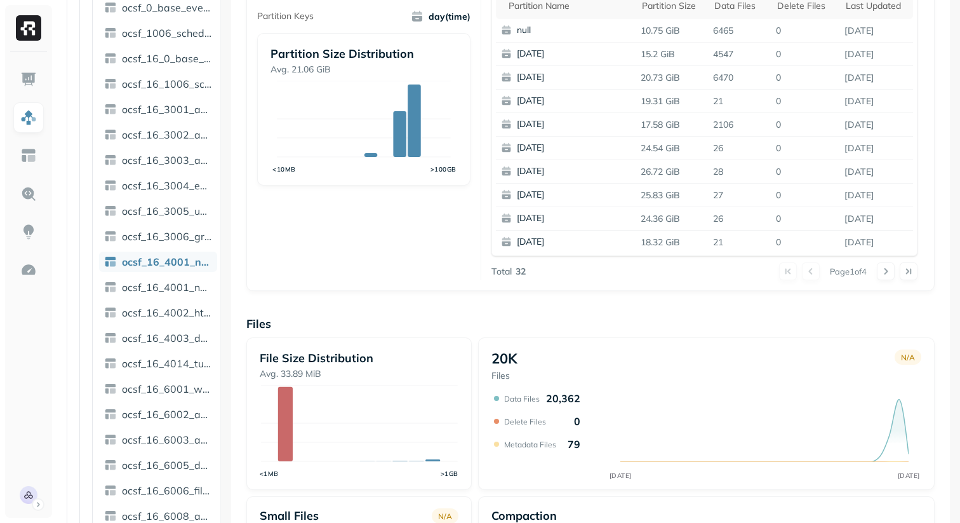
scroll to position [448, 0]
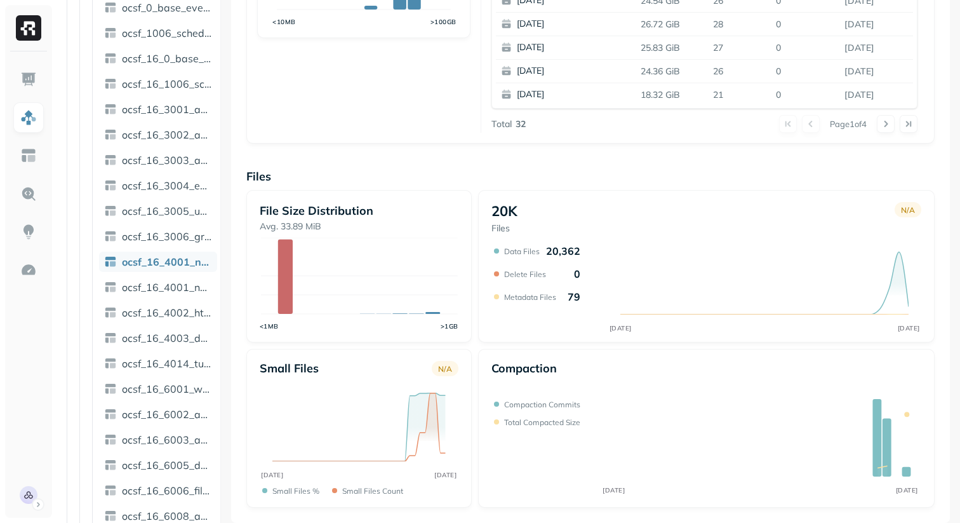
click at [479, 344] on div "File Size Distribution Avg. 33.89 MiB <1MB >1GB 20K Files N/A AUG 24 SEP 23 Dat…" at bounding box center [590, 349] width 688 height 318
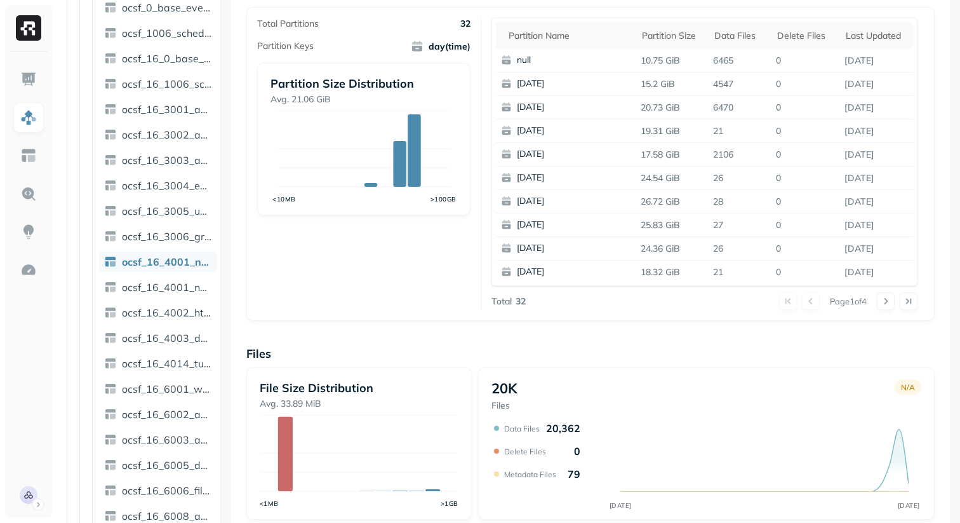
scroll to position [264, 0]
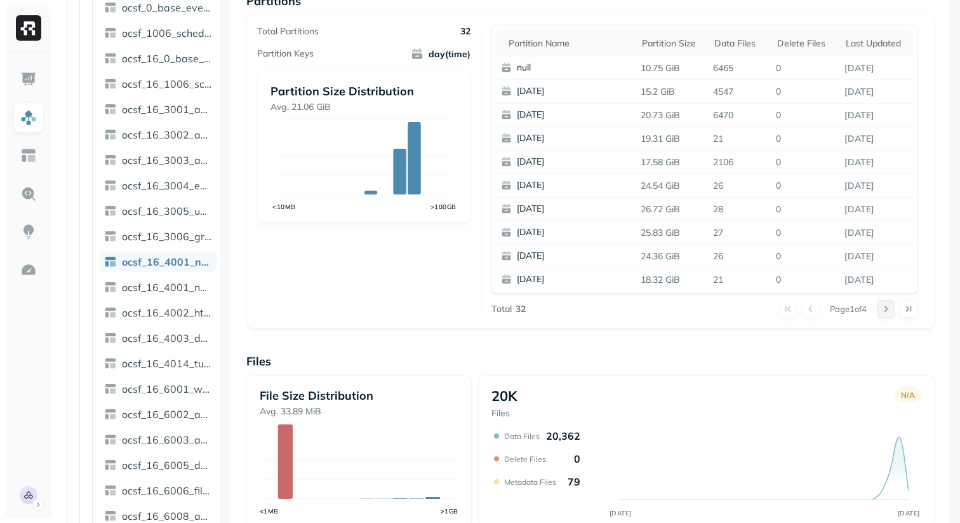
click at [884, 312] on button at bounding box center [886, 309] width 18 height 18
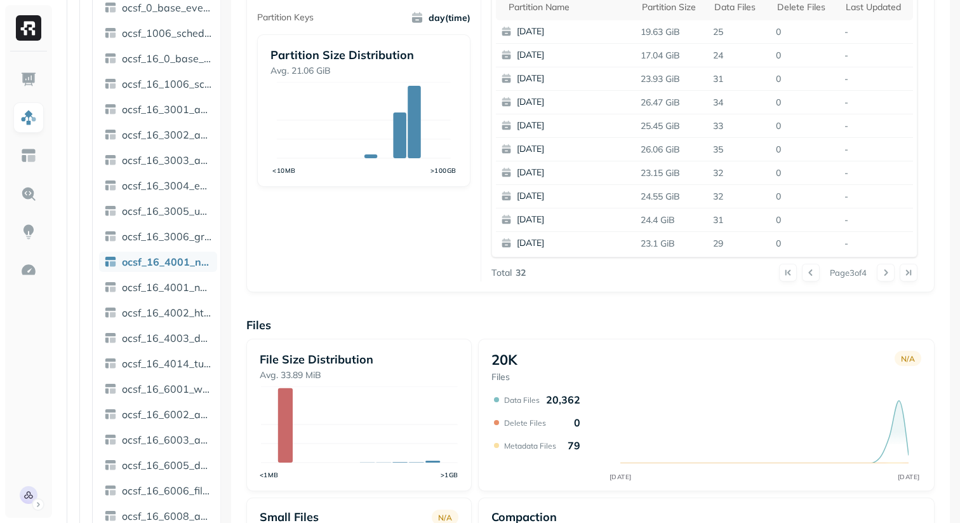
click at [537, 299] on div "Overview 1.11 TiB Total Storage N/A AUG 24 SEP 23 59.50% Active storage N/A AUG…" at bounding box center [590, 220] width 688 height 872
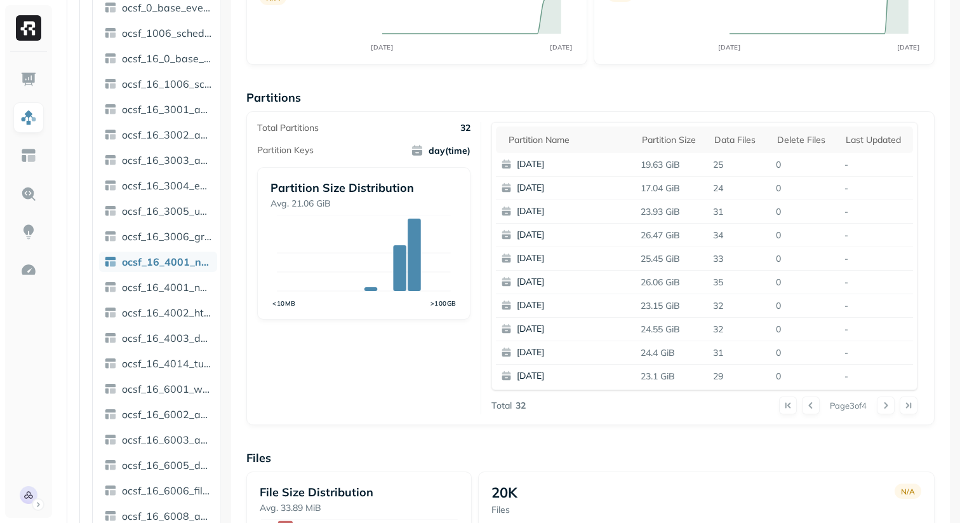
scroll to position [153, 0]
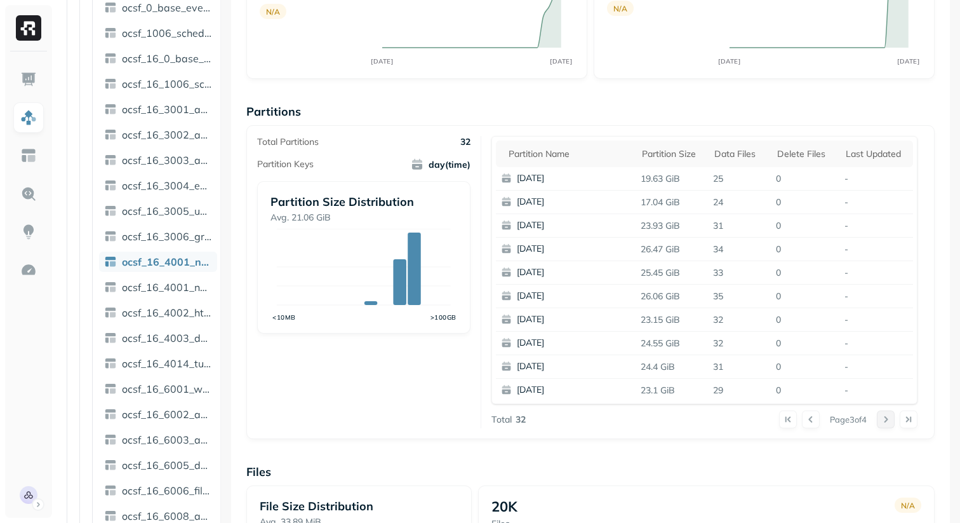
click at [884, 420] on button at bounding box center [886, 419] width 18 height 18
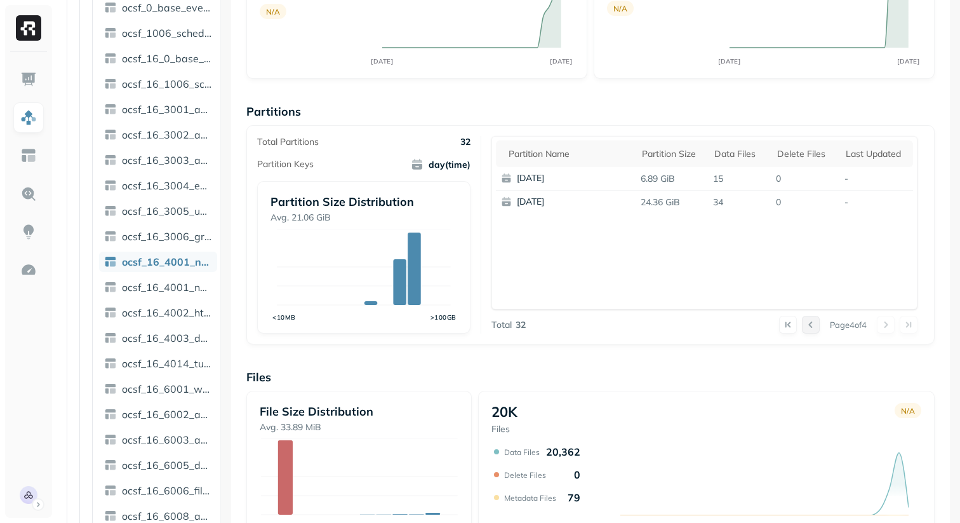
click at [802, 330] on button at bounding box center [811, 325] width 18 height 18
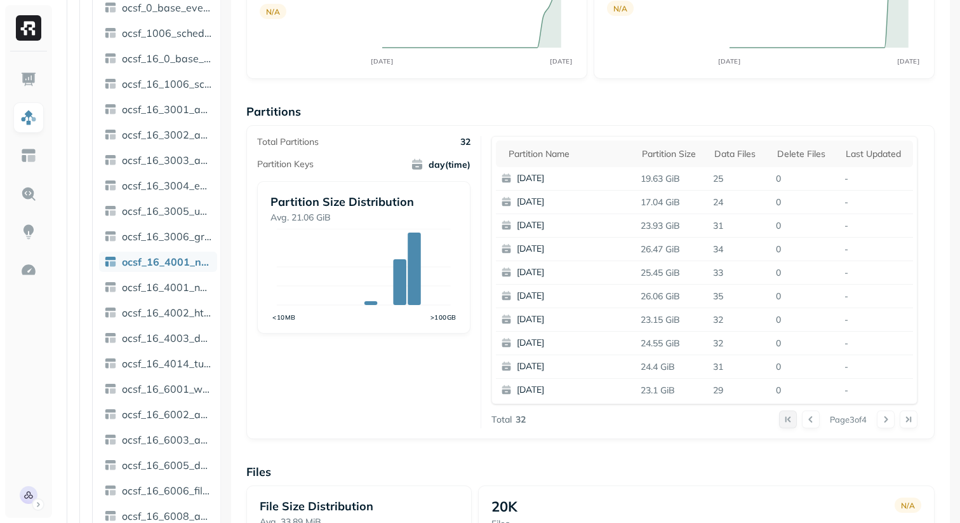
click at [782, 420] on button at bounding box center [788, 419] width 18 height 18
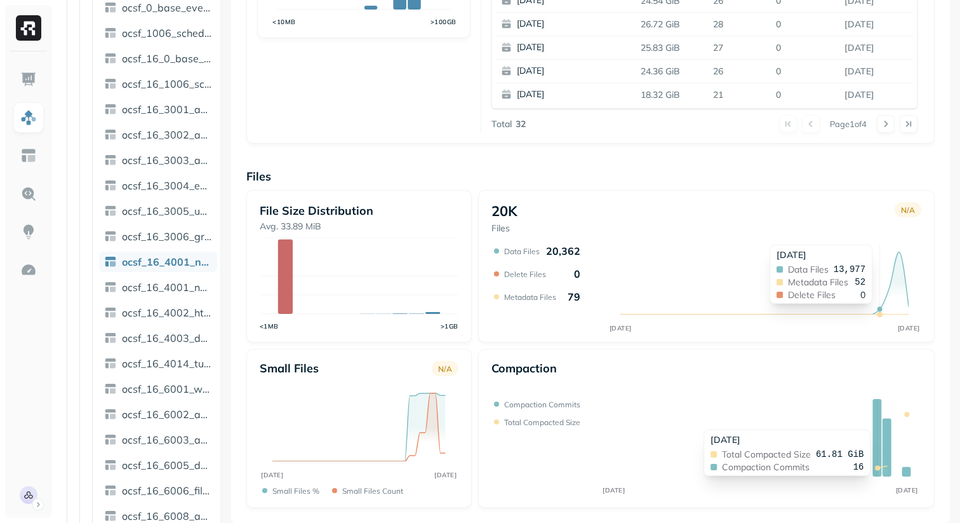
scroll to position [260, 0]
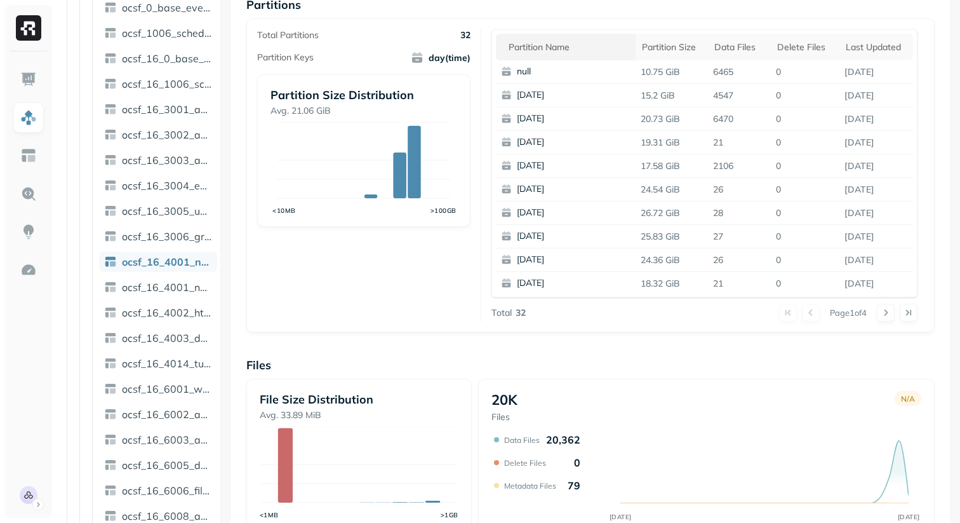
click at [568, 46] on div "Partition name" at bounding box center [569, 47] width 121 height 12
click at [883, 311] on button at bounding box center [886, 313] width 18 height 18
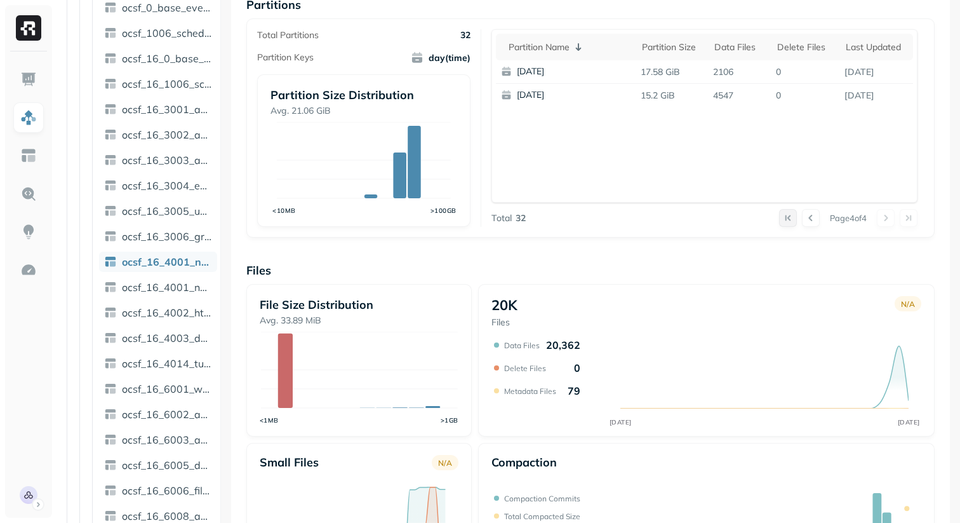
click at [782, 220] on button at bounding box center [788, 218] width 18 height 18
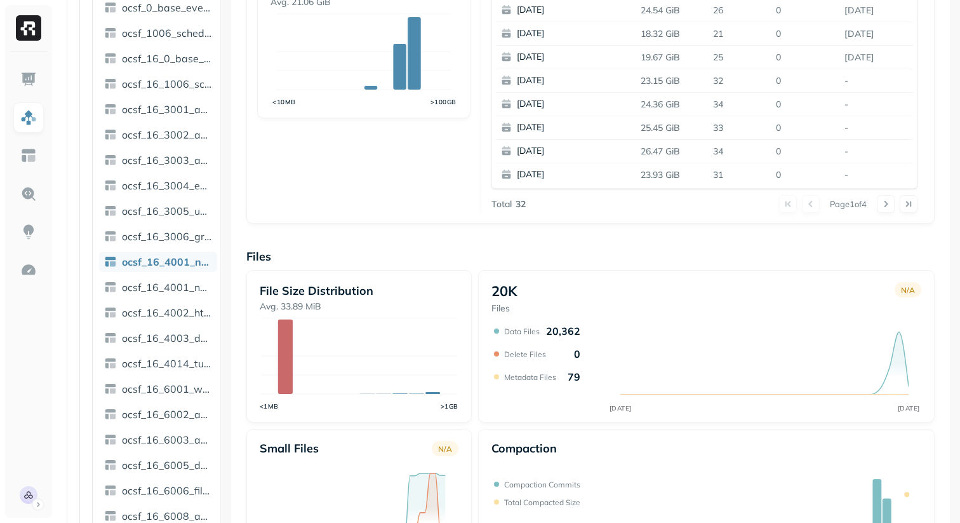
scroll to position [446, 0]
